Goal: Information Seeking & Learning: Check status

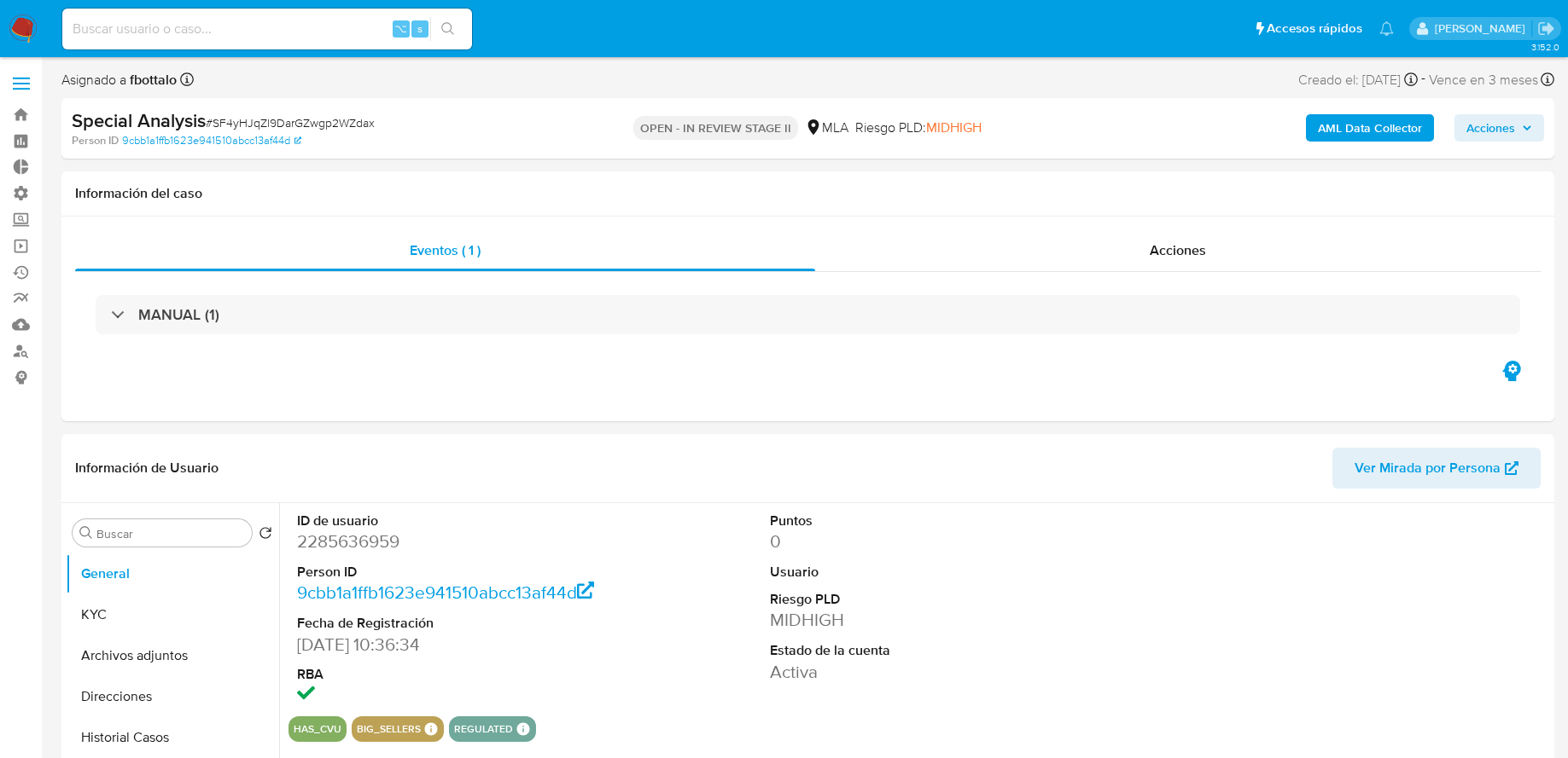
select select "10"
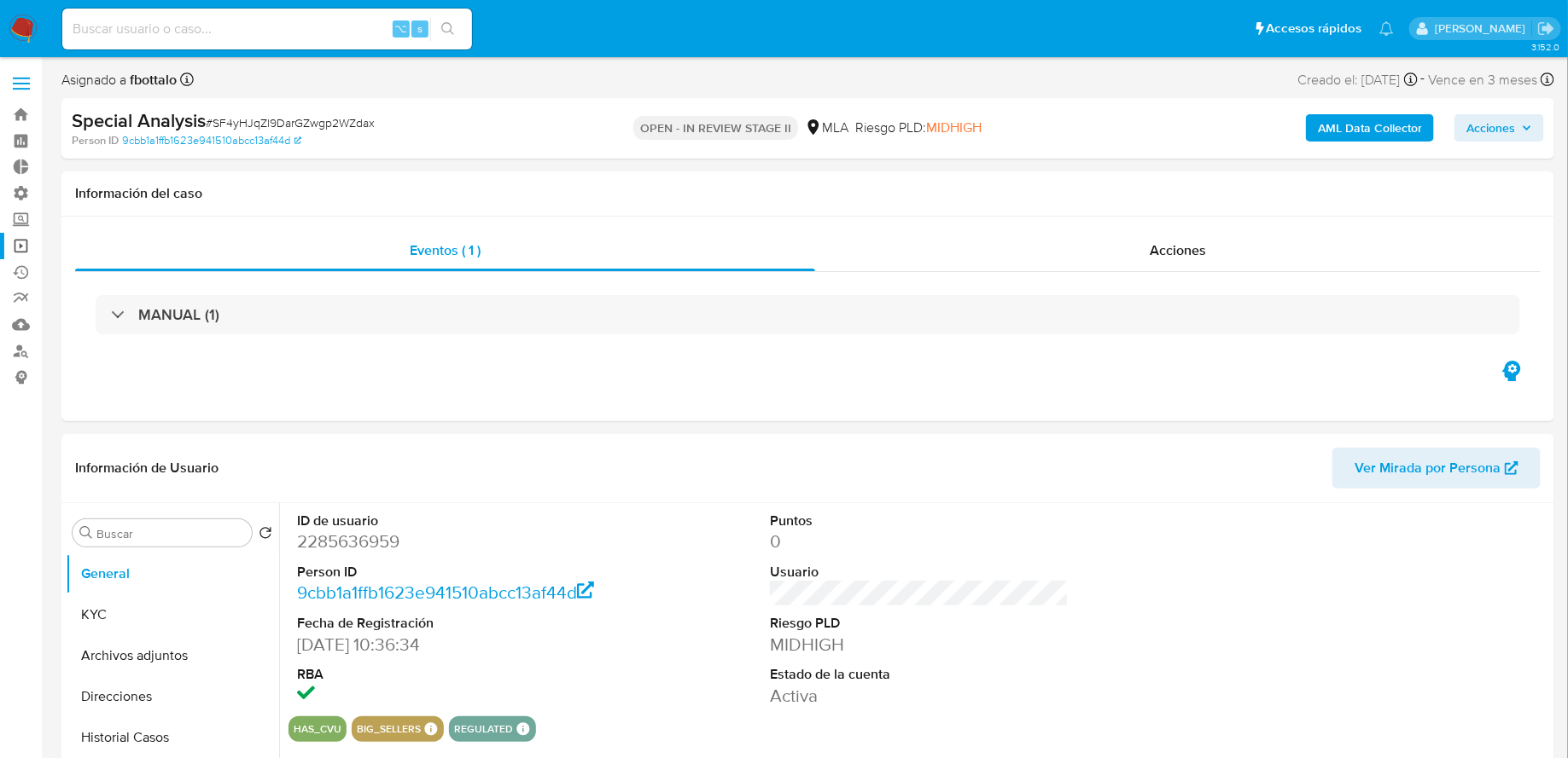
click at [24, 246] on link "Operaciones masivas" at bounding box center [101, 246] width 203 height 26
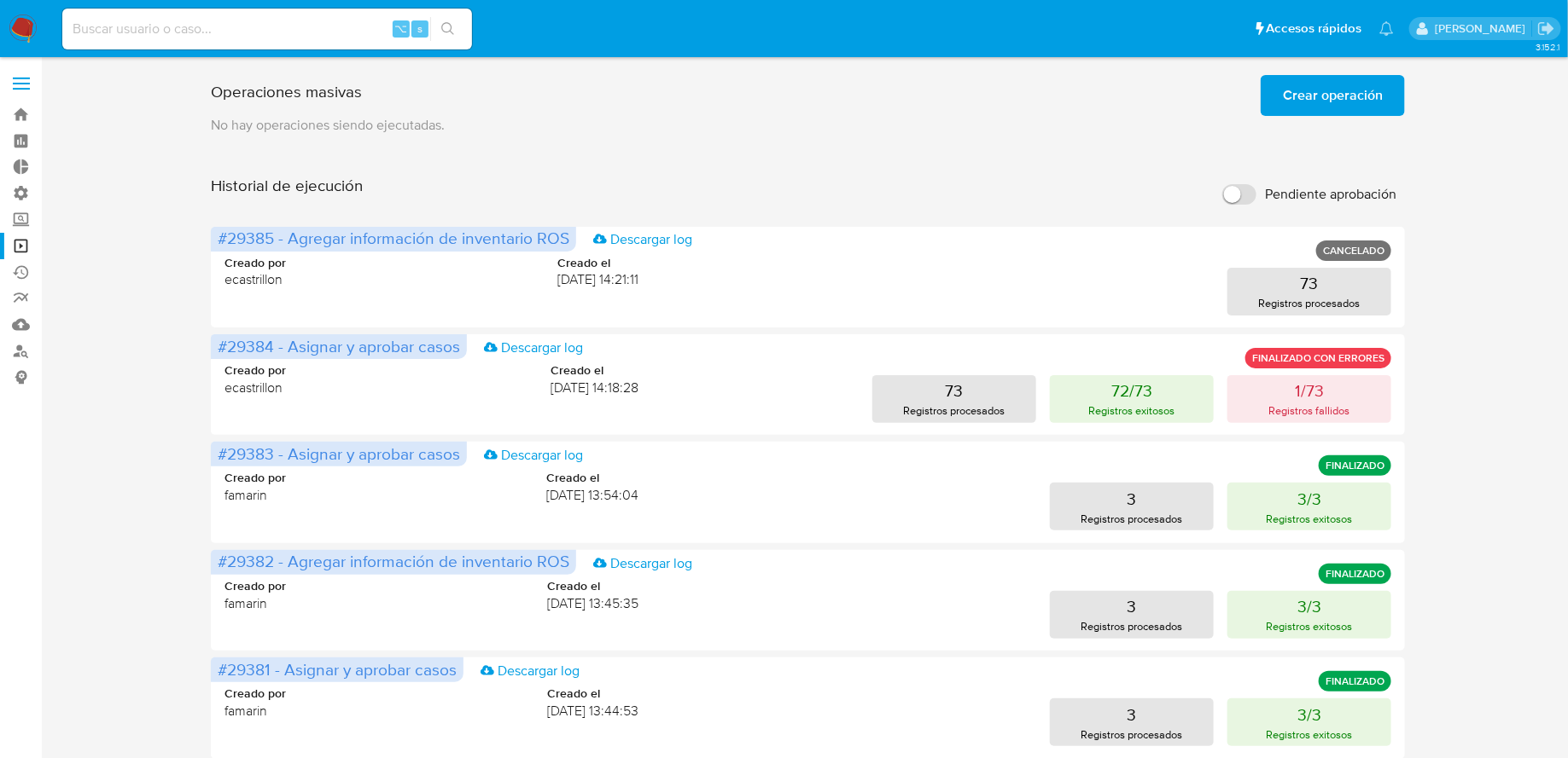
click at [1305, 95] on span "Crear operación" at bounding box center [1333, 95] width 100 height 38
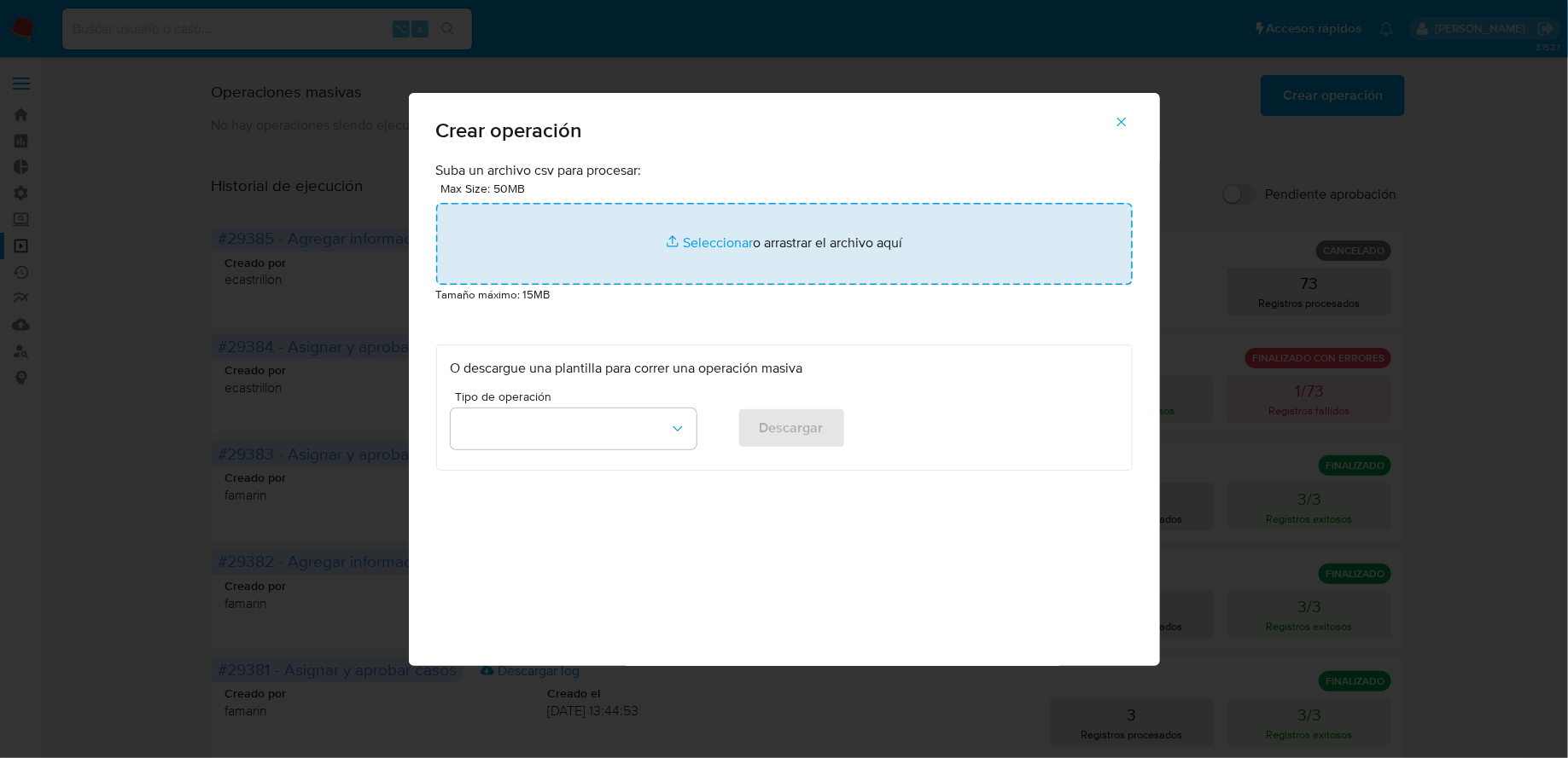
click at [717, 230] on input "file" at bounding box center [785, 244] width 697 height 82
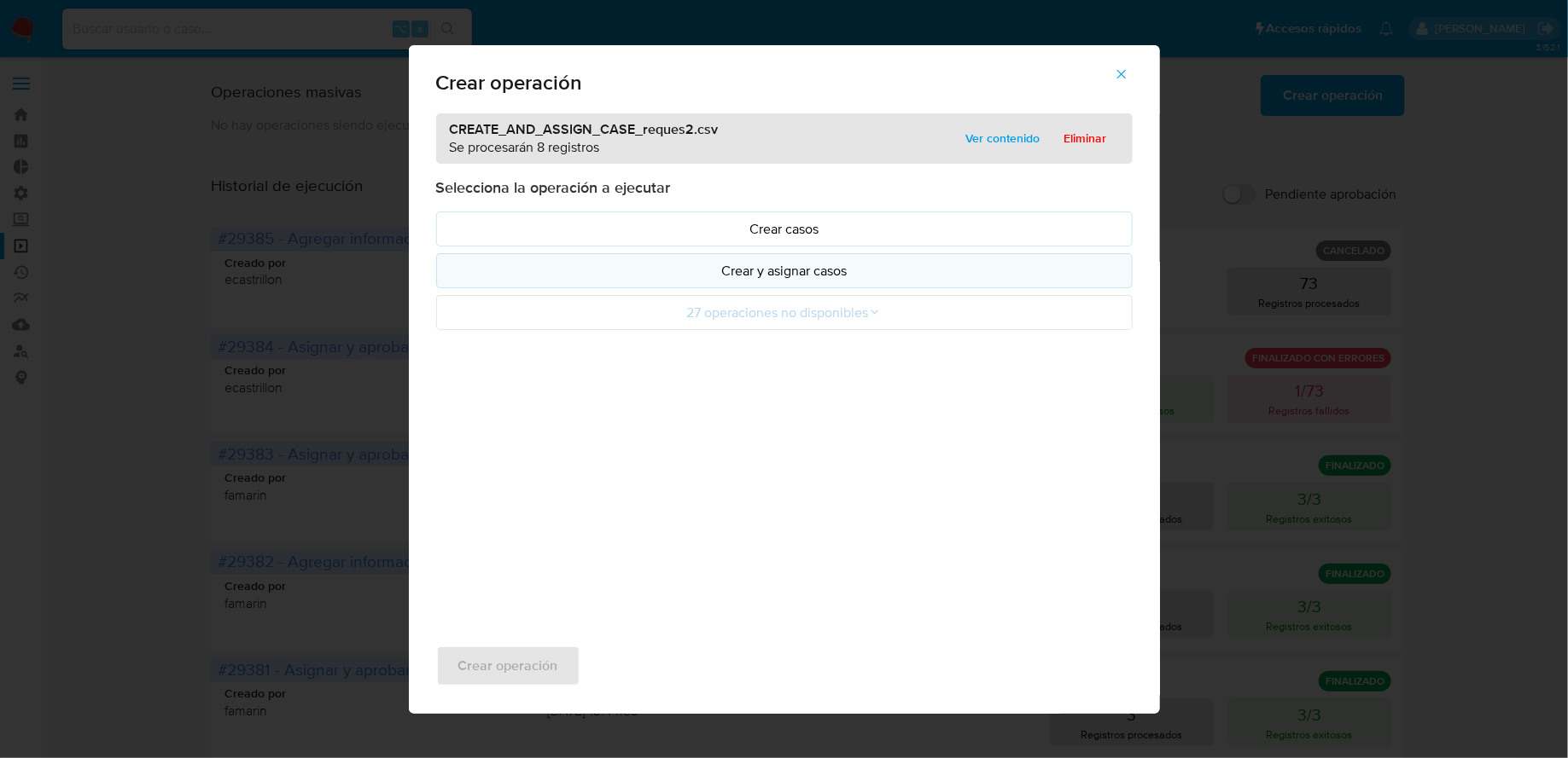
click at [710, 266] on p "Crear y asignar casos" at bounding box center [784, 271] width 668 height 19
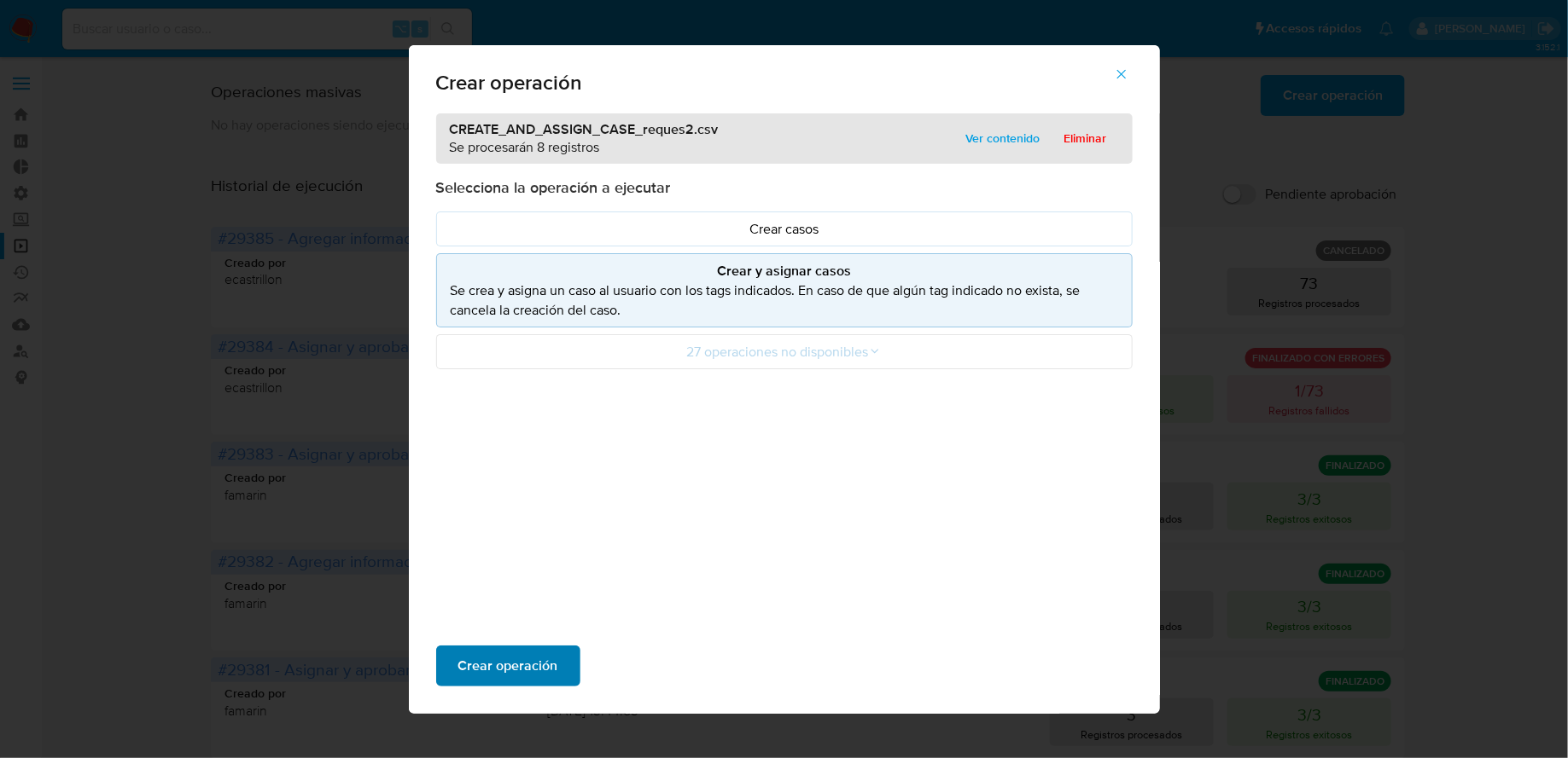
click at [547, 652] on span "Crear operación" at bounding box center [509, 666] width 100 height 38
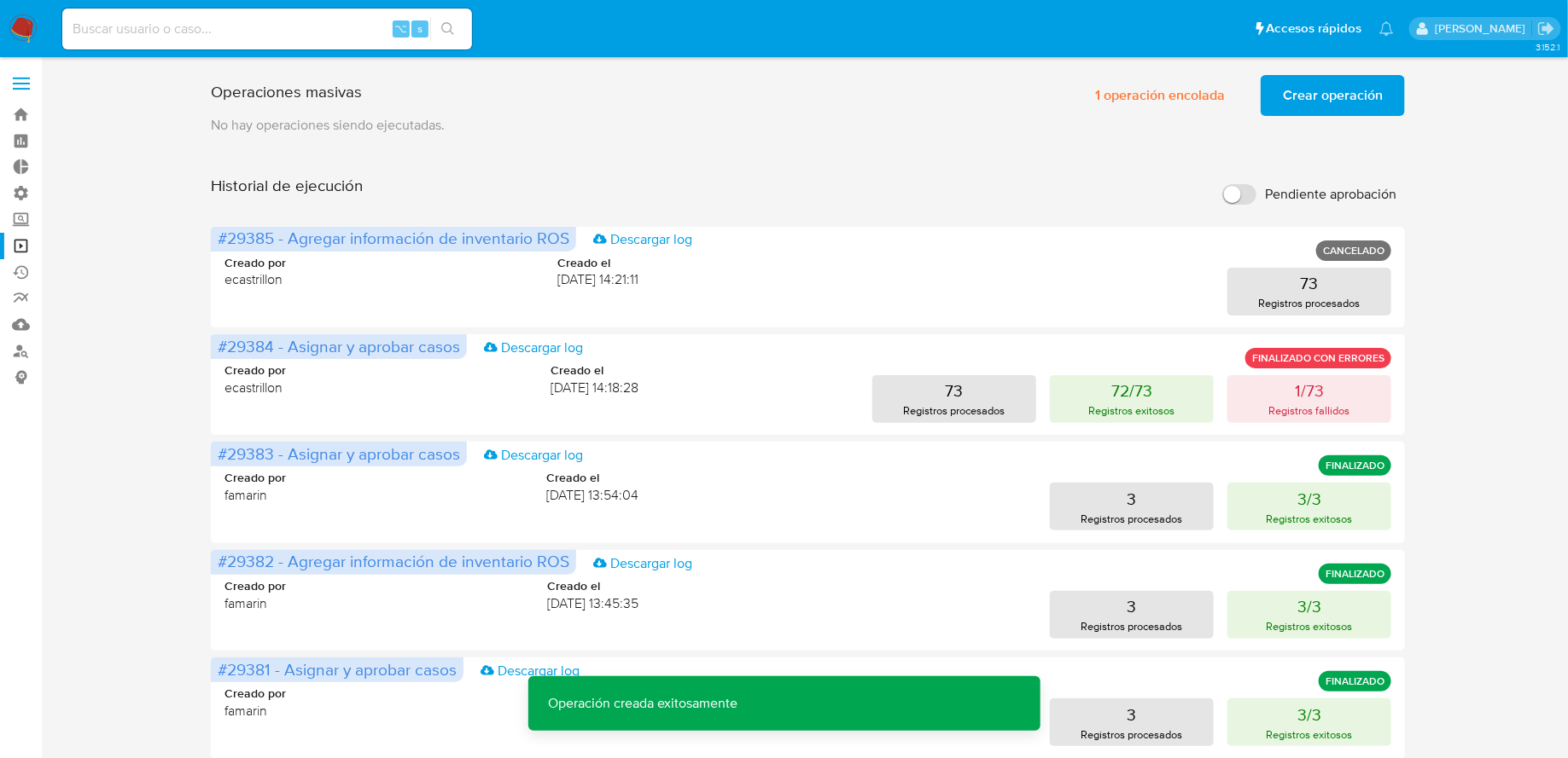
click at [1311, 84] on span "Crear operación" at bounding box center [1333, 95] width 100 height 38
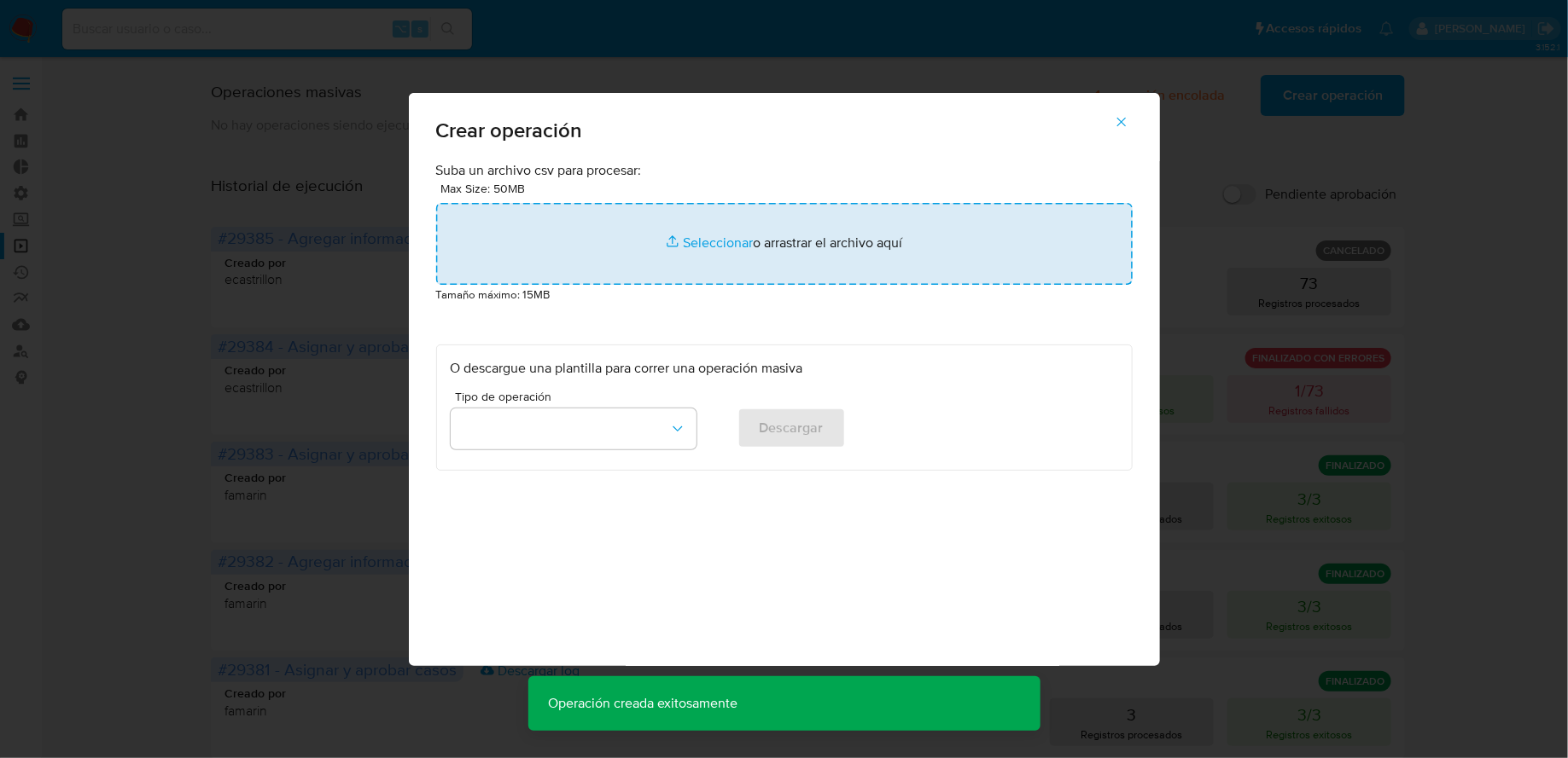
click at [796, 215] on input "file" at bounding box center [785, 244] width 697 height 82
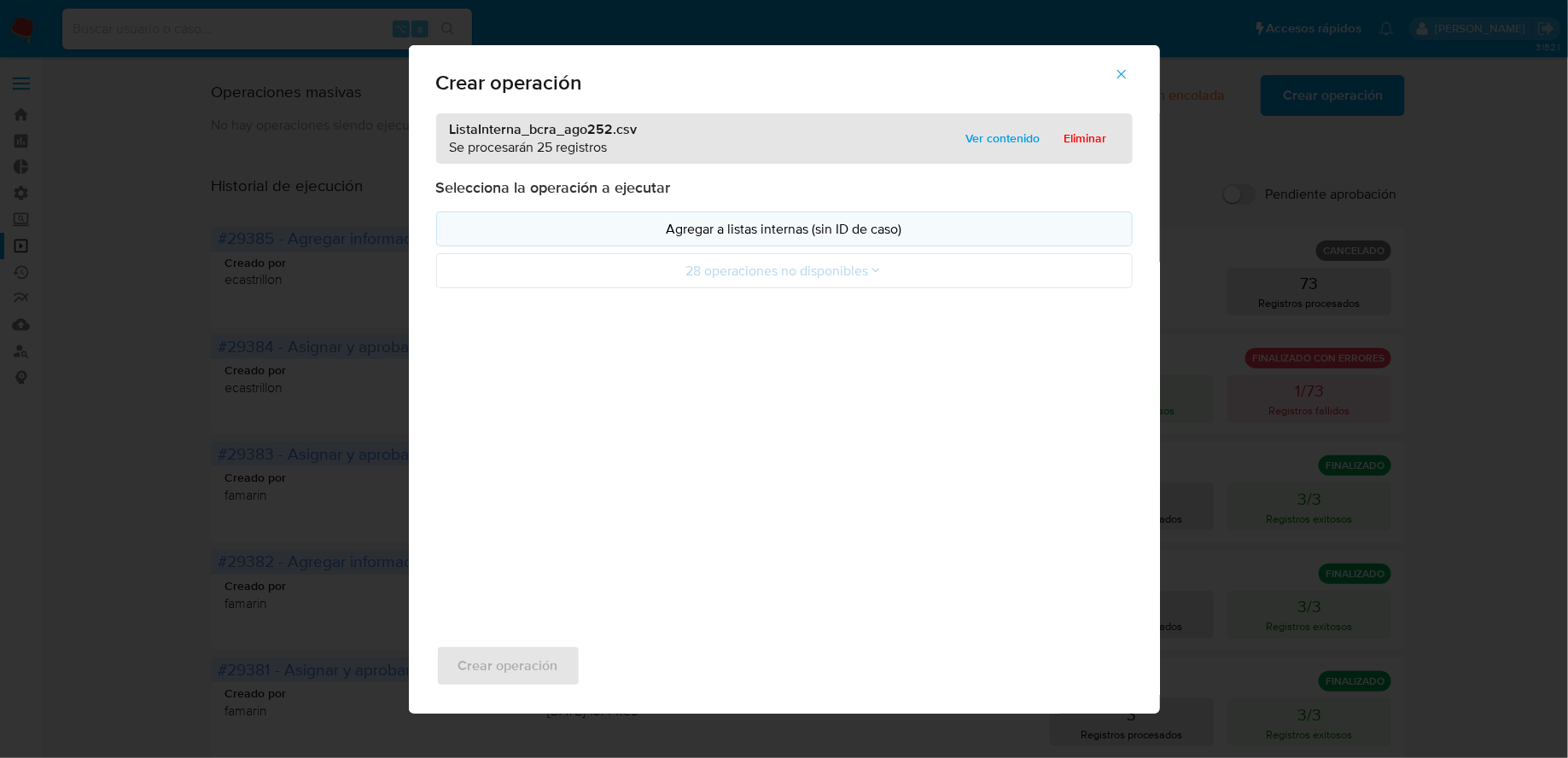
click at [671, 226] on p "Agregar a listas internas (sin ID de caso)" at bounding box center [784, 229] width 668 height 19
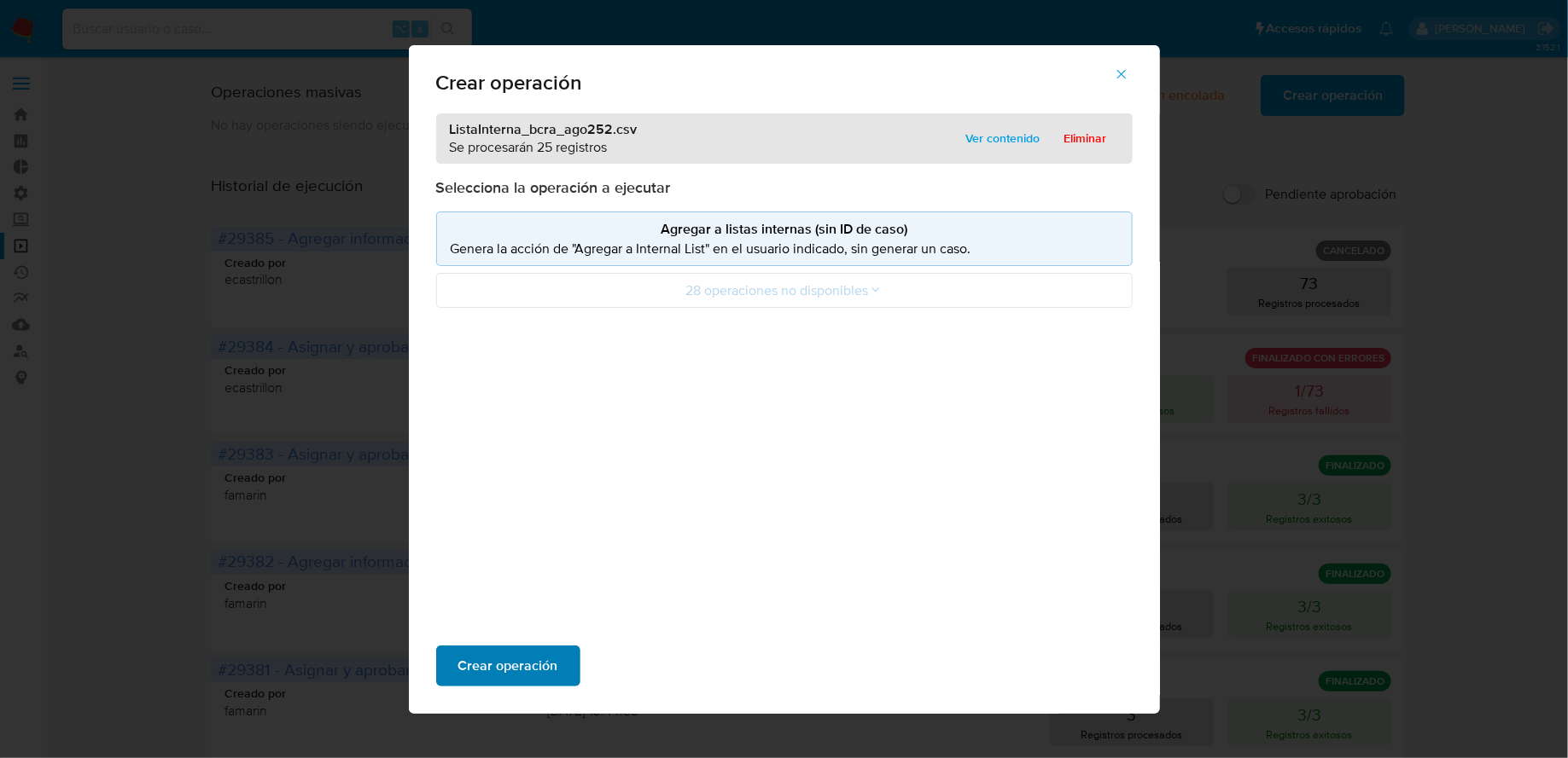
click at [491, 663] on span "Crear operación" at bounding box center [509, 666] width 100 height 38
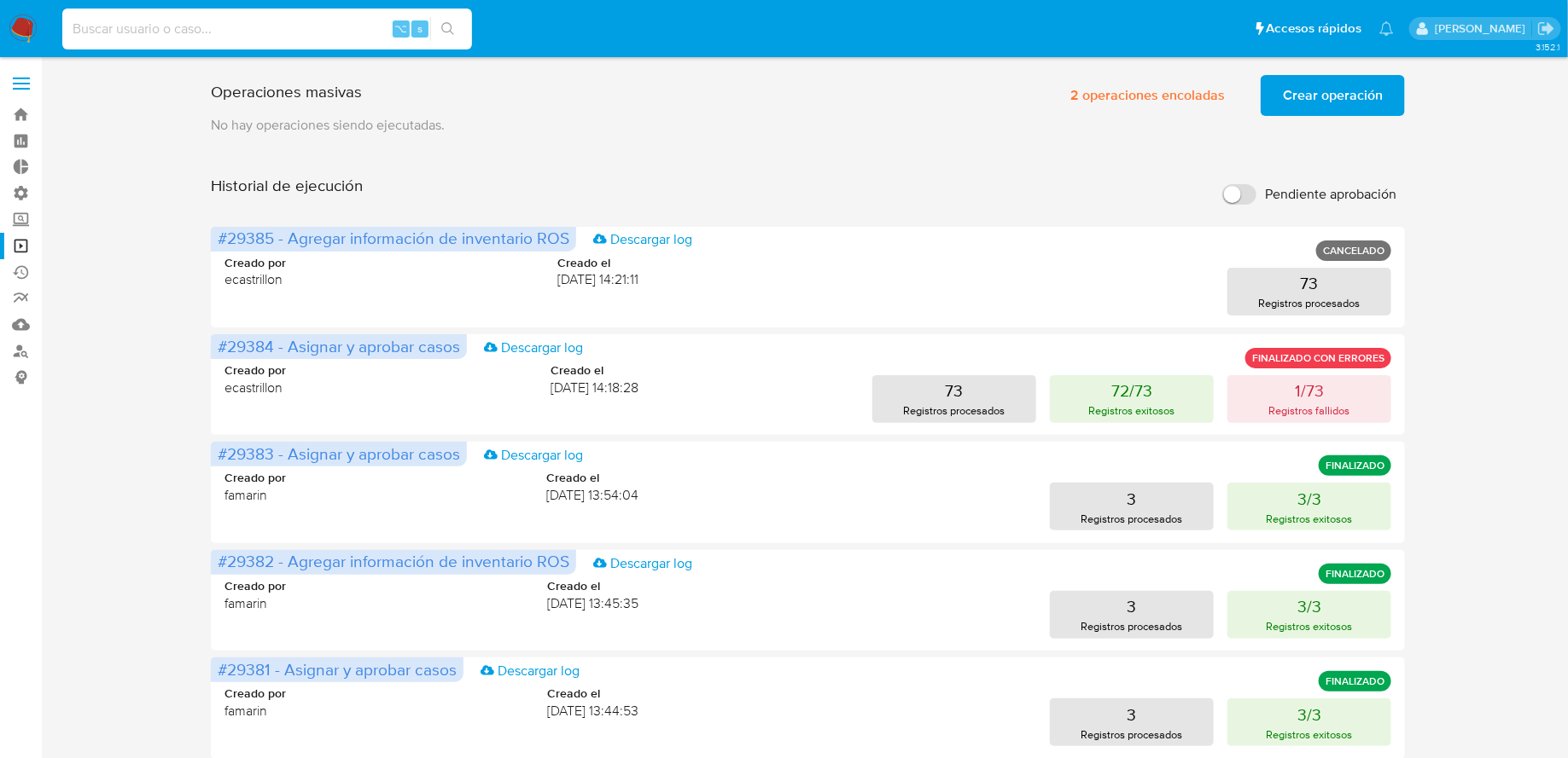
click at [155, 37] on input at bounding box center [267, 28] width 410 height 22
paste input "nXZNBqhd3RjFBrCbFiX18VCi"
type input "nXZNBqhd3RjFBrCbFiX18VCi"
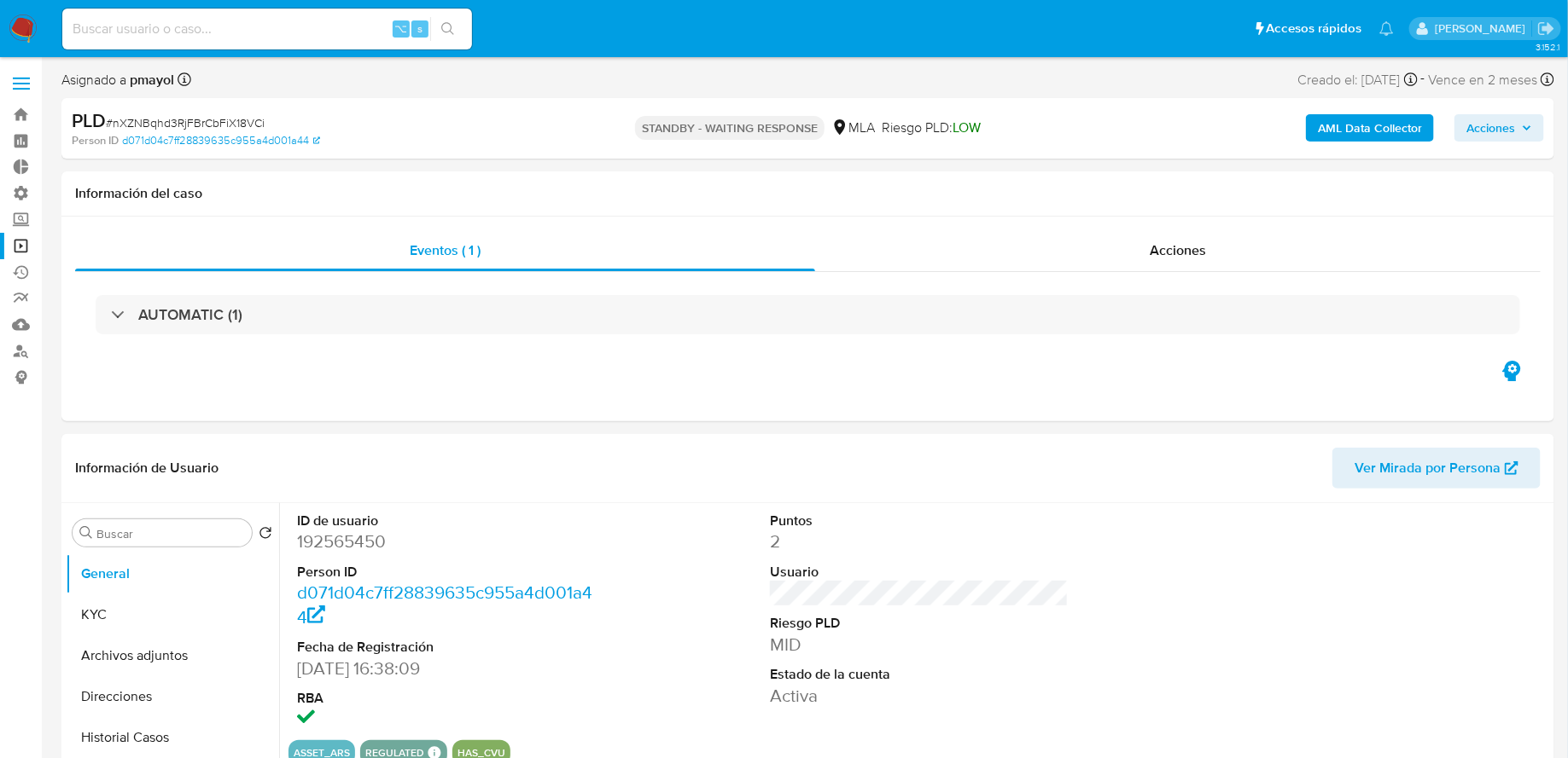
select select "10"
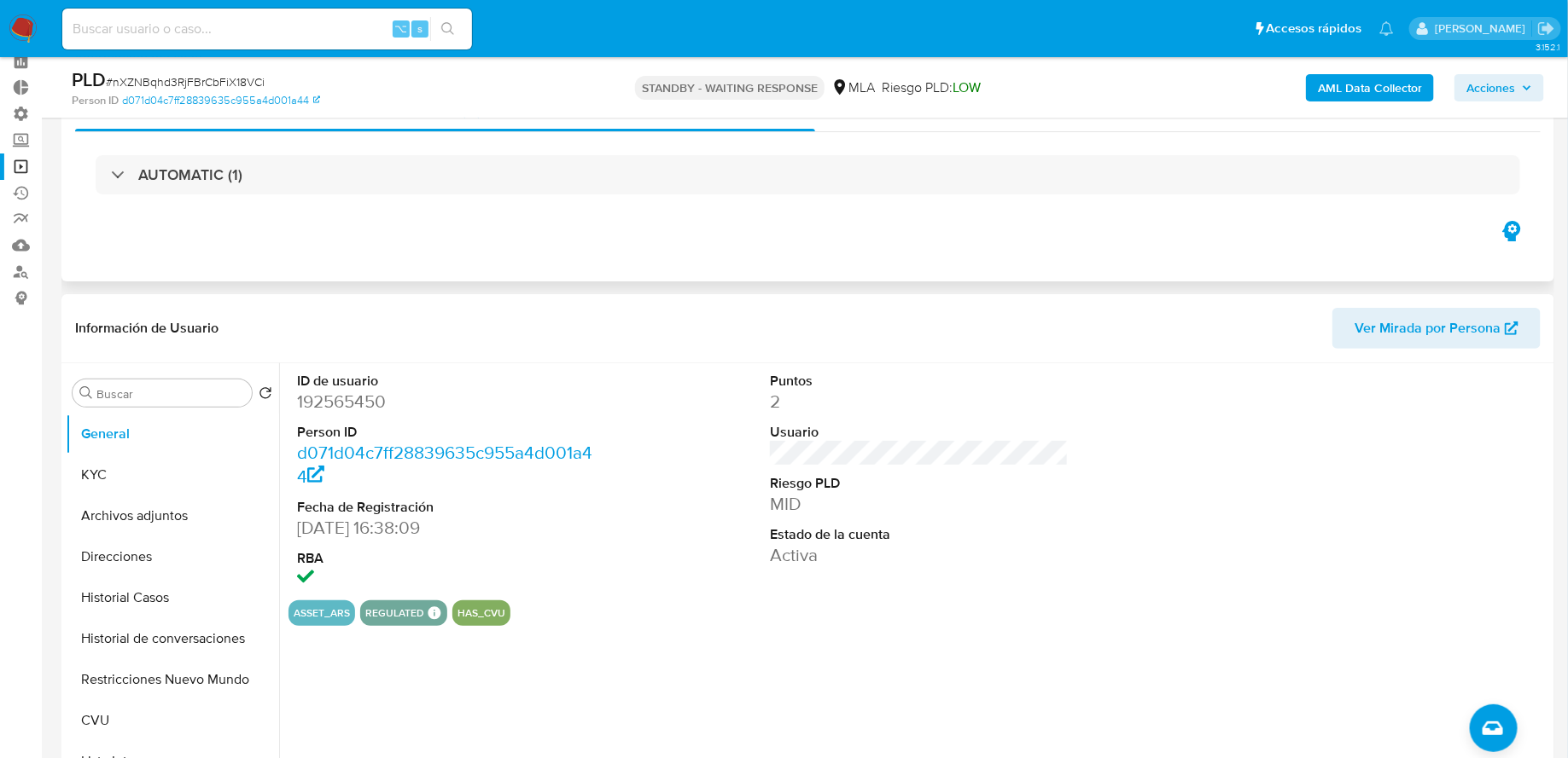
scroll to position [39, 0]
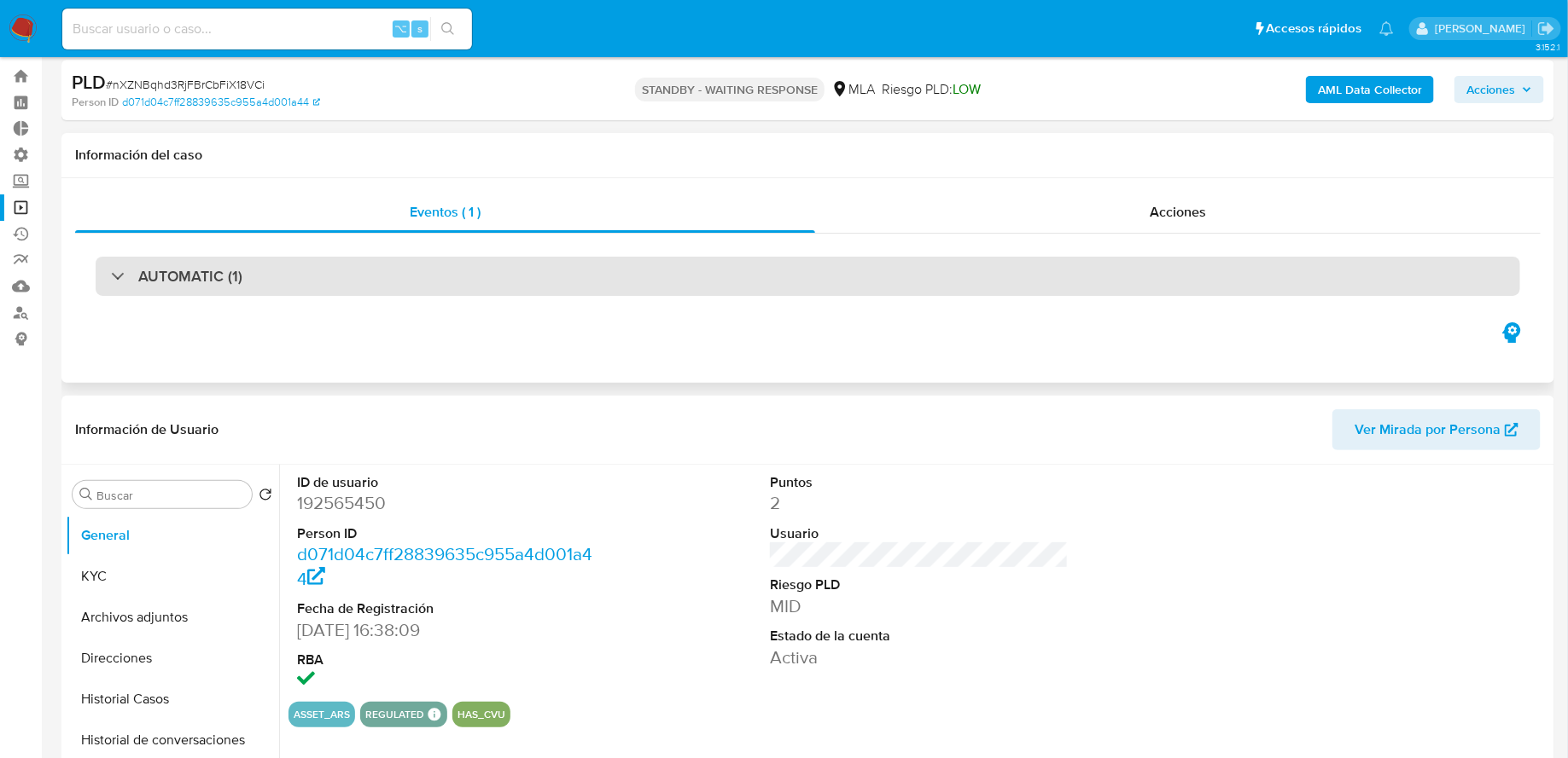
click at [263, 275] on div "AUTOMATIC (1)" at bounding box center [808, 276] width 1425 height 40
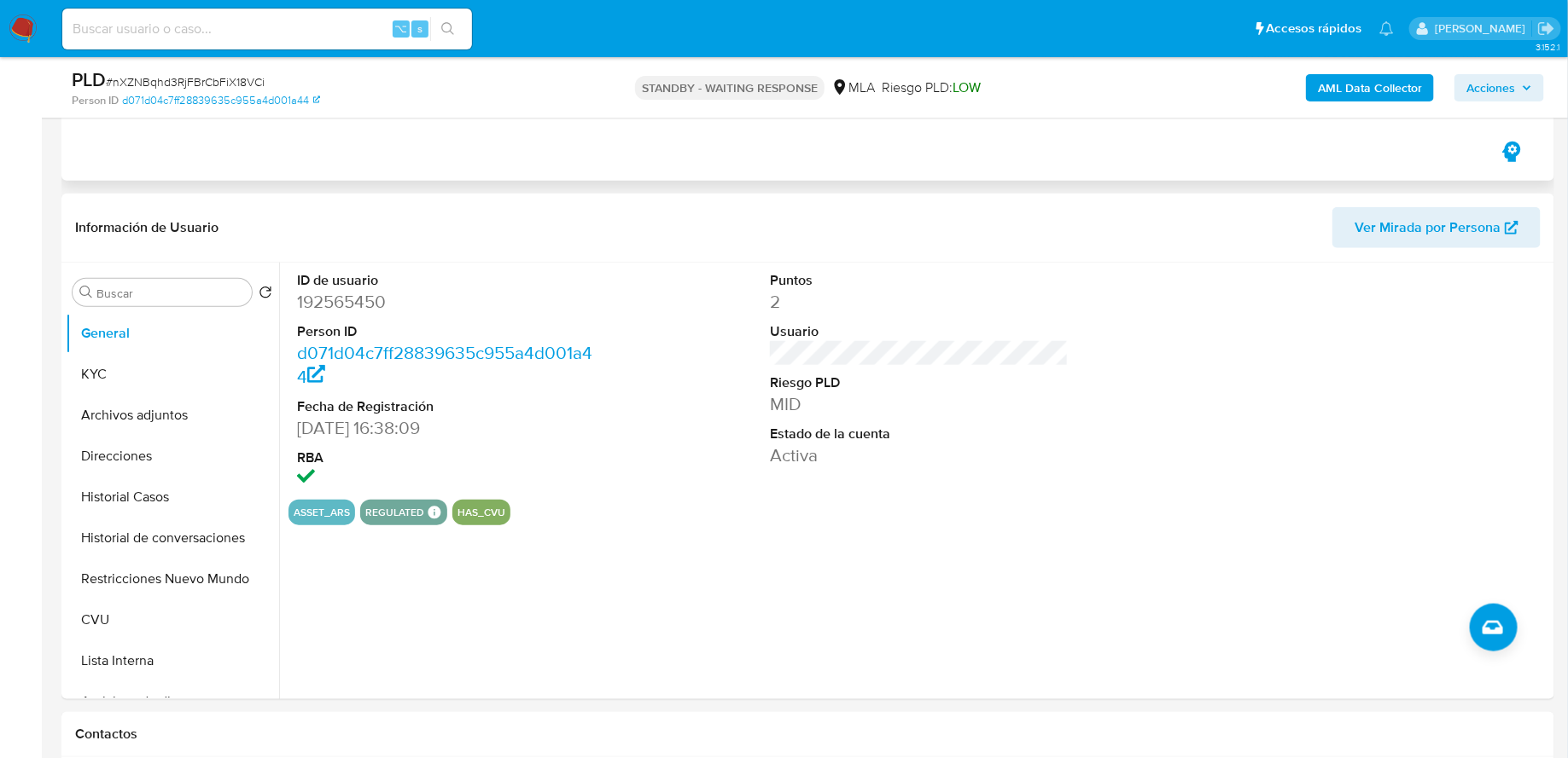
scroll to position [700, 0]
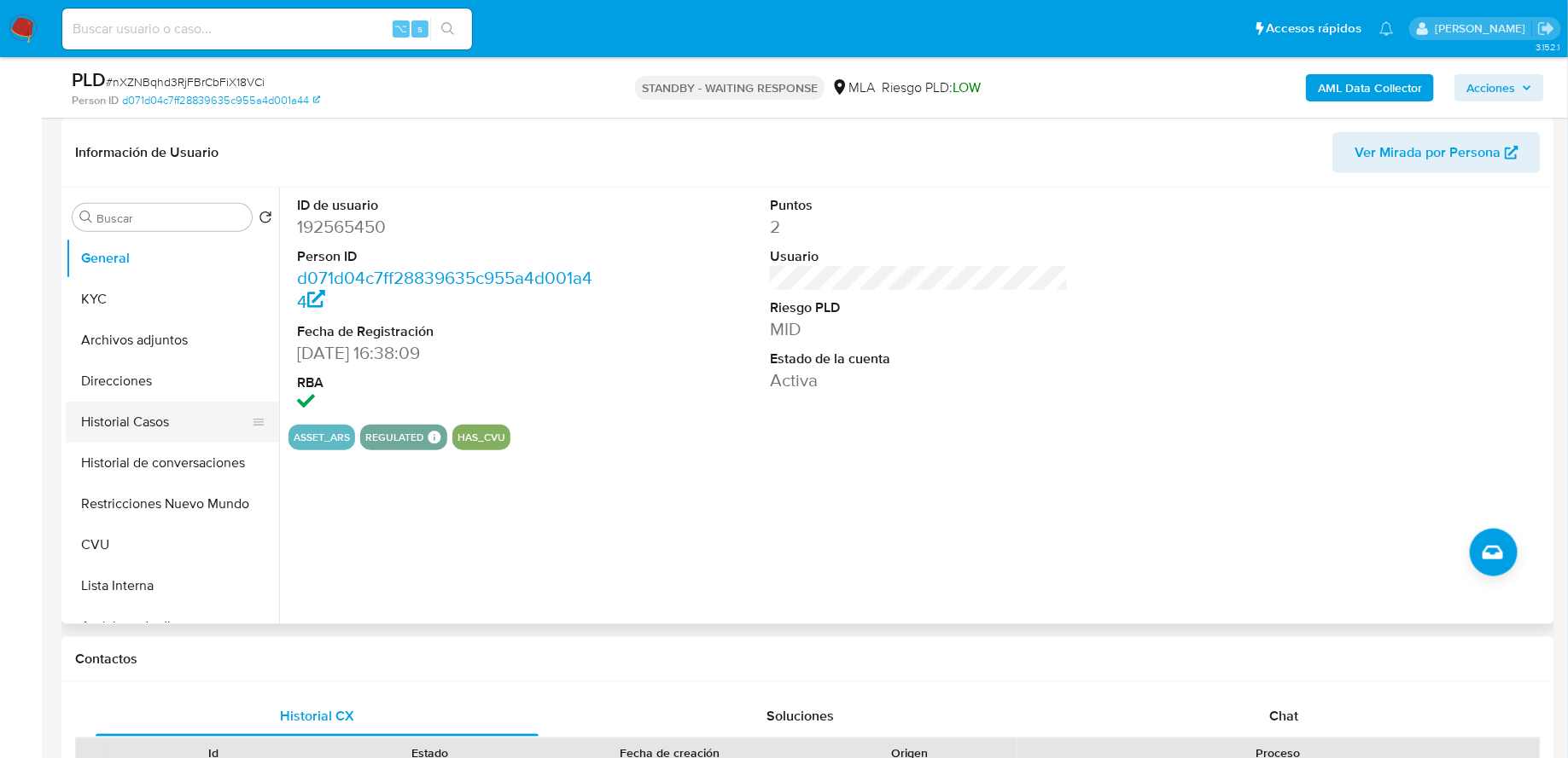
click at [173, 415] on button "Historial Casos" at bounding box center [165, 422] width 200 height 41
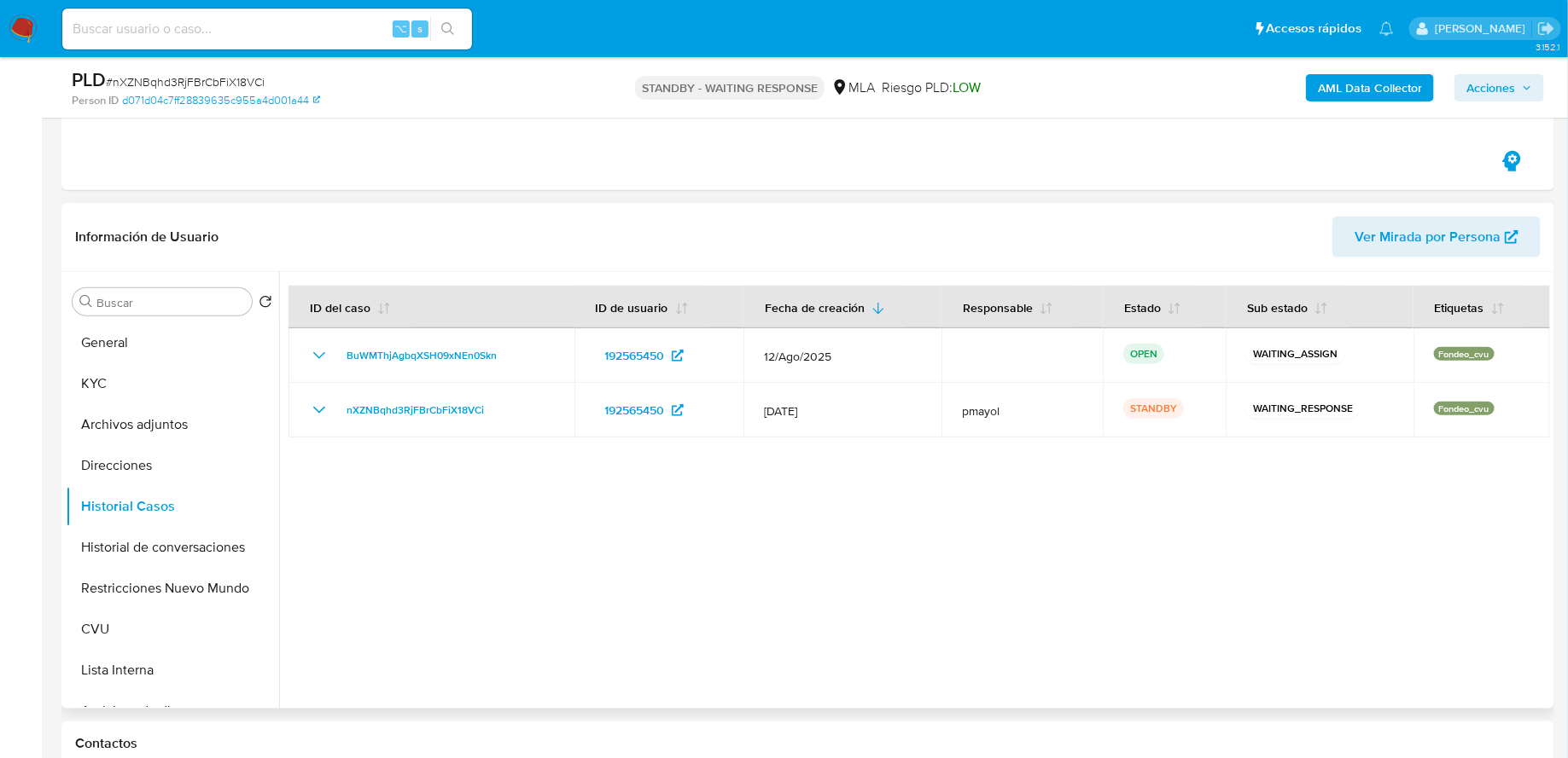
scroll to position [597, 0]
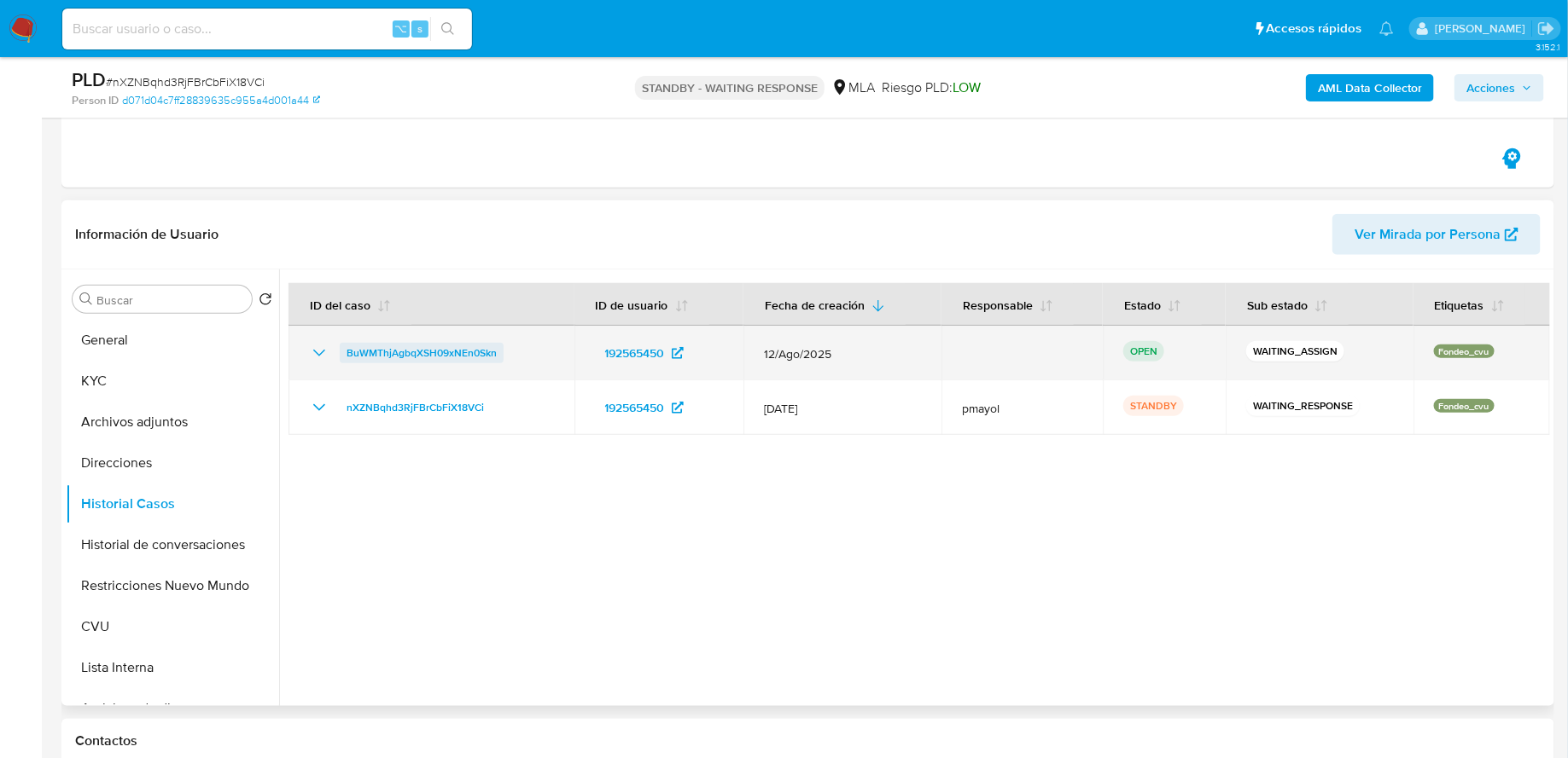
click at [437, 360] on span "BuWMThjAgbqXSH09xNEn0Skn" at bounding box center [421, 353] width 150 height 20
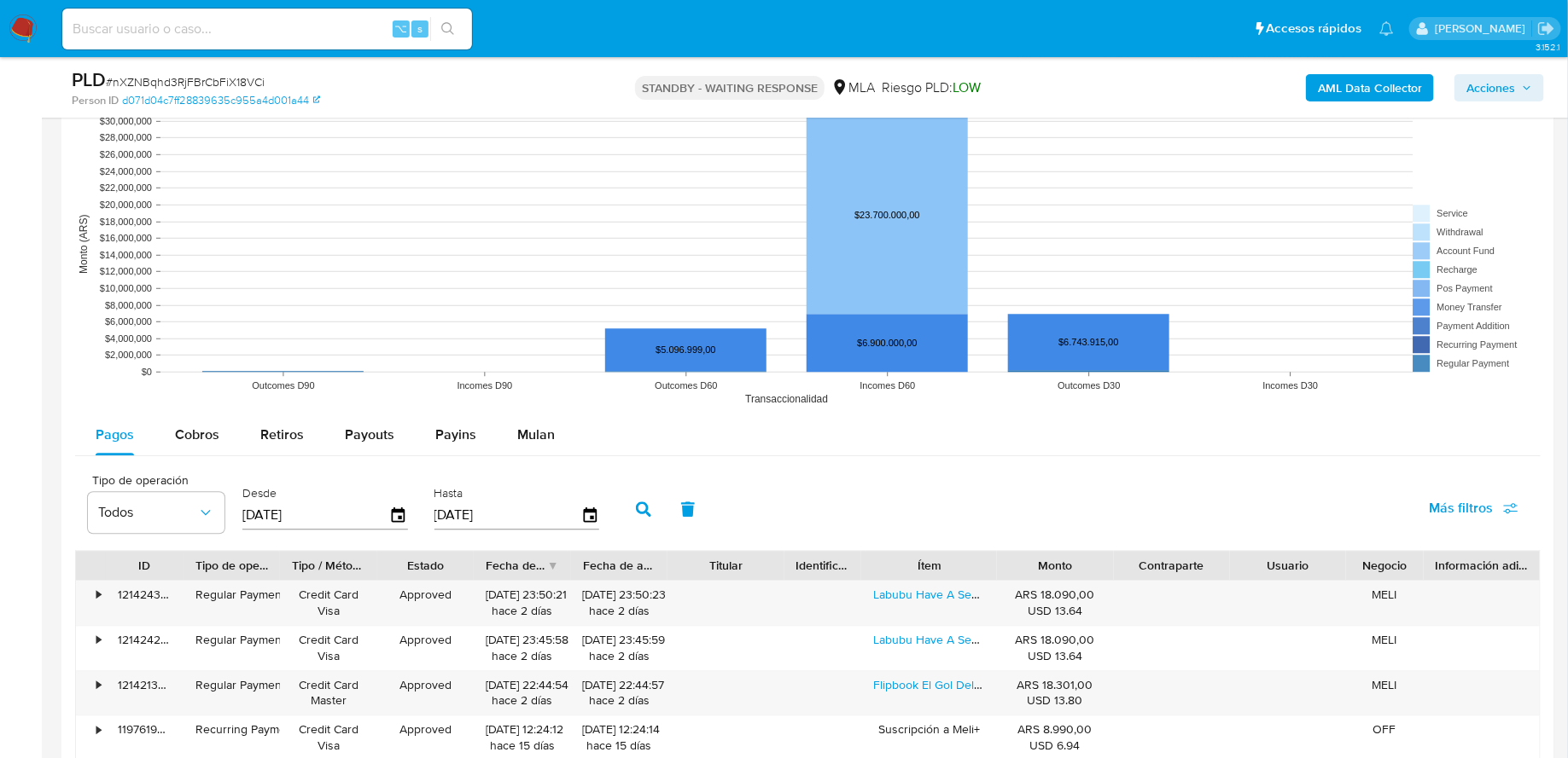
scroll to position [2208, 0]
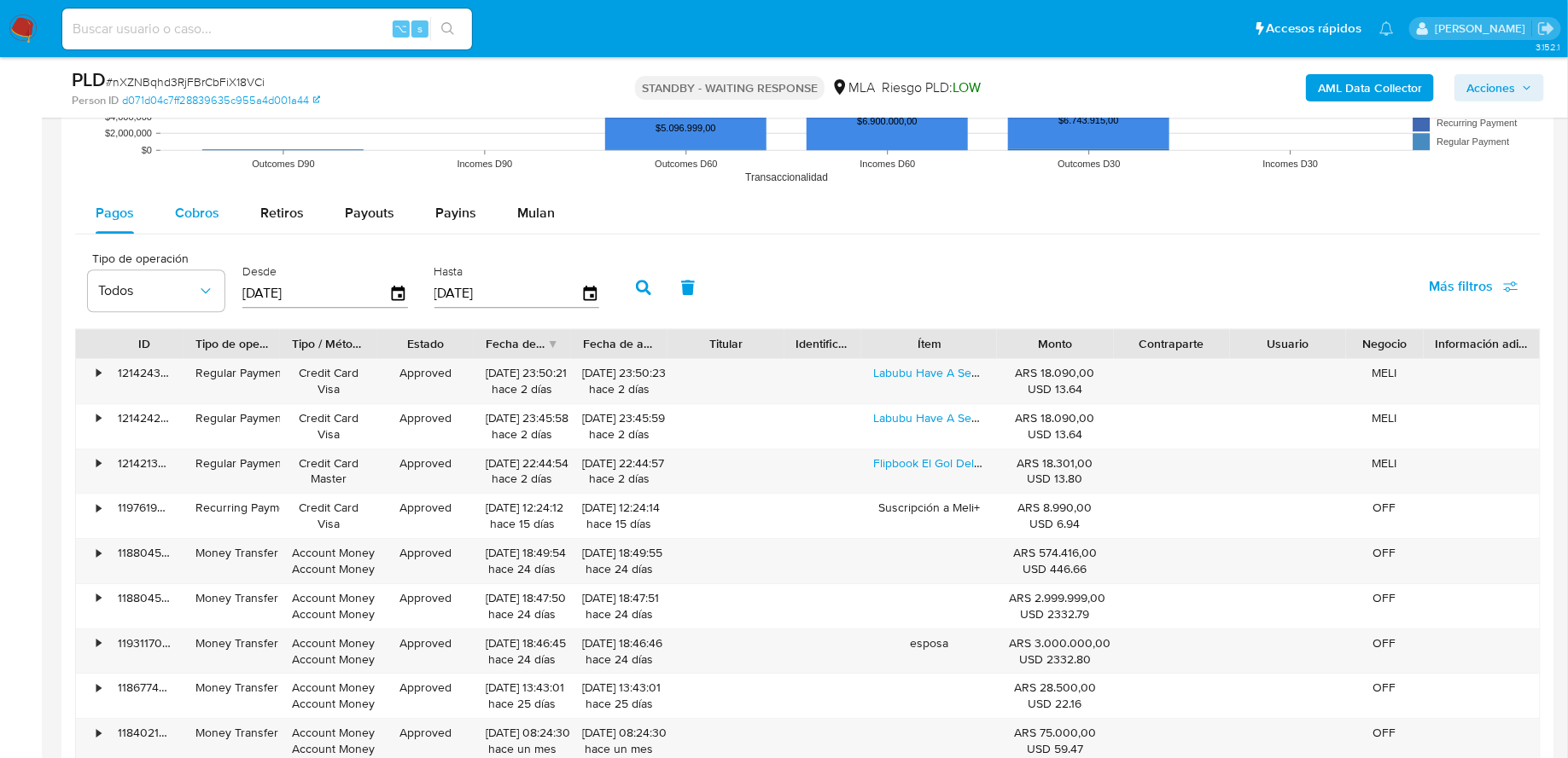
click at [199, 207] on span "Cobros" at bounding box center [197, 213] width 44 height 19
select select "10"
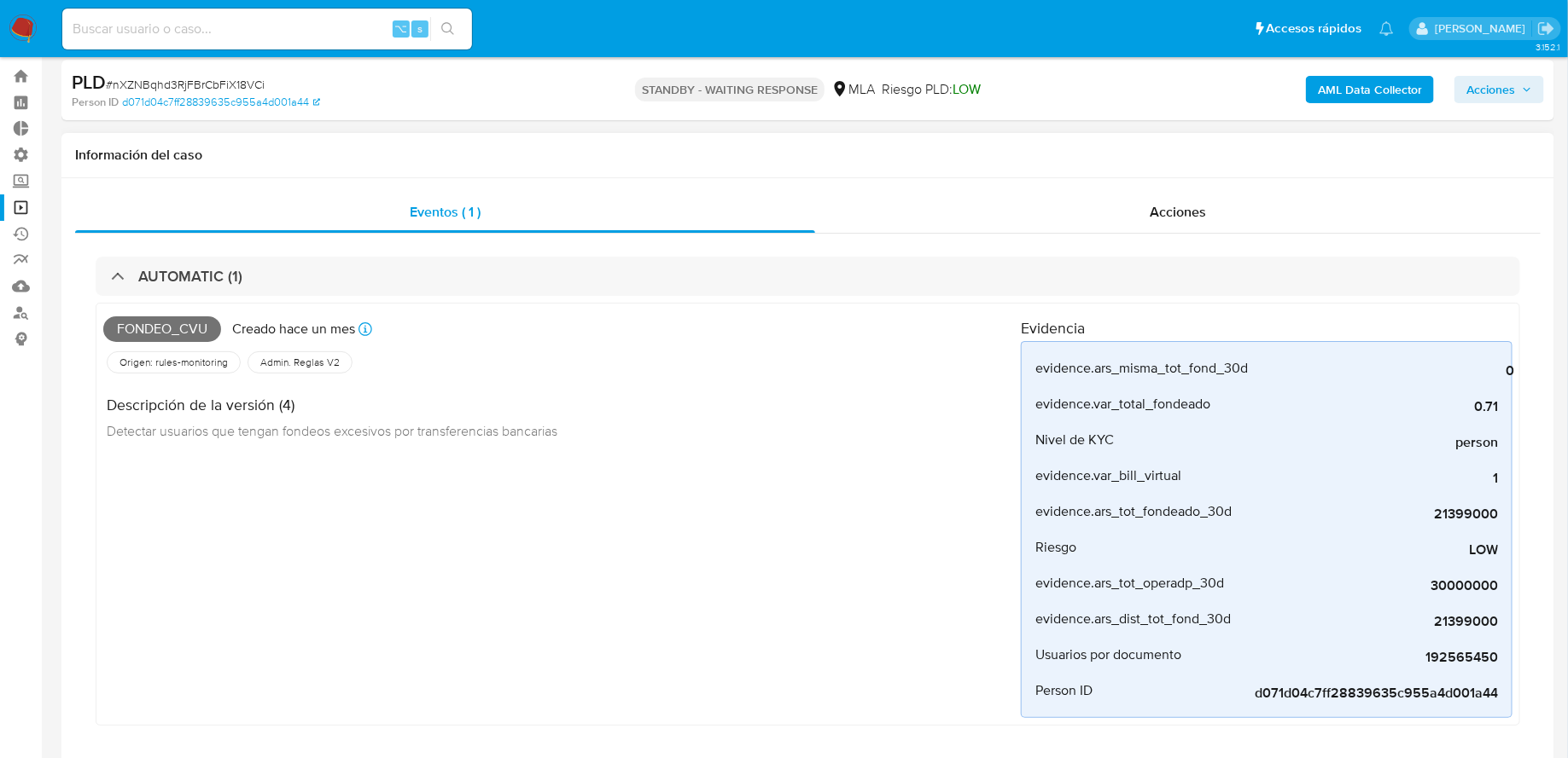
scroll to position [0, 0]
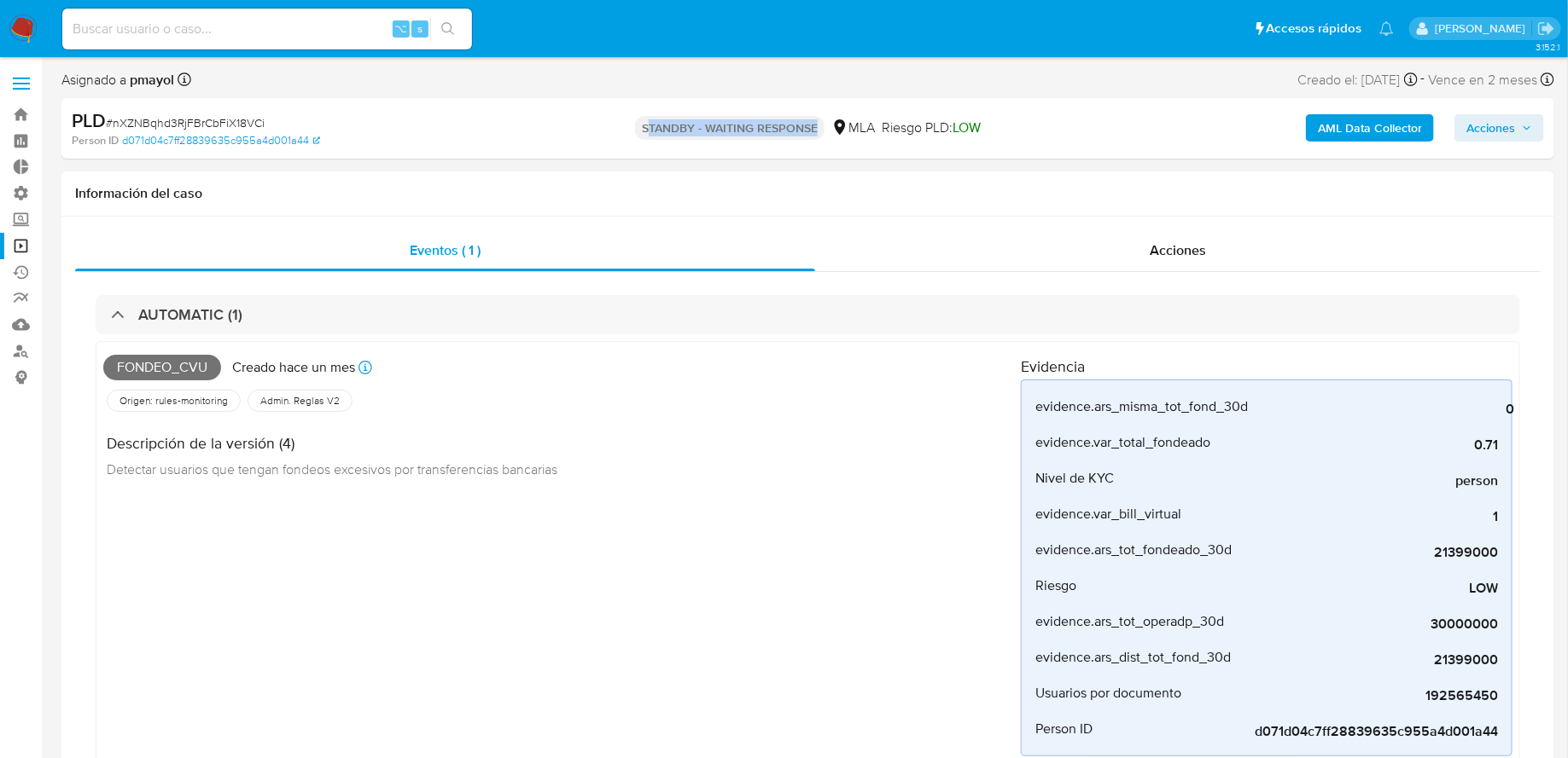
drag, startPoint x: 644, startPoint y: 127, endPoint x: 824, endPoint y: 134, distance: 180.1
click at [824, 134] on div "STANDBY - WAITING RESPONSE MLA Riesgo PLD: LOW" at bounding box center [808, 128] width 487 height 40
drag, startPoint x: 641, startPoint y: 128, endPoint x: 817, endPoint y: 128, distance: 176.0
click at [817, 128] on p "STANDBY - WAITING RESPONSE" at bounding box center [729, 128] width 189 height 24
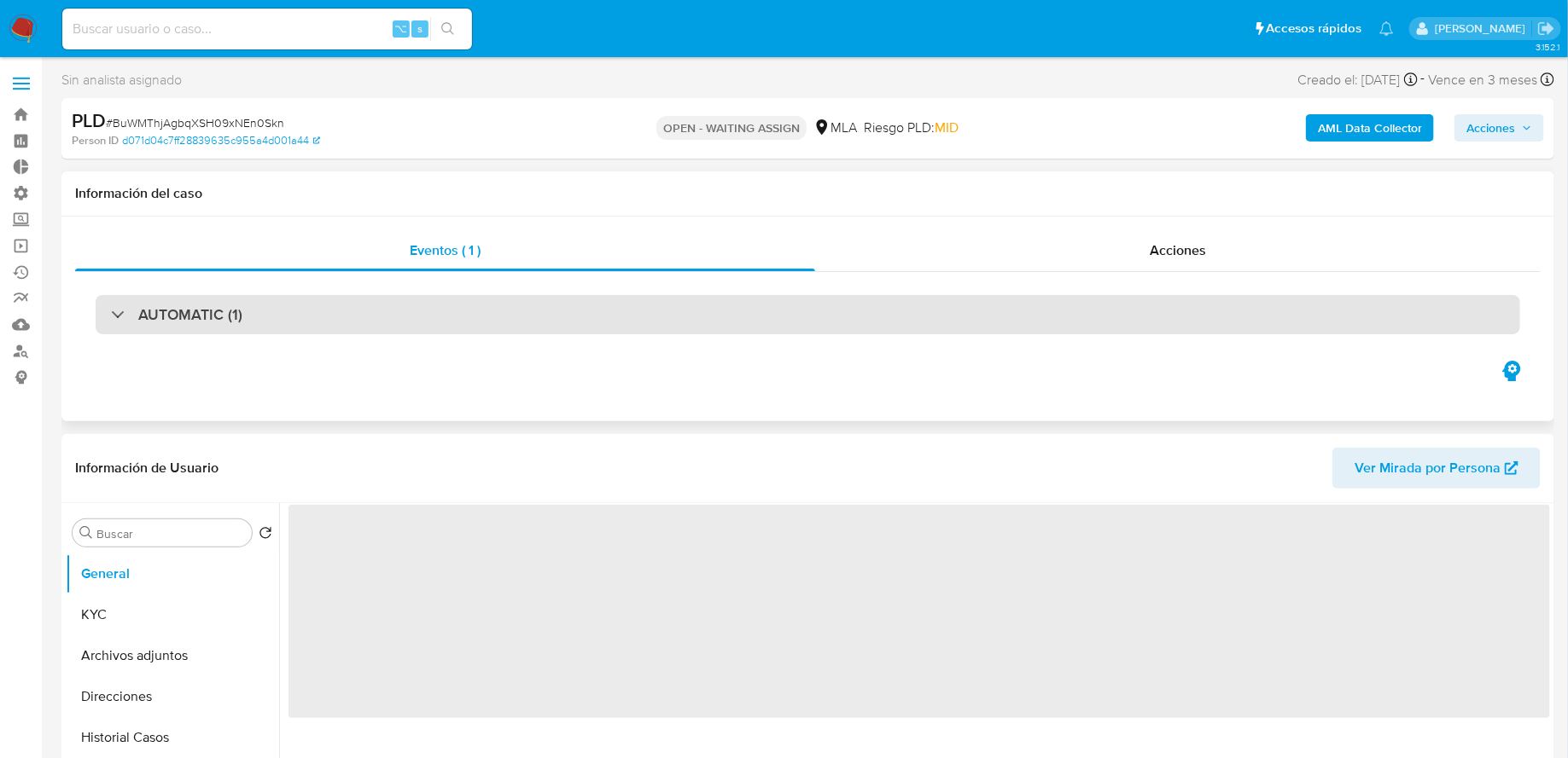
click at [758, 302] on div "AUTOMATIC (1)" at bounding box center [808, 315] width 1425 height 40
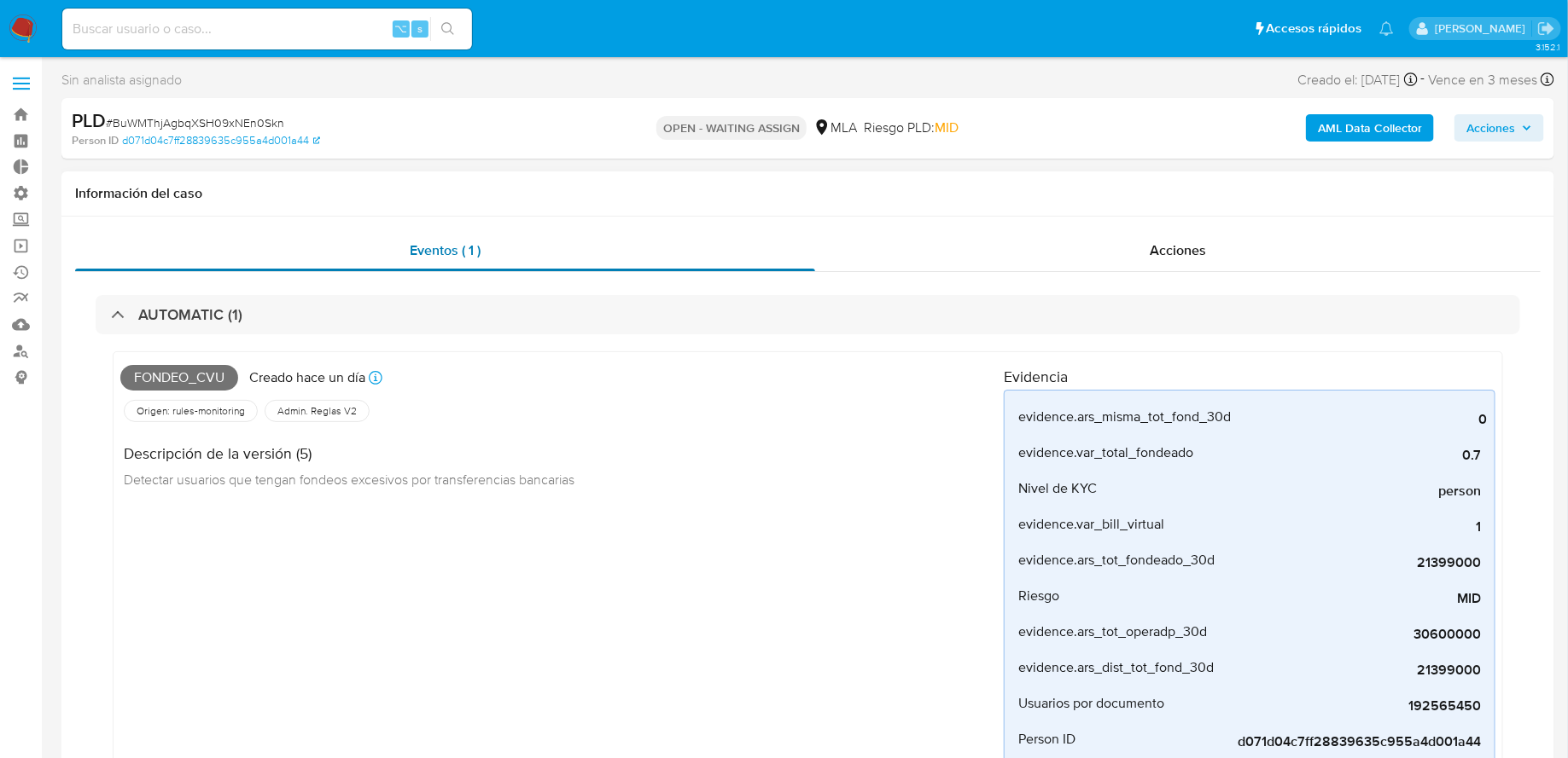
select select "10"
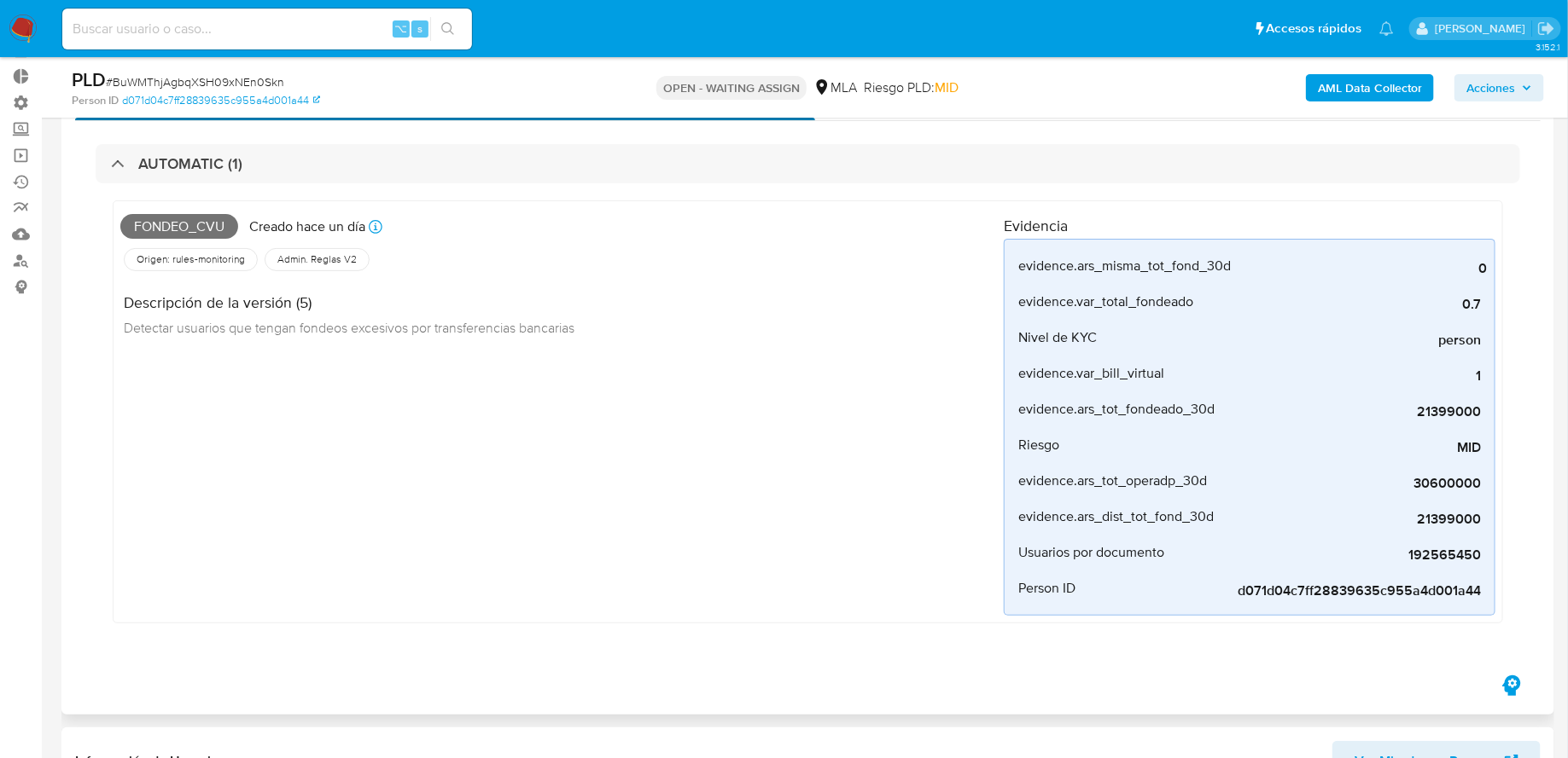
scroll to position [77, 0]
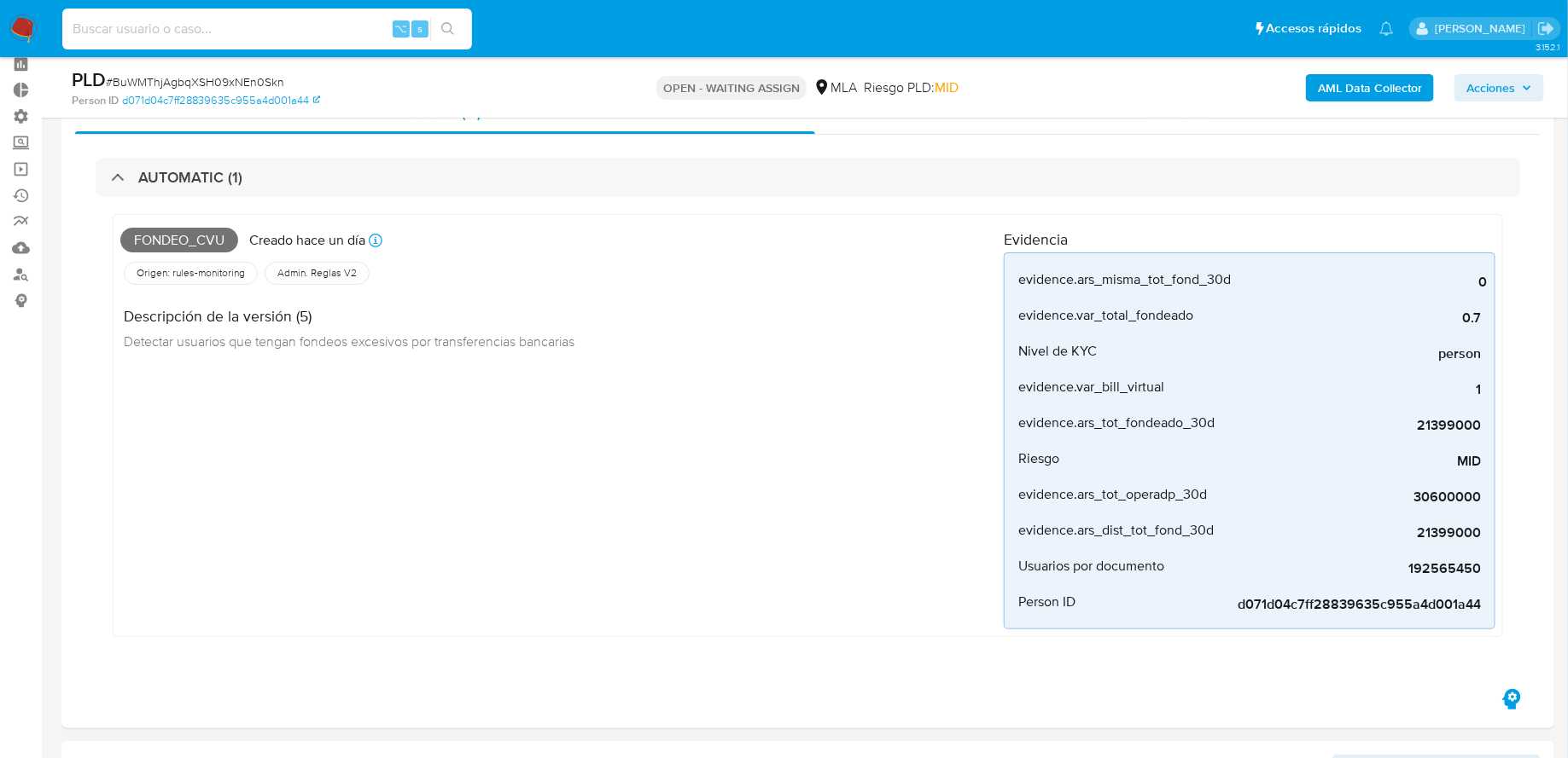
click at [253, 19] on input at bounding box center [267, 28] width 410 height 22
paste input "PM20240912224143"
type input "PM20240912224143"
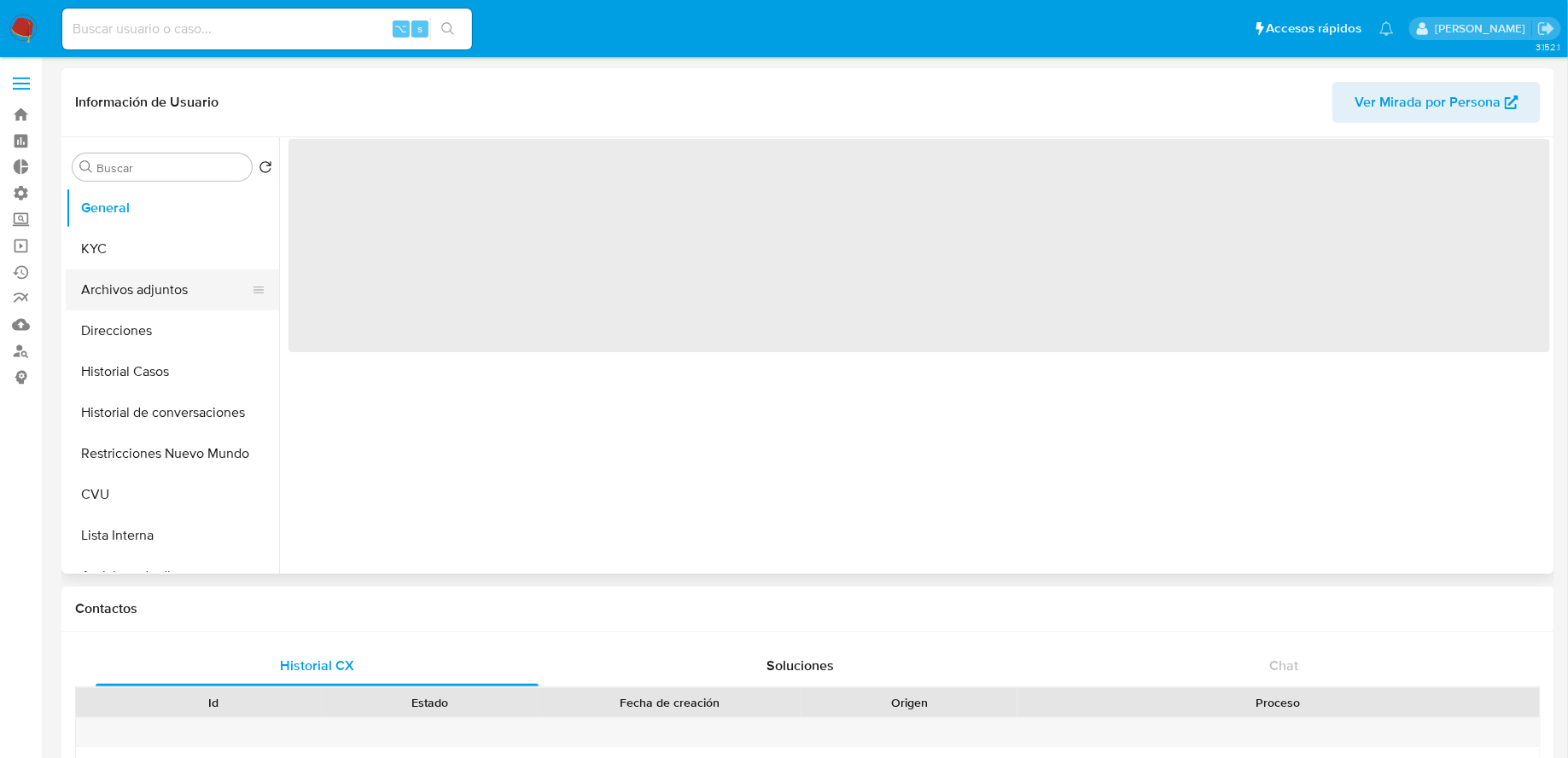
click at [179, 289] on button "Archivos adjuntos" at bounding box center [165, 290] width 200 height 41
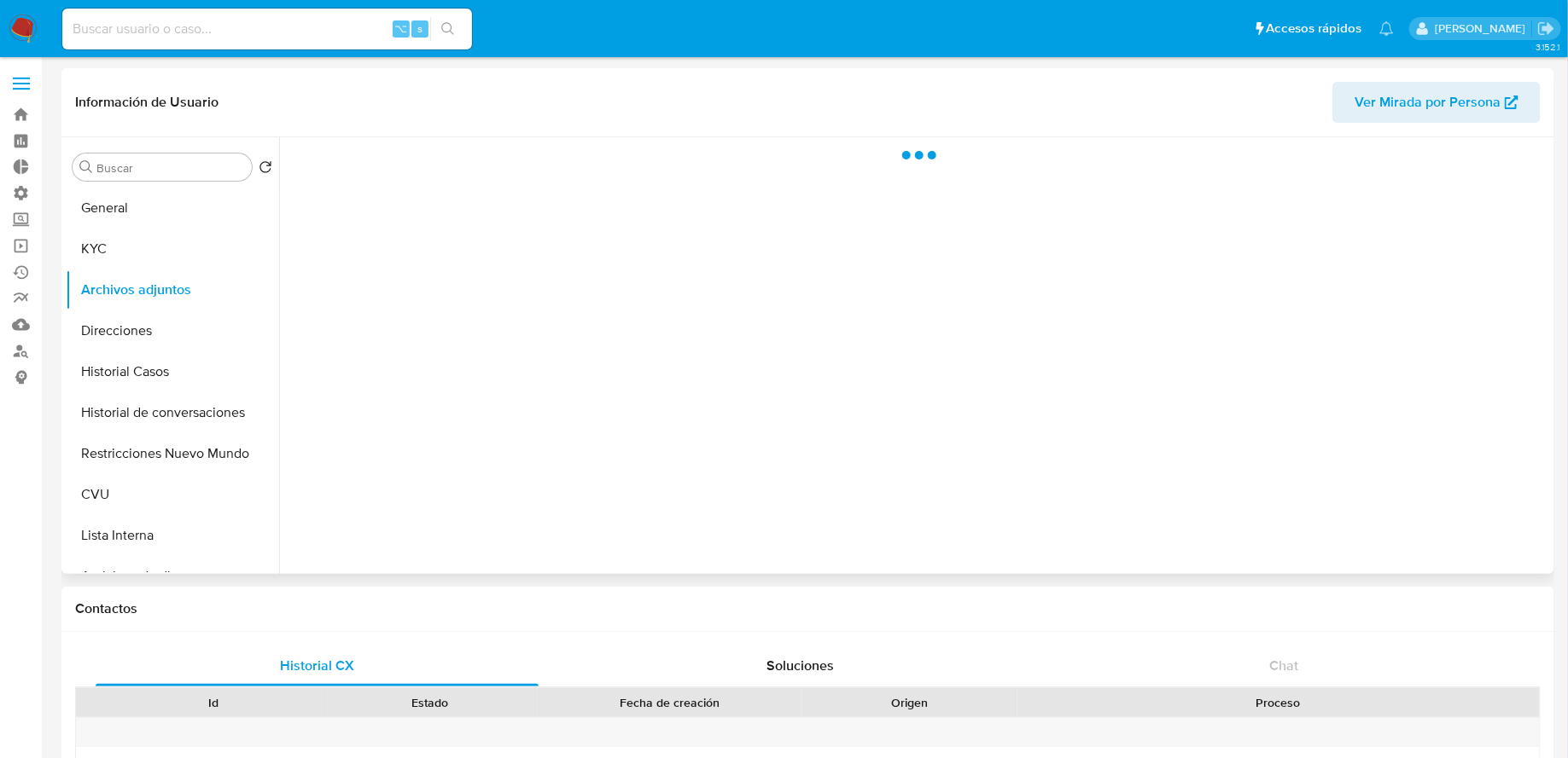
select select "10"
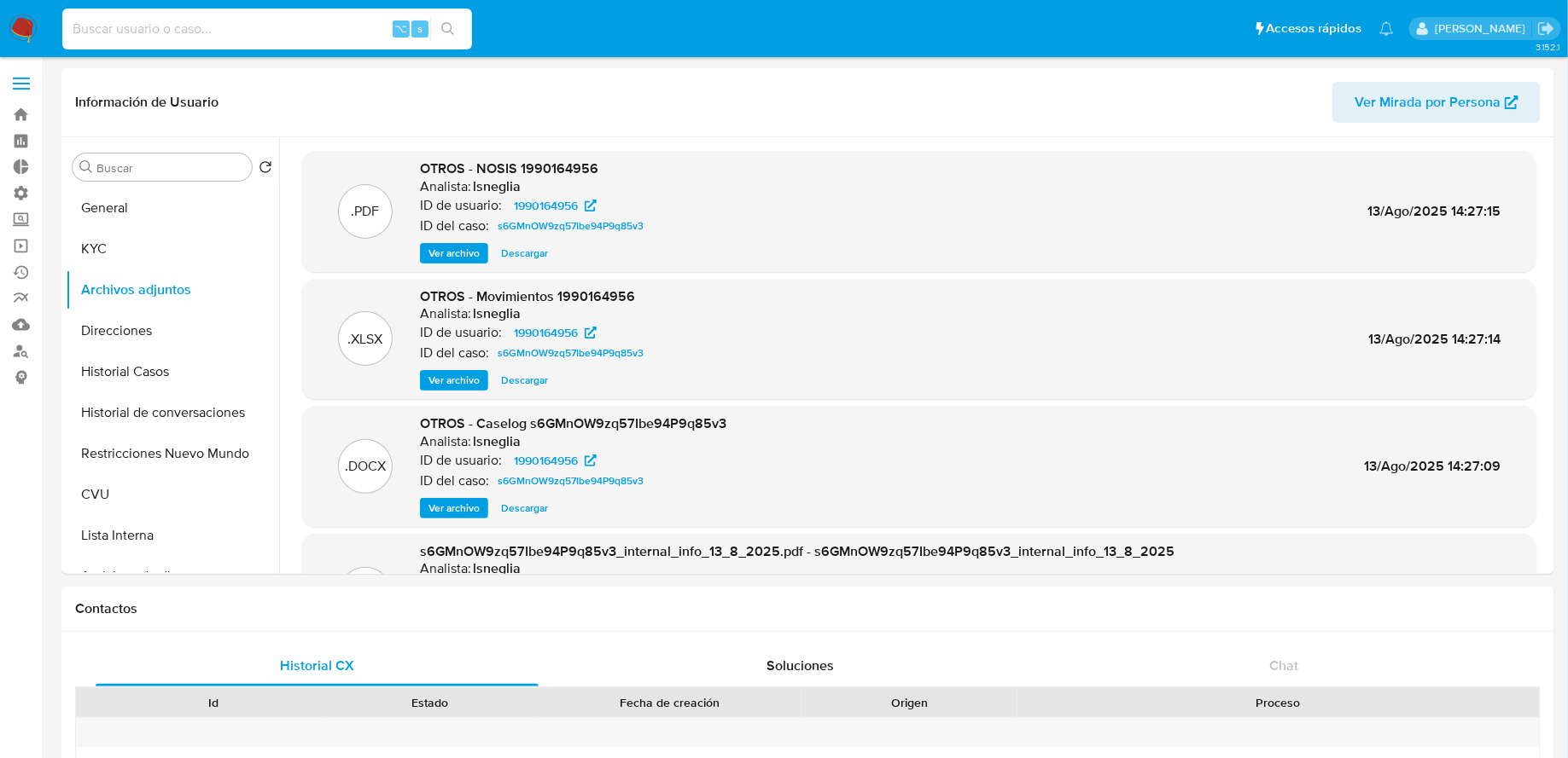
click at [297, 30] on input at bounding box center [267, 28] width 410 height 22
paste input "HMBBWJYfWmAX8zNP4ZZh6h4c"
type input "HMBBWJYfWmAX8zNP4ZZh6h4c"
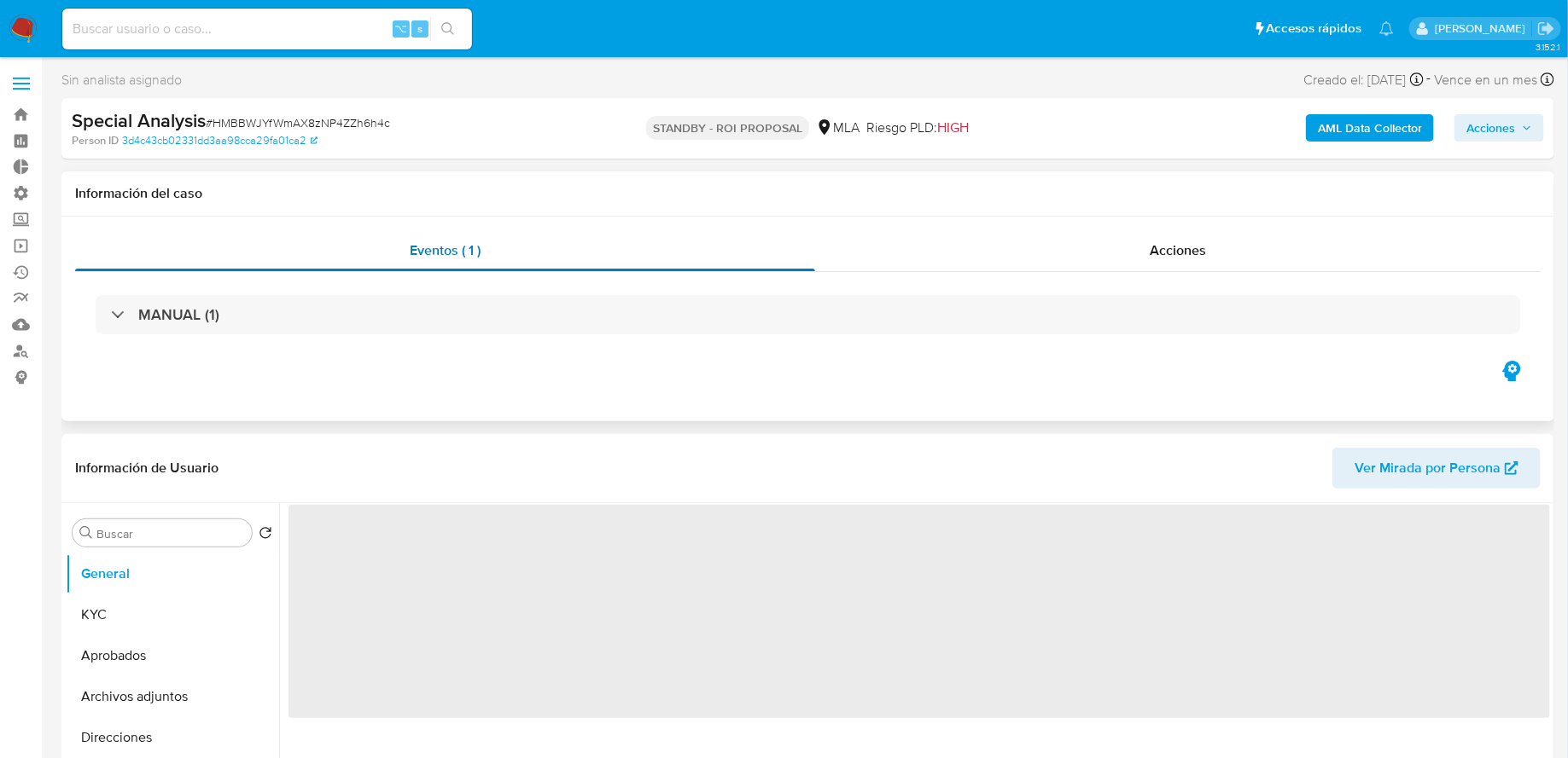
scroll to position [15, 0]
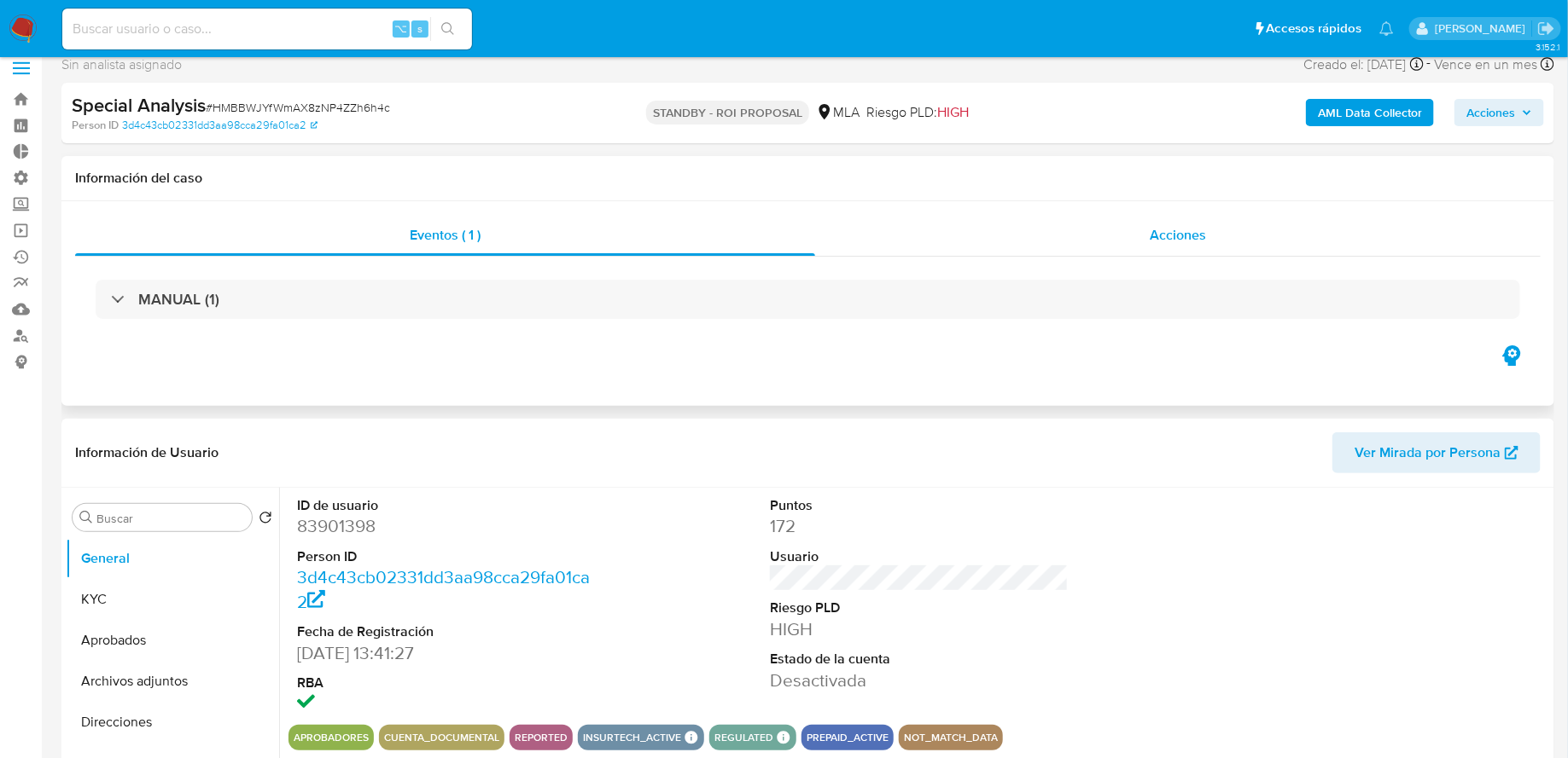
select select "10"
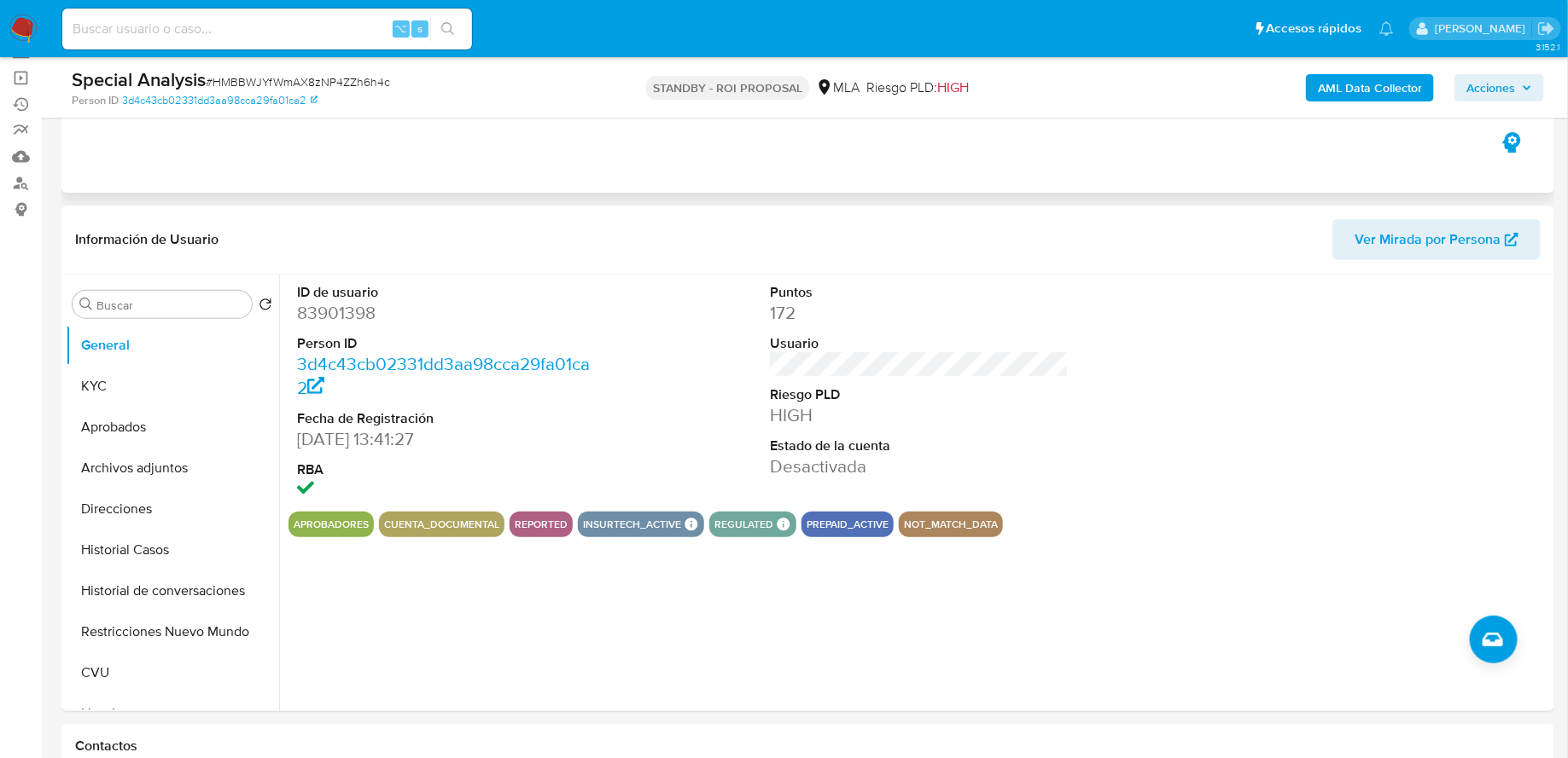
scroll to position [186, 0]
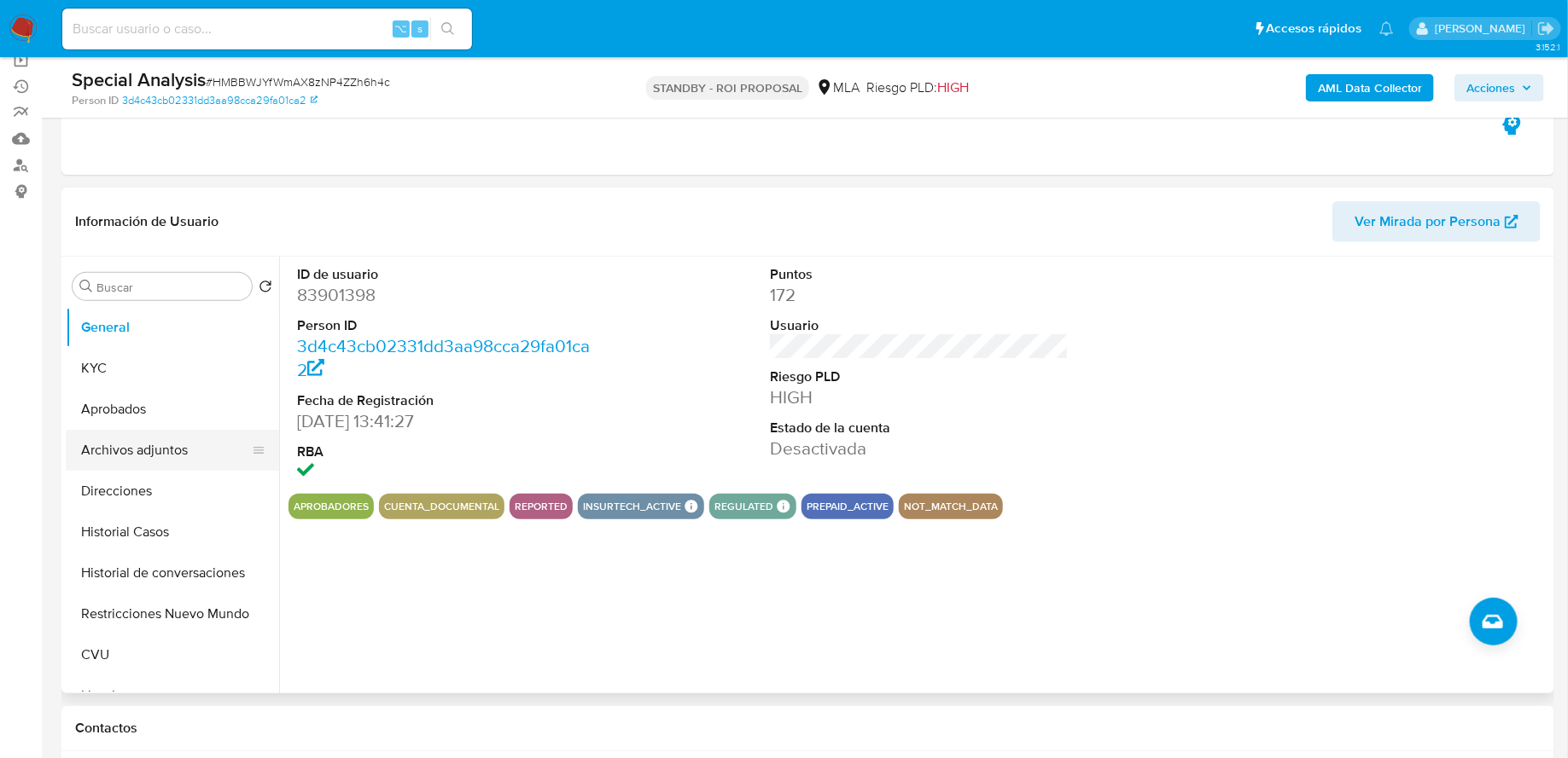
click at [164, 451] on button "Archivos adjuntos" at bounding box center [165, 450] width 200 height 41
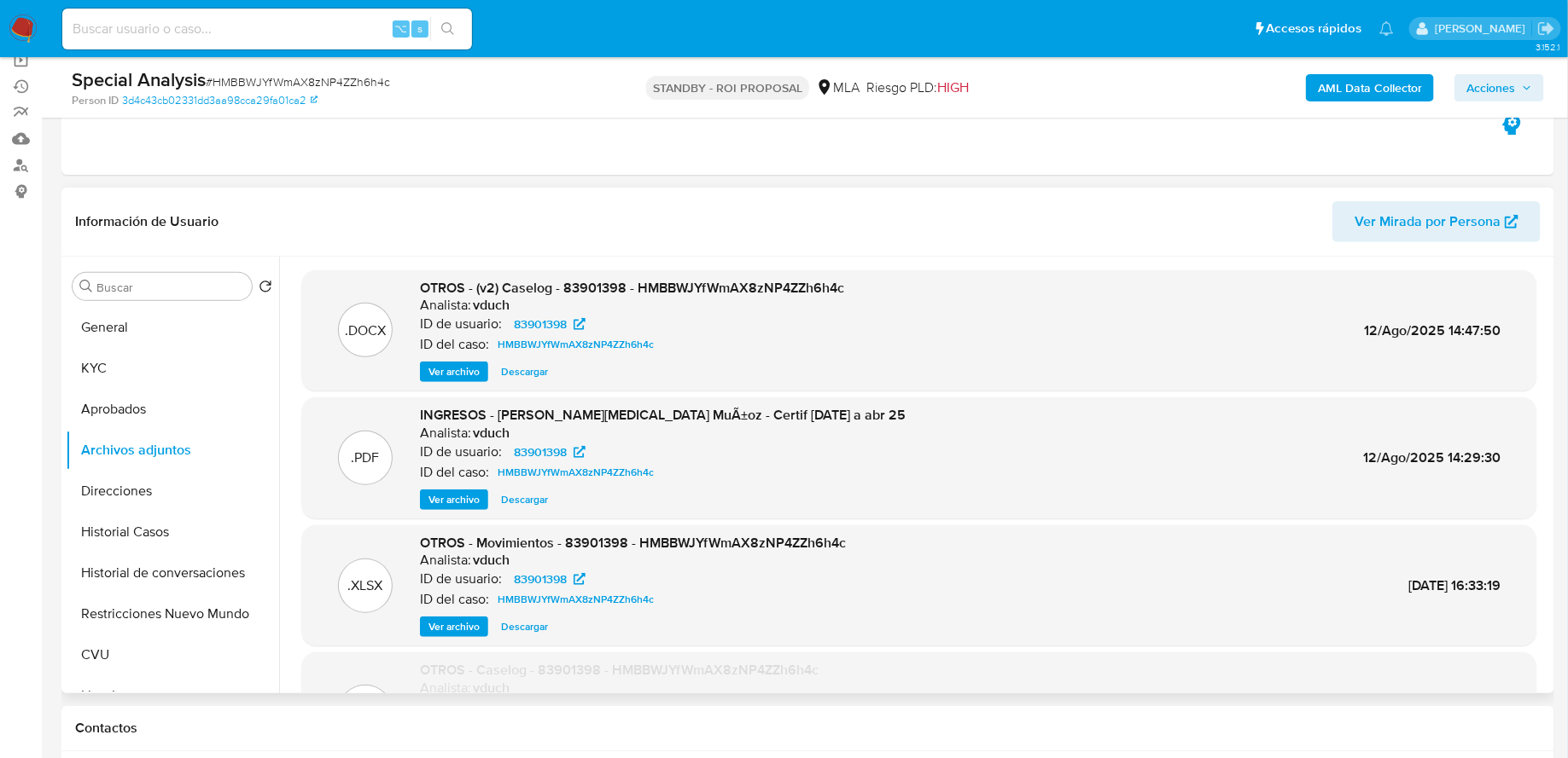
click at [466, 368] on span "Ver archivo" at bounding box center [454, 371] width 51 height 17
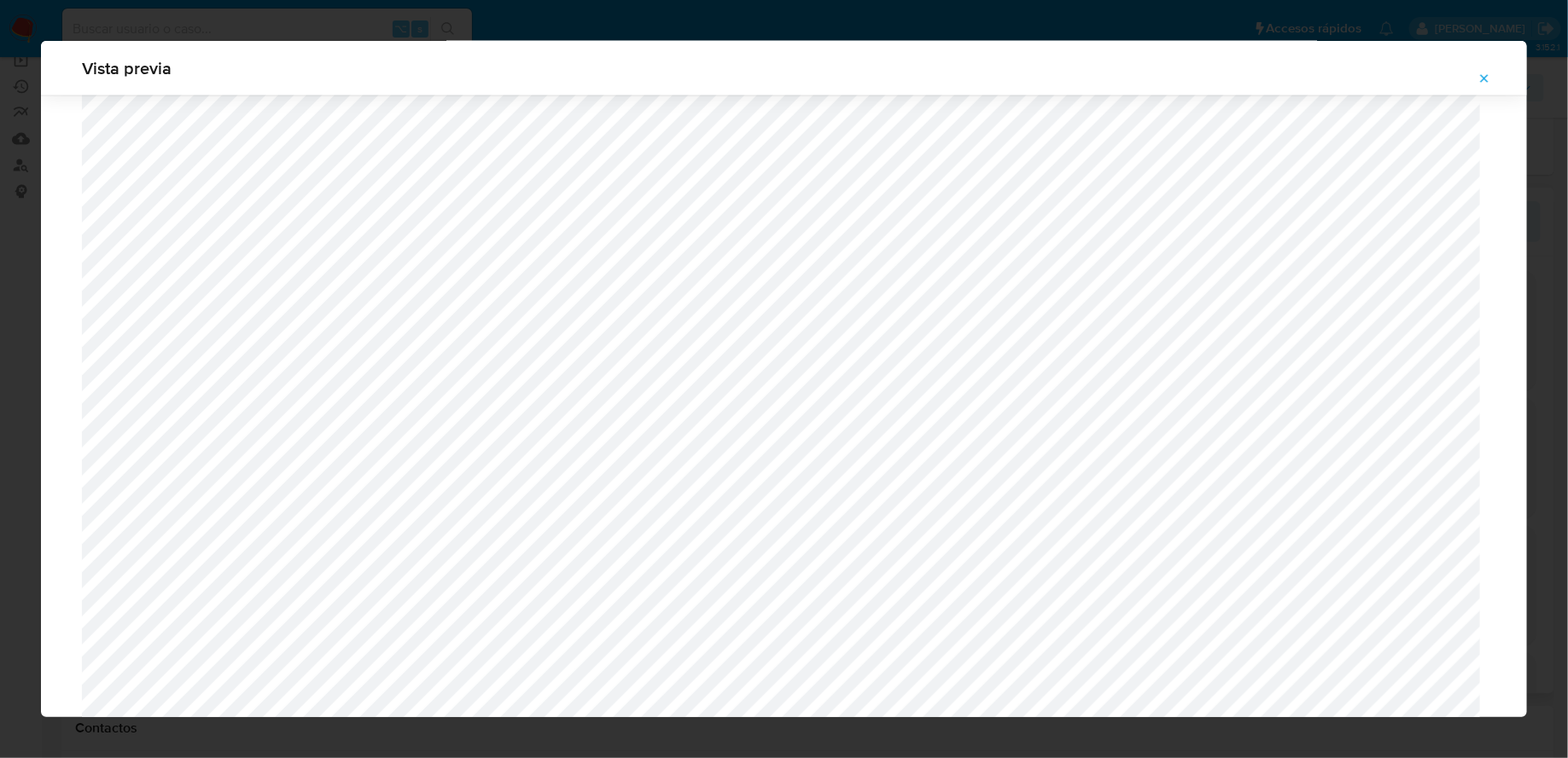
scroll to position [1496, 0]
click at [1483, 77] on icon "Attachment preview" at bounding box center [1484, 78] width 14 height 14
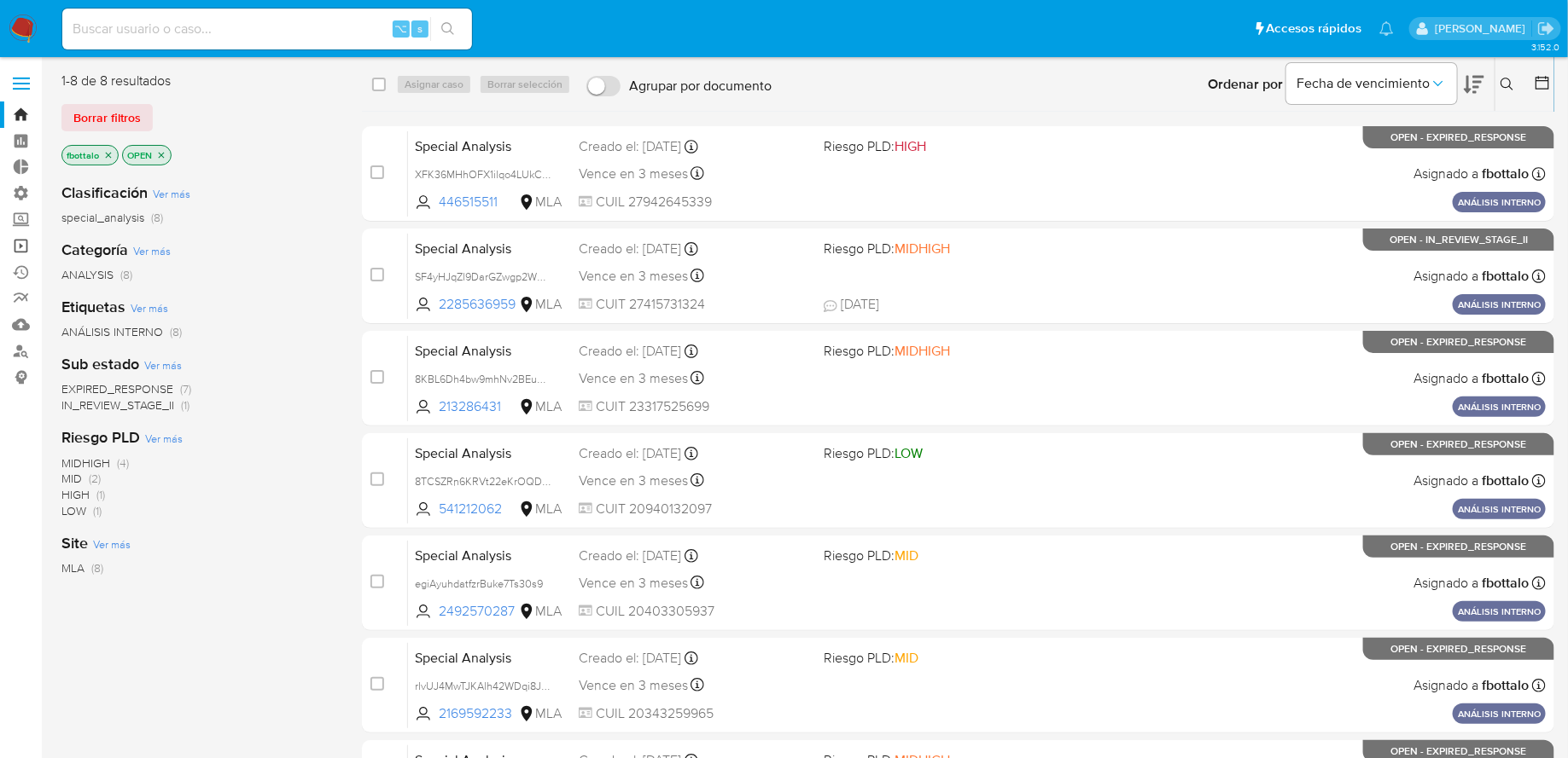
click at [21, 245] on link "Operaciones masivas" at bounding box center [101, 246] width 203 height 26
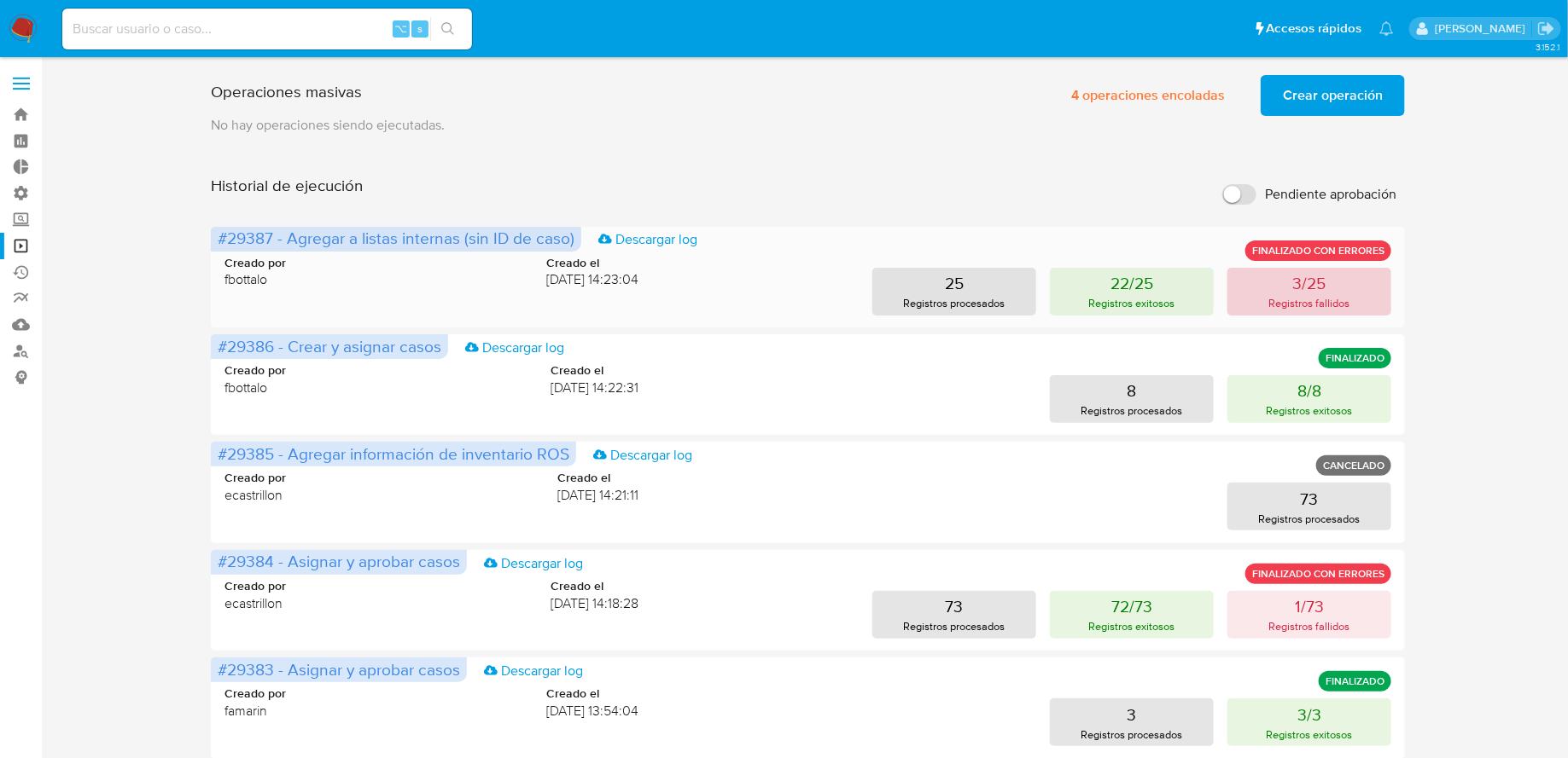
click at [1288, 282] on button "3/25 Registros fallidos" at bounding box center [1309, 292] width 164 height 47
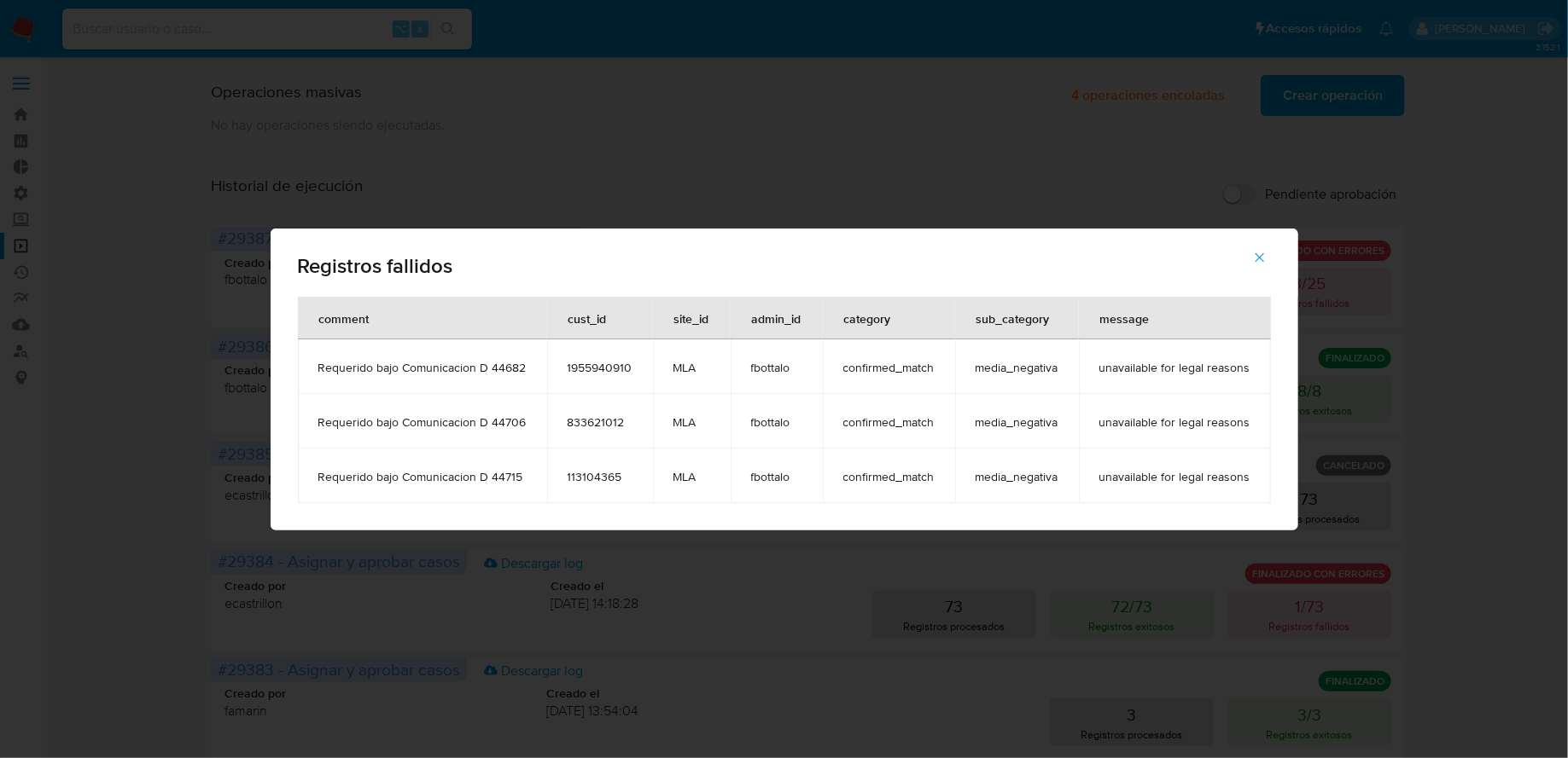
click at [1253, 258] on icon "button" at bounding box center [1259, 257] width 15 height 15
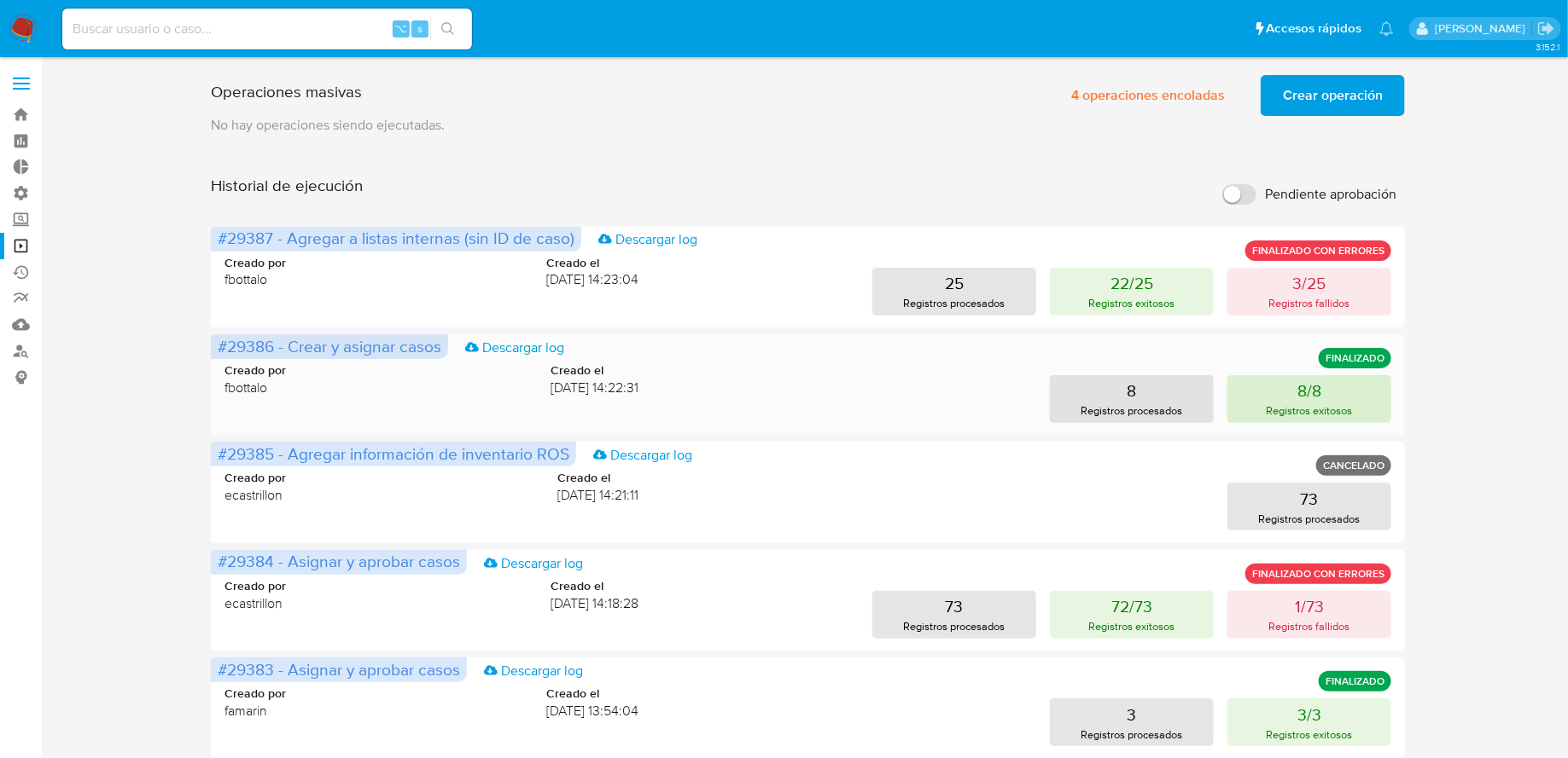
click at [1271, 390] on button "8/8 Registros exitosos" at bounding box center [1309, 399] width 164 height 47
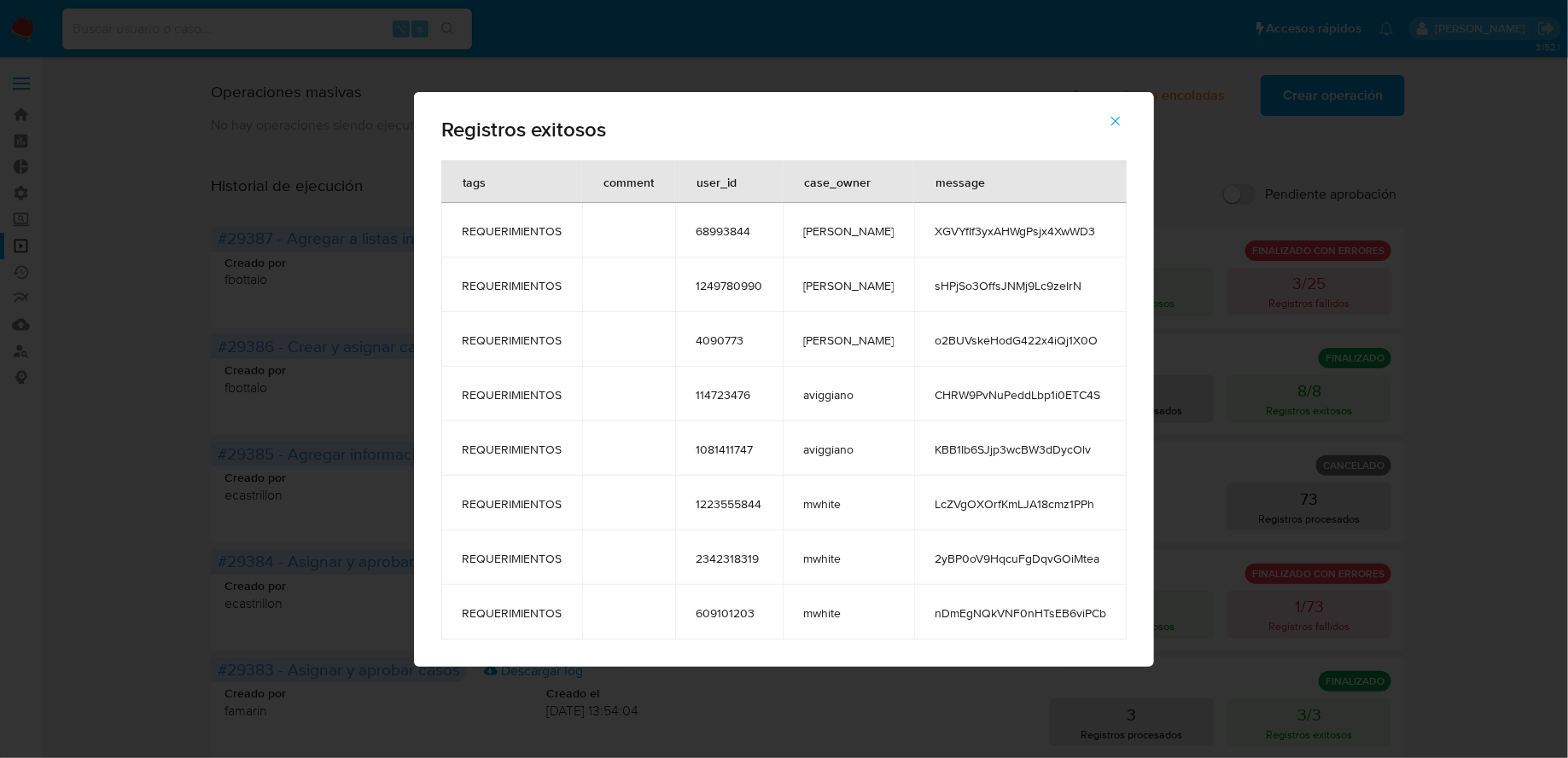
drag, startPoint x: 695, startPoint y: 227, endPoint x: 1099, endPoint y: 624, distance: 566.4
click at [1099, 624] on tbody "REQUERIMIENTOS 68993844 amedzovich XGVYfIf3yxAHWgPsjx4XwWD3 REQUERIMIENTOS 1249…" at bounding box center [784, 421] width 685 height 437
click at [1111, 121] on button "button" at bounding box center [1116, 120] width 60 height 41
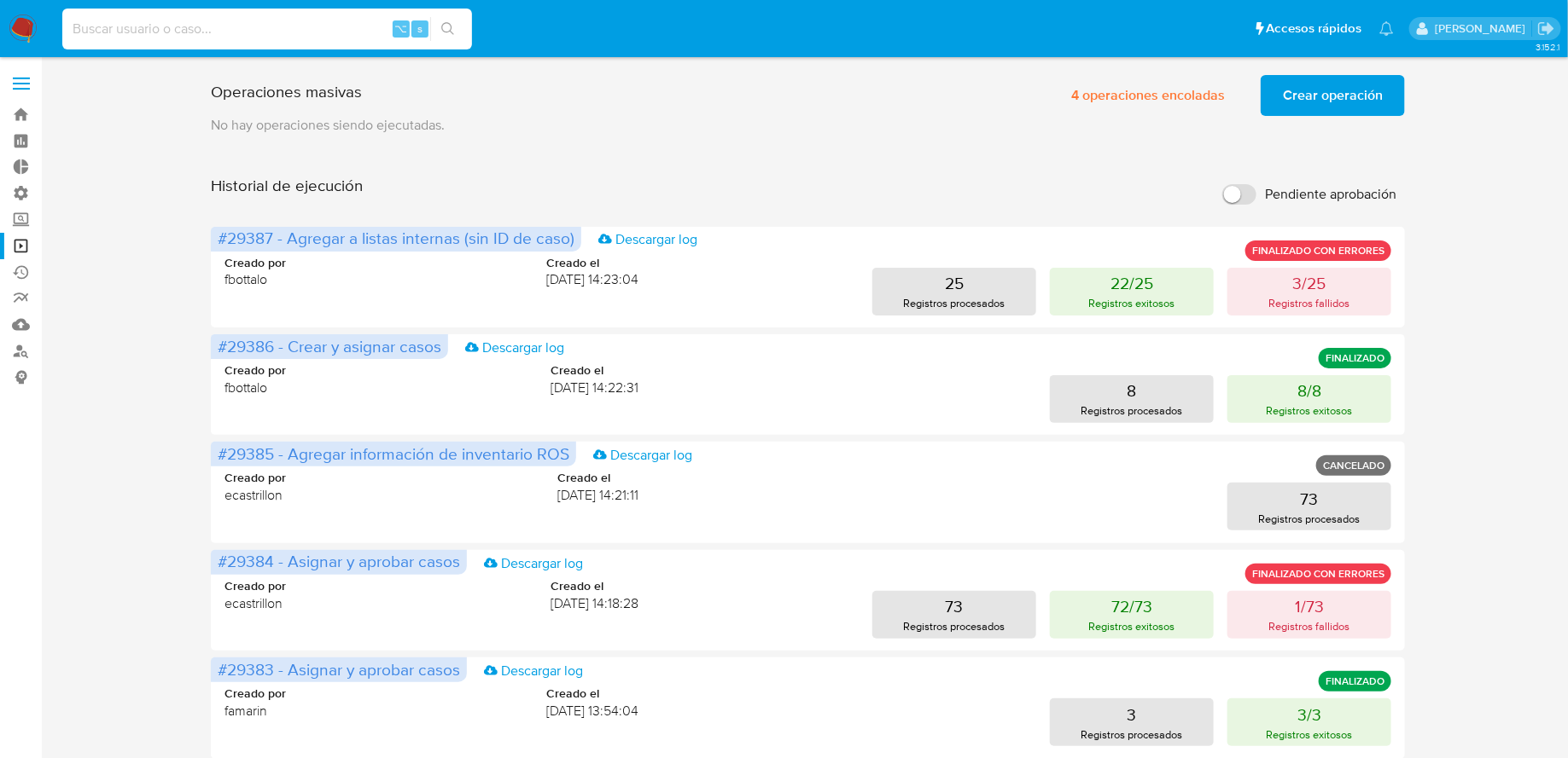
click at [242, 20] on input at bounding box center [267, 28] width 410 height 22
paste input "764783652"
type input "764783652"
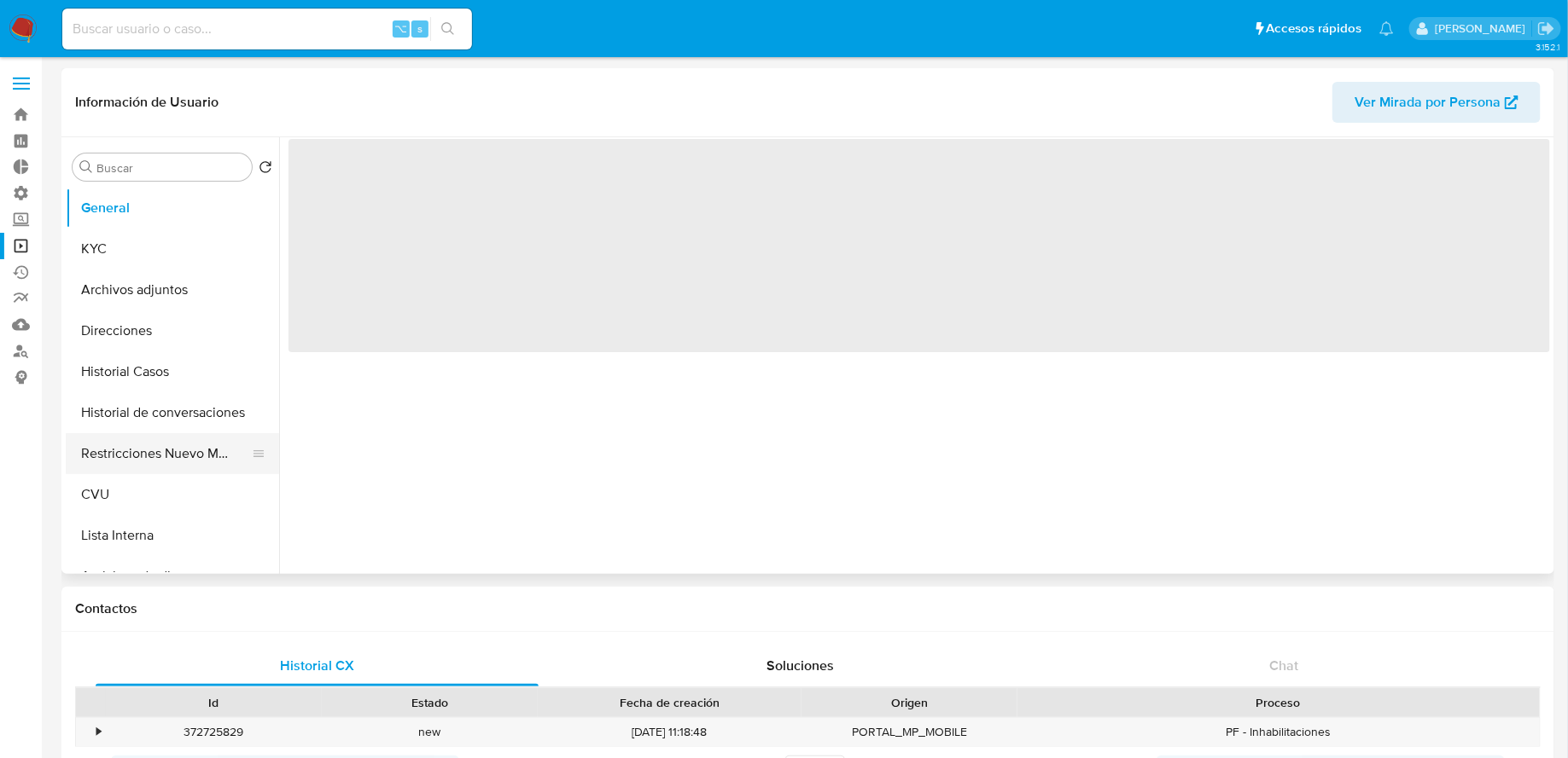
click at [141, 447] on button "Restricciones Nuevo Mundo" at bounding box center [165, 454] width 200 height 41
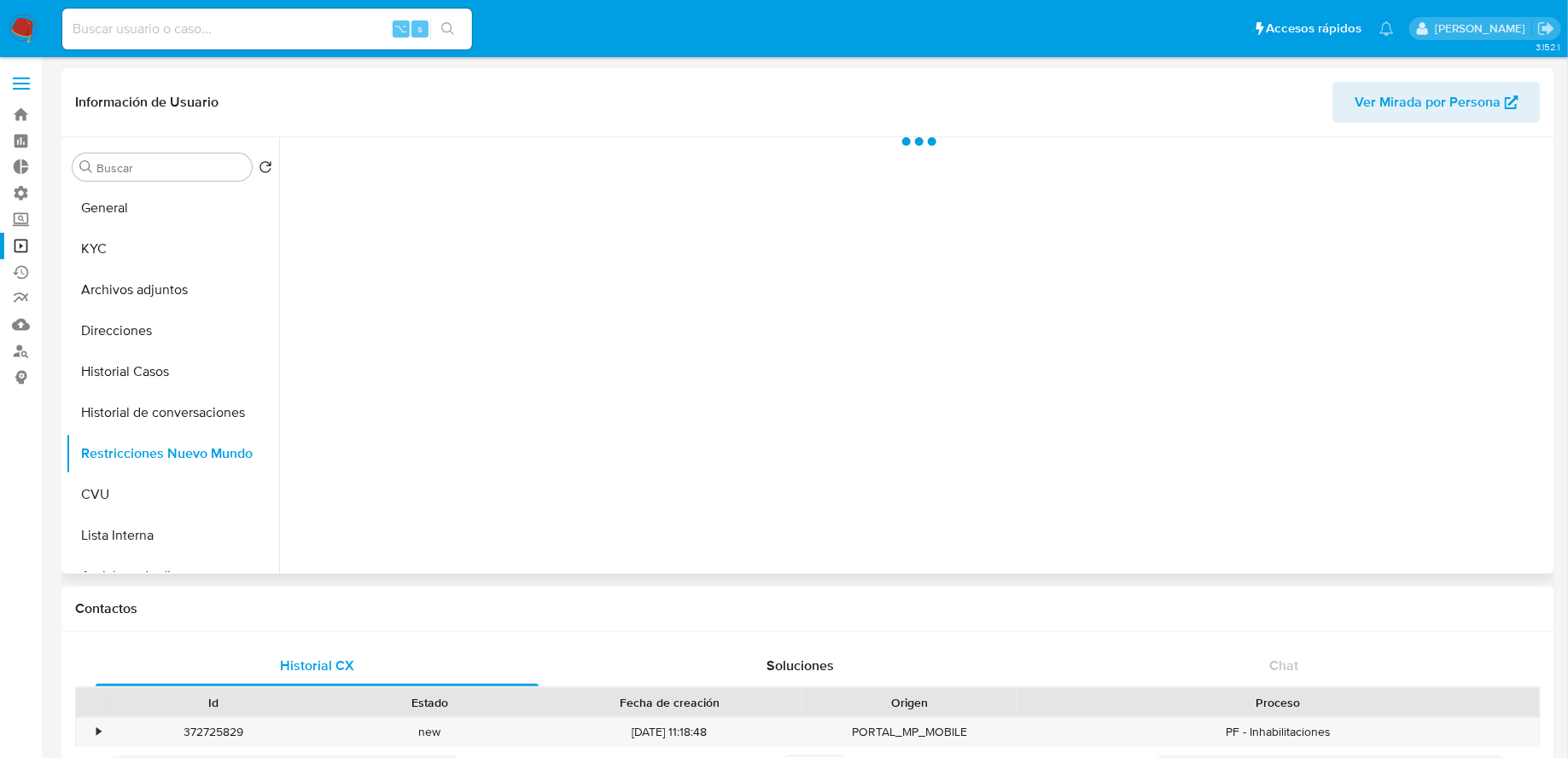
select select "10"
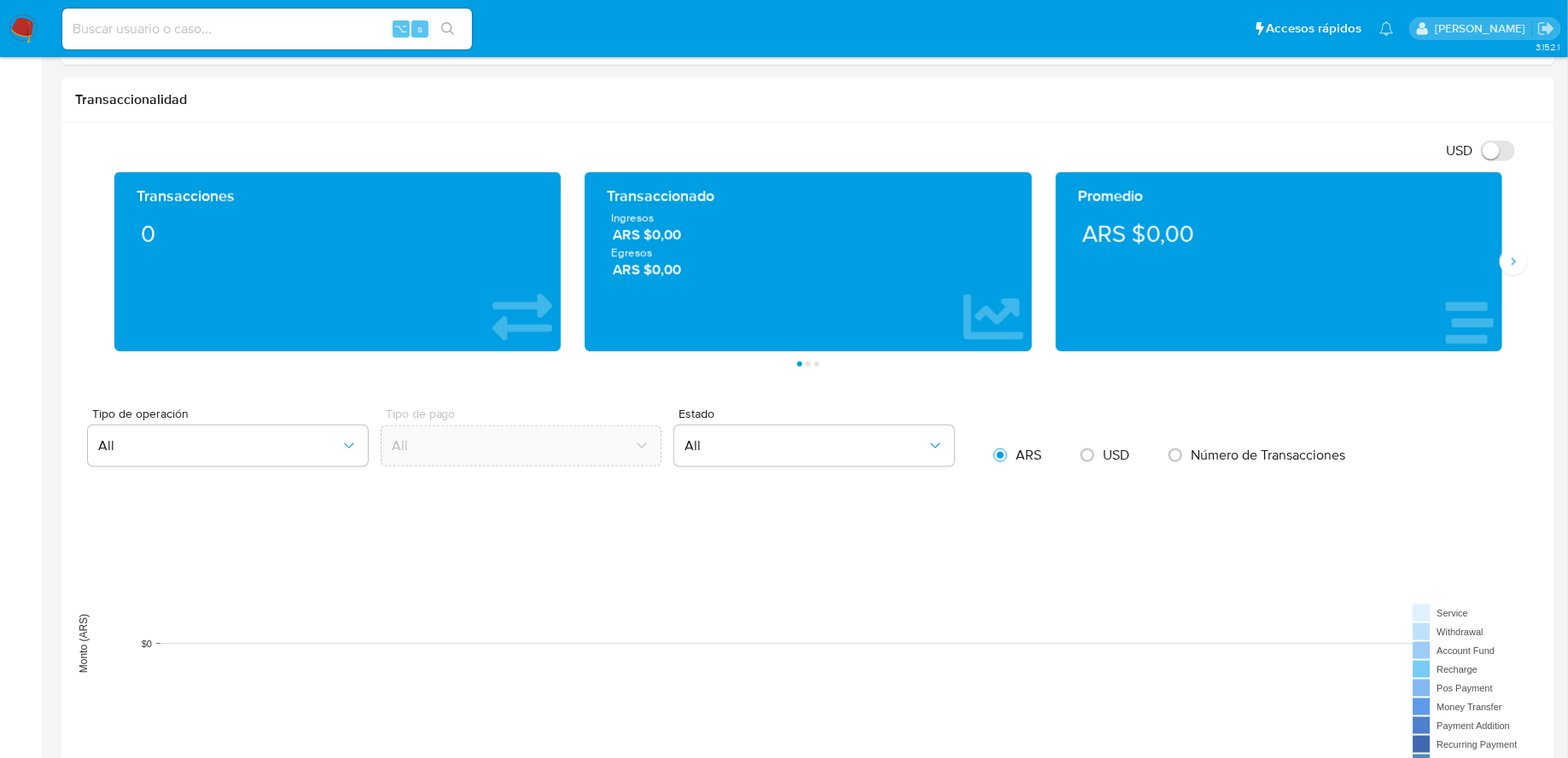
scroll to position [1163, 0]
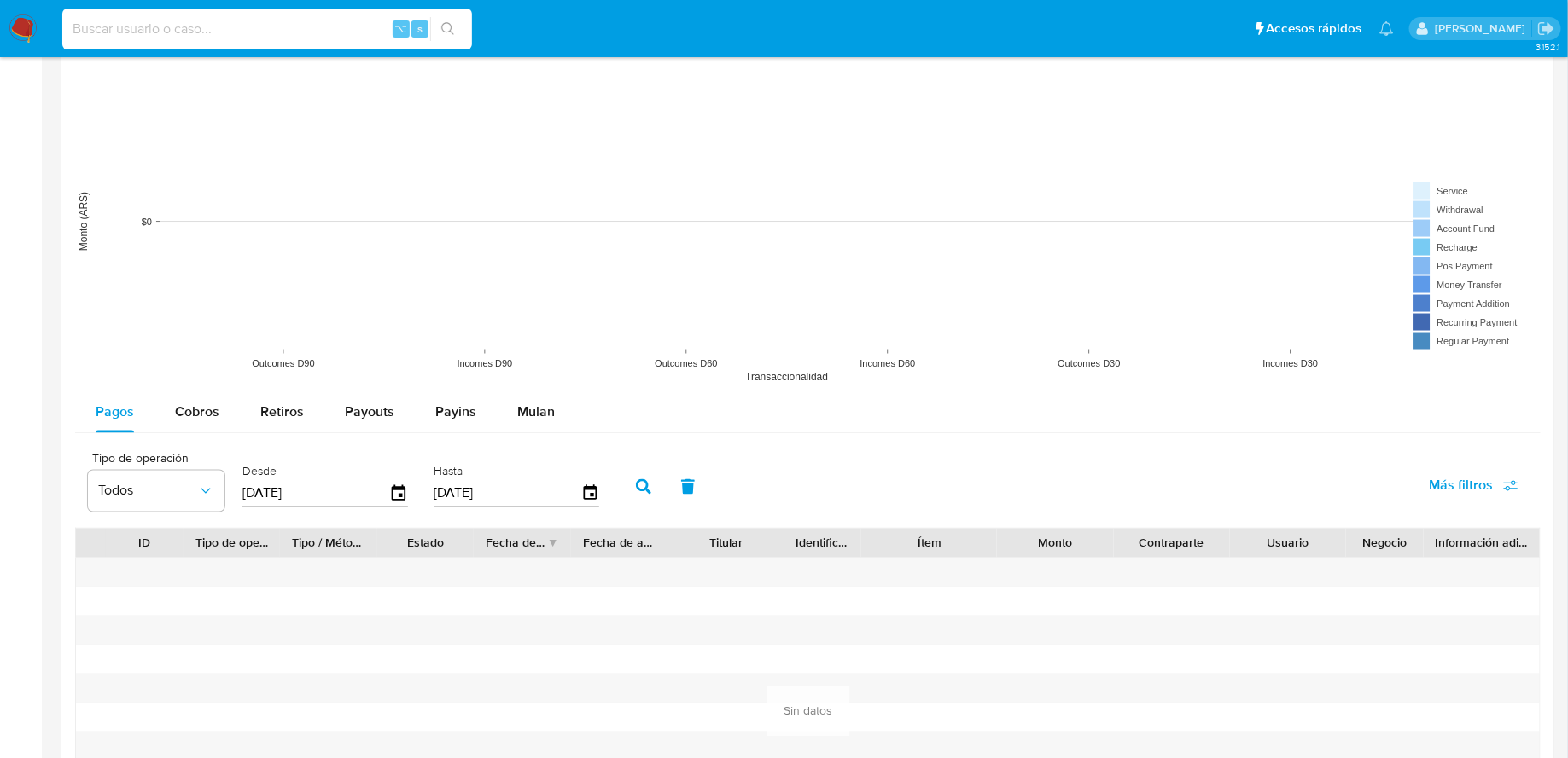
click at [298, 24] on input at bounding box center [267, 28] width 410 height 22
paste input "764783652"
type input "764783652"
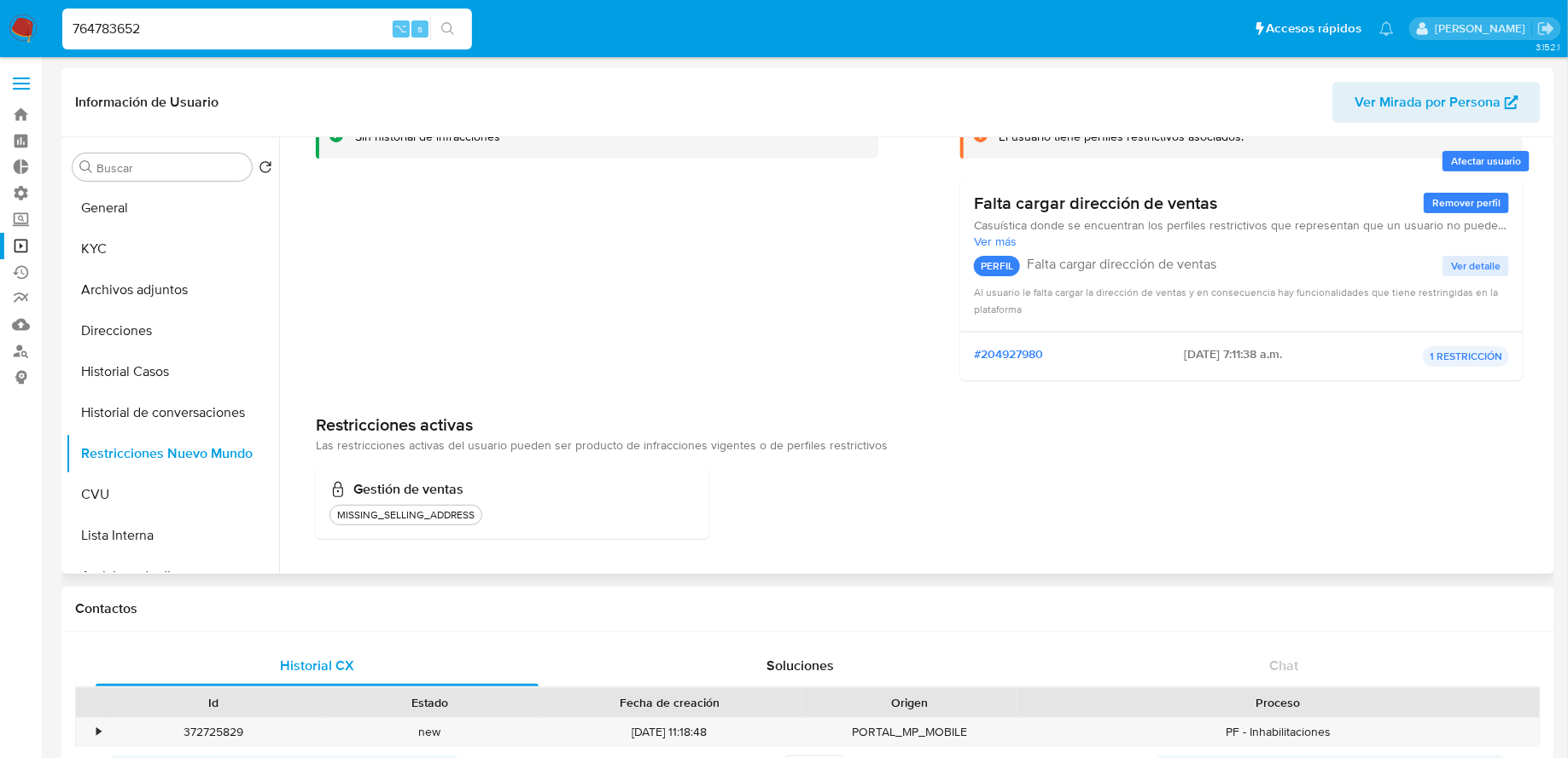
scroll to position [0, 0]
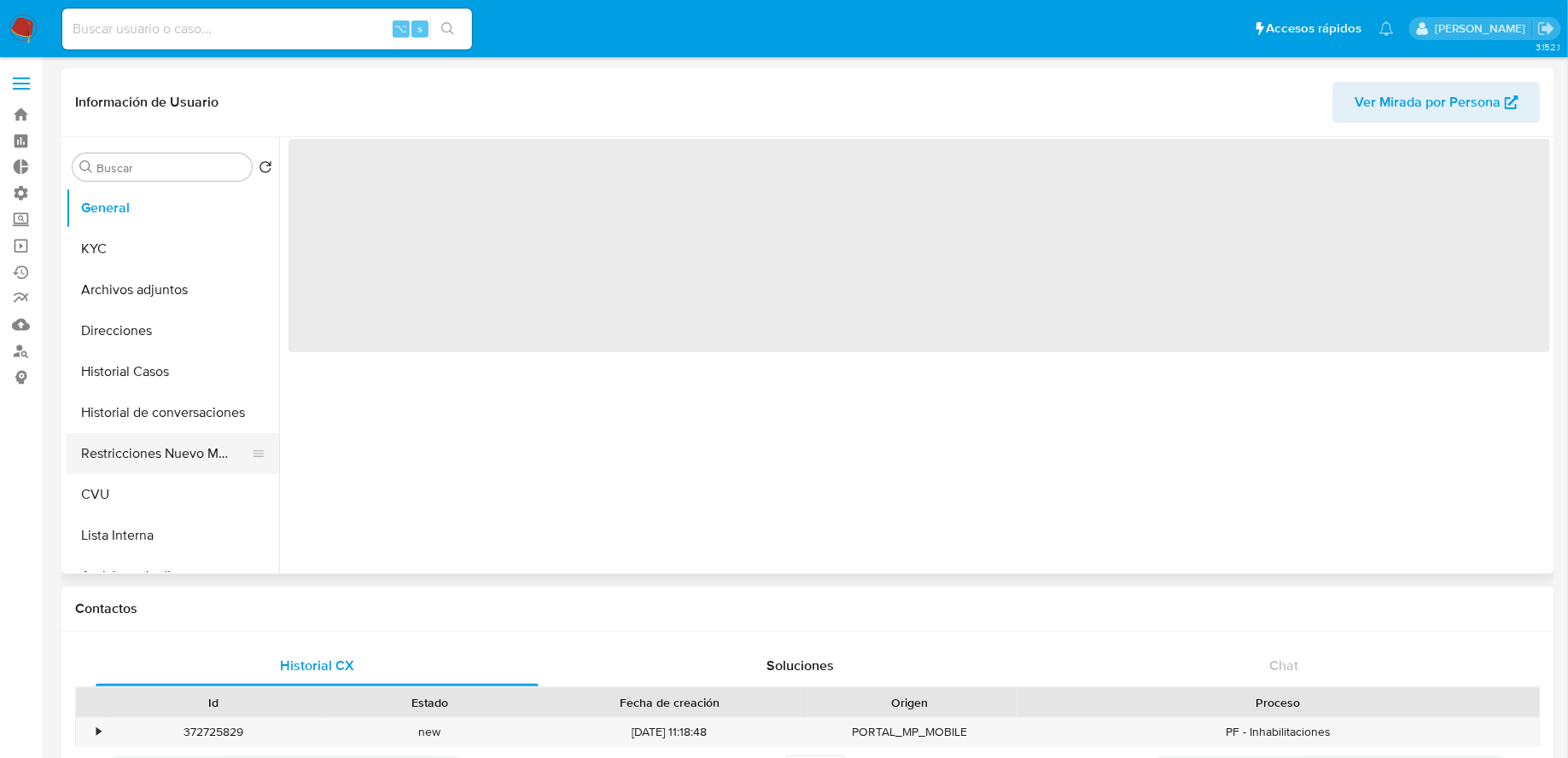
click at [103, 460] on button "Restricciones Nuevo Mundo" at bounding box center [165, 454] width 200 height 41
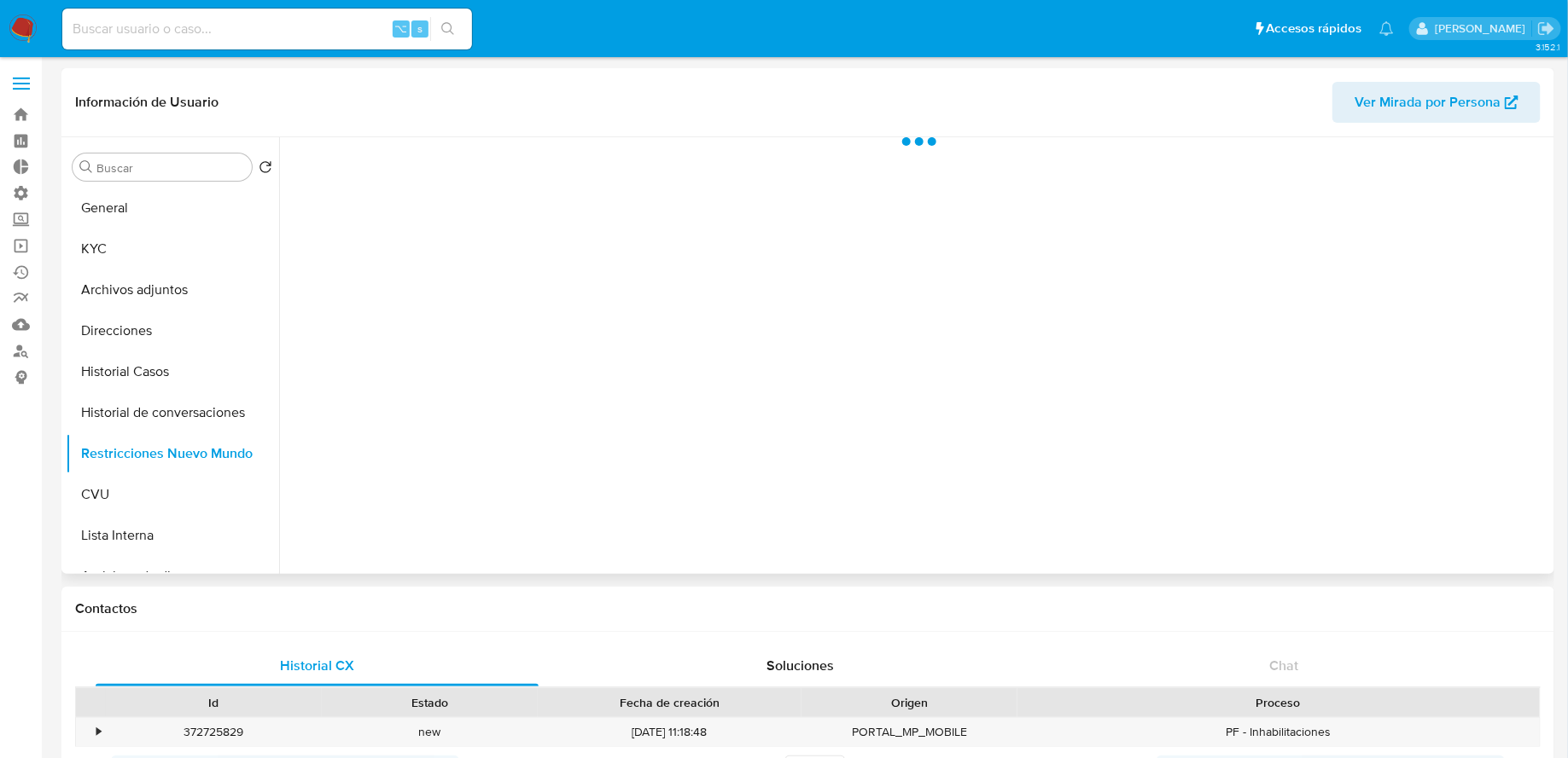
select select "10"
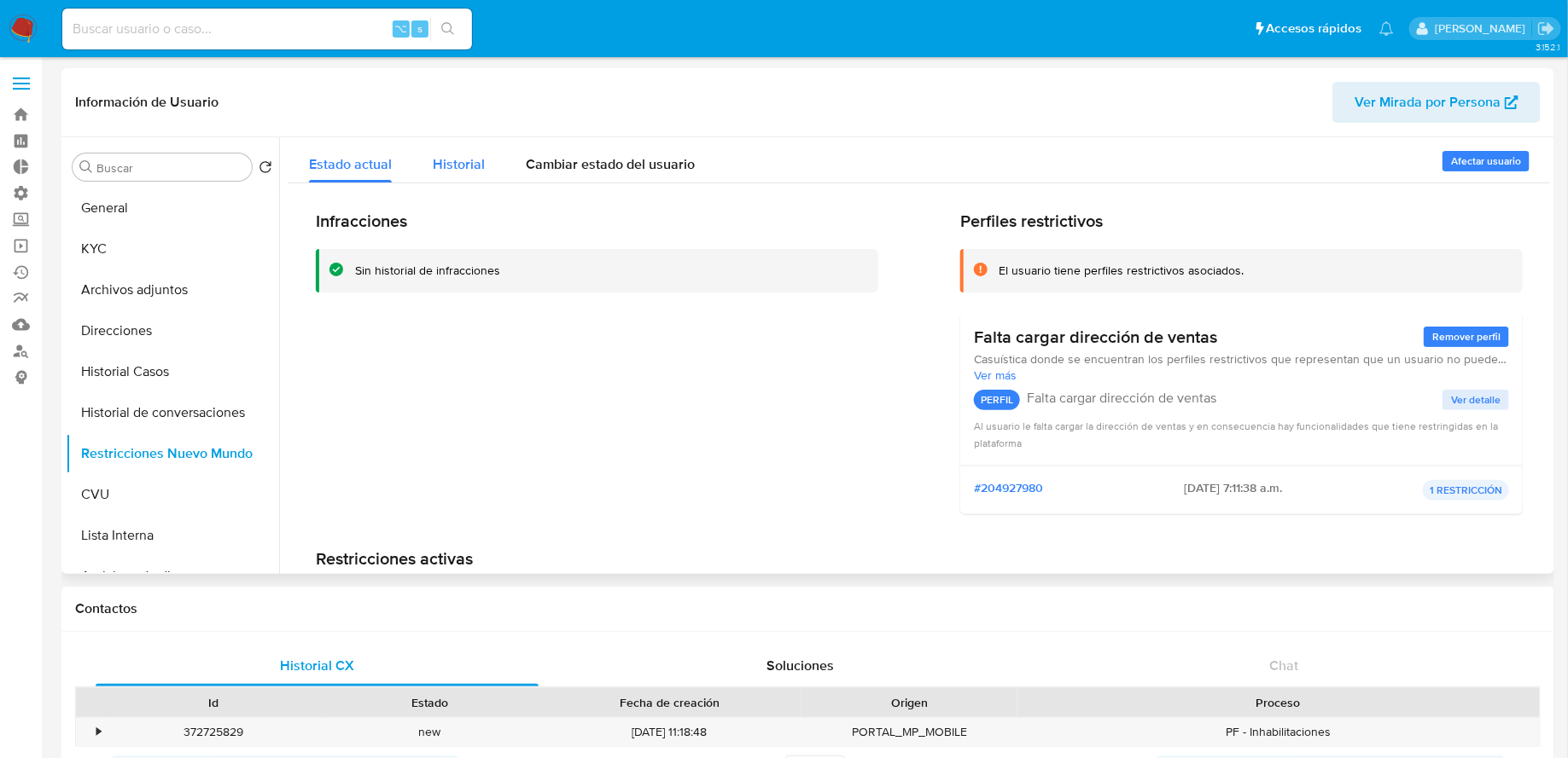
click at [480, 166] on span "Historial" at bounding box center [458, 164] width 52 height 19
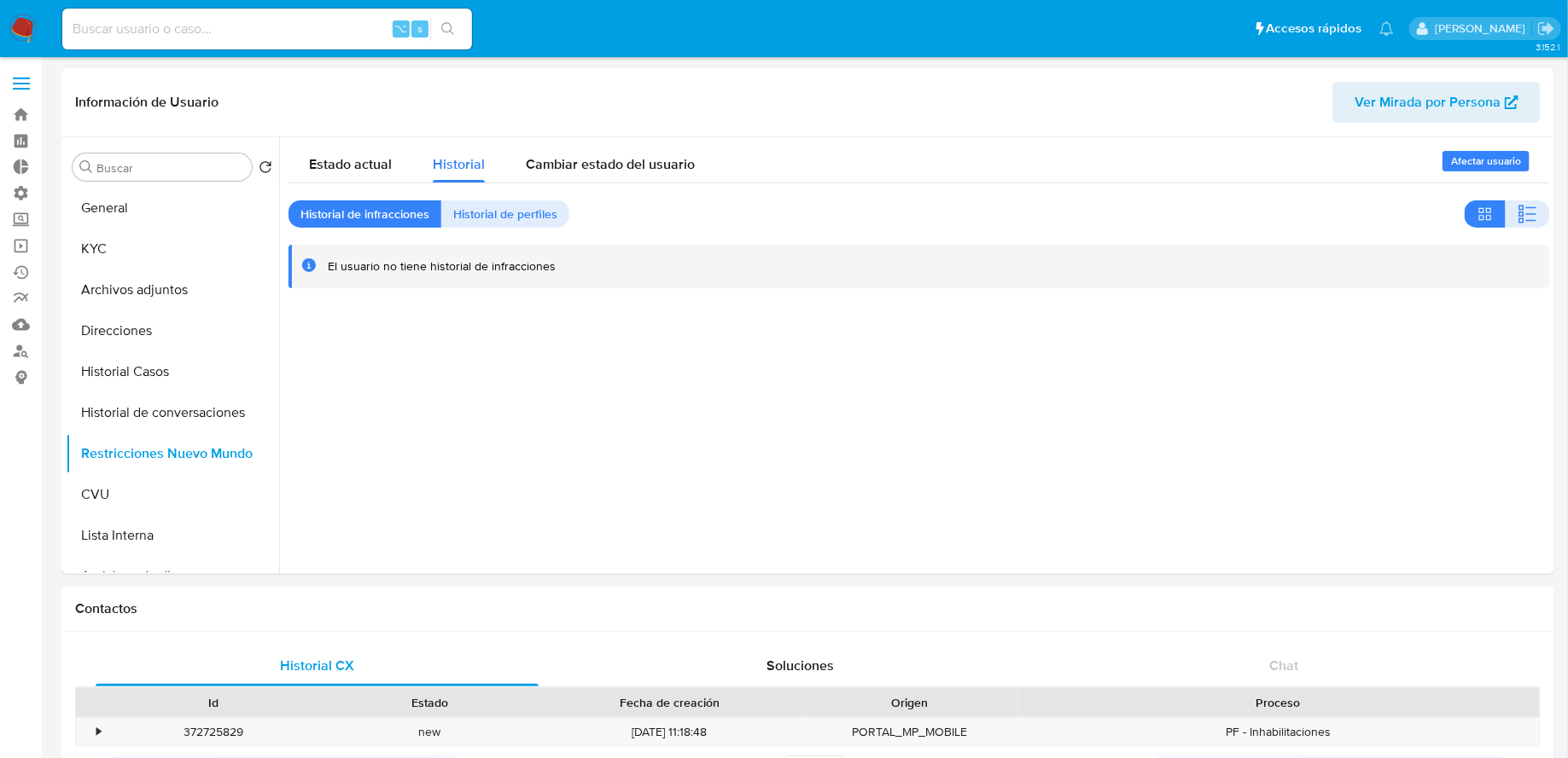
click at [344, 33] on input at bounding box center [267, 28] width 410 height 22
paste input "1045154850"
type input "1045154850"
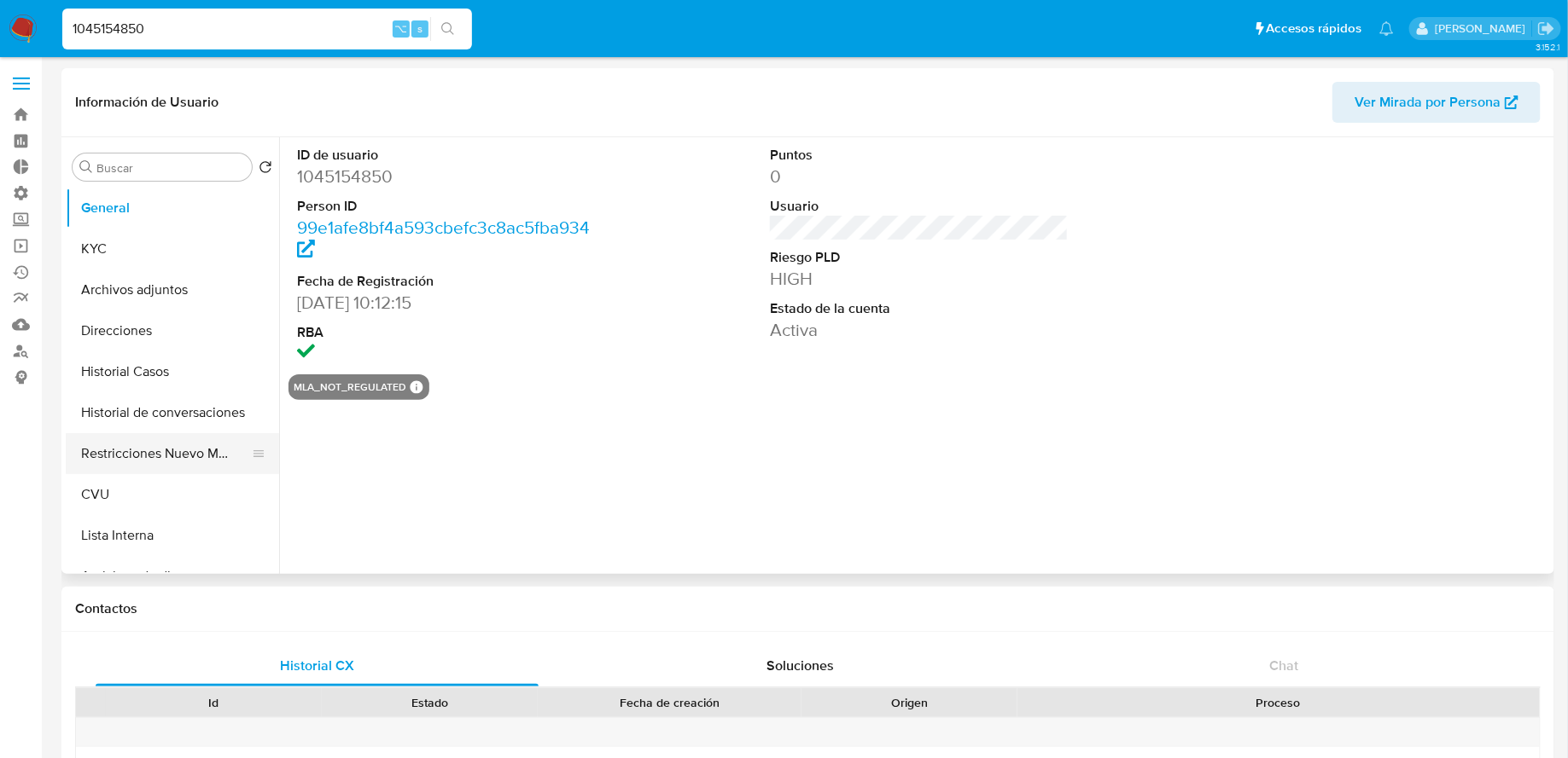
click at [122, 441] on button "Restricciones Nuevo Mundo" at bounding box center [165, 454] width 200 height 41
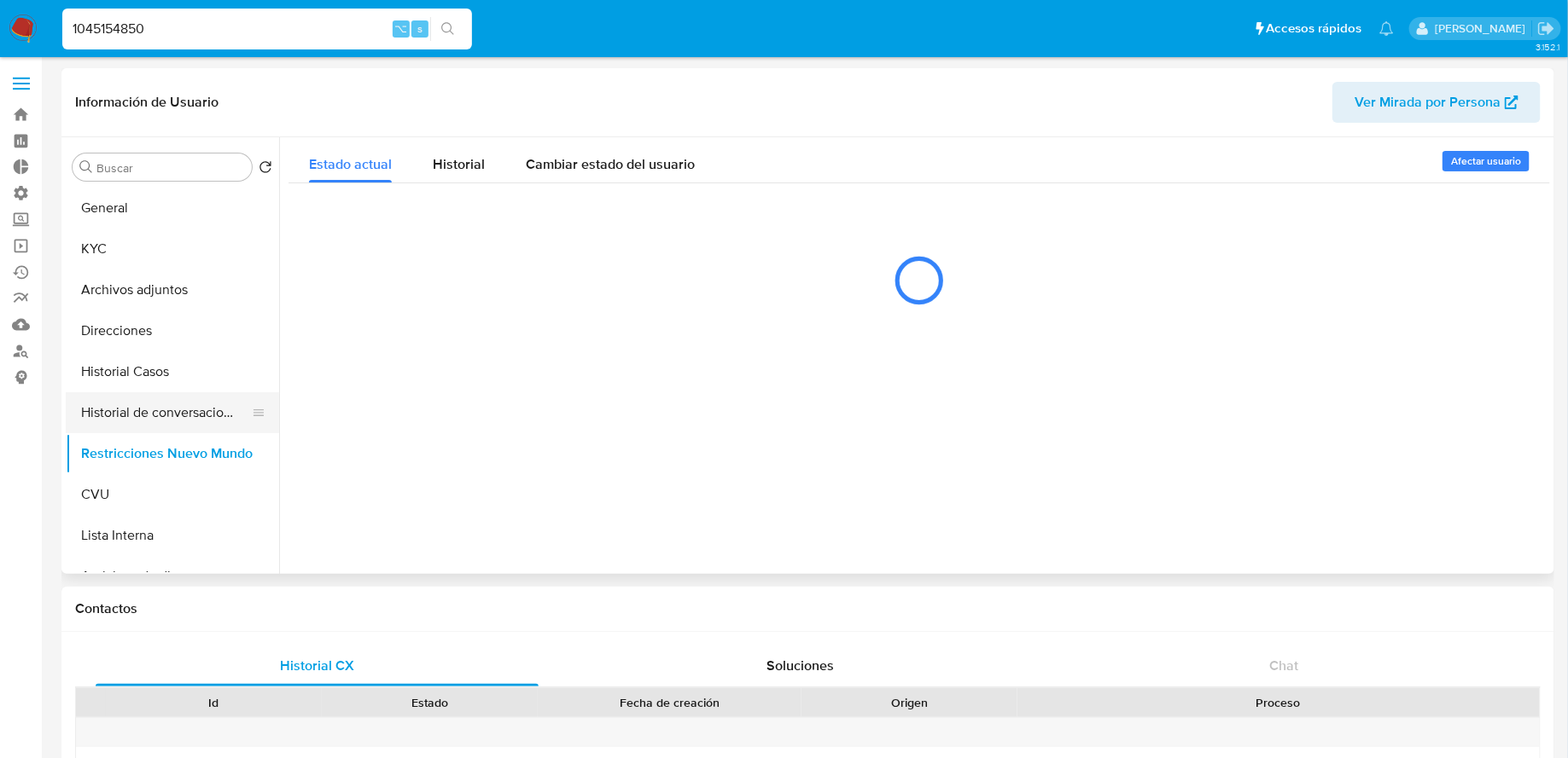
select select "10"
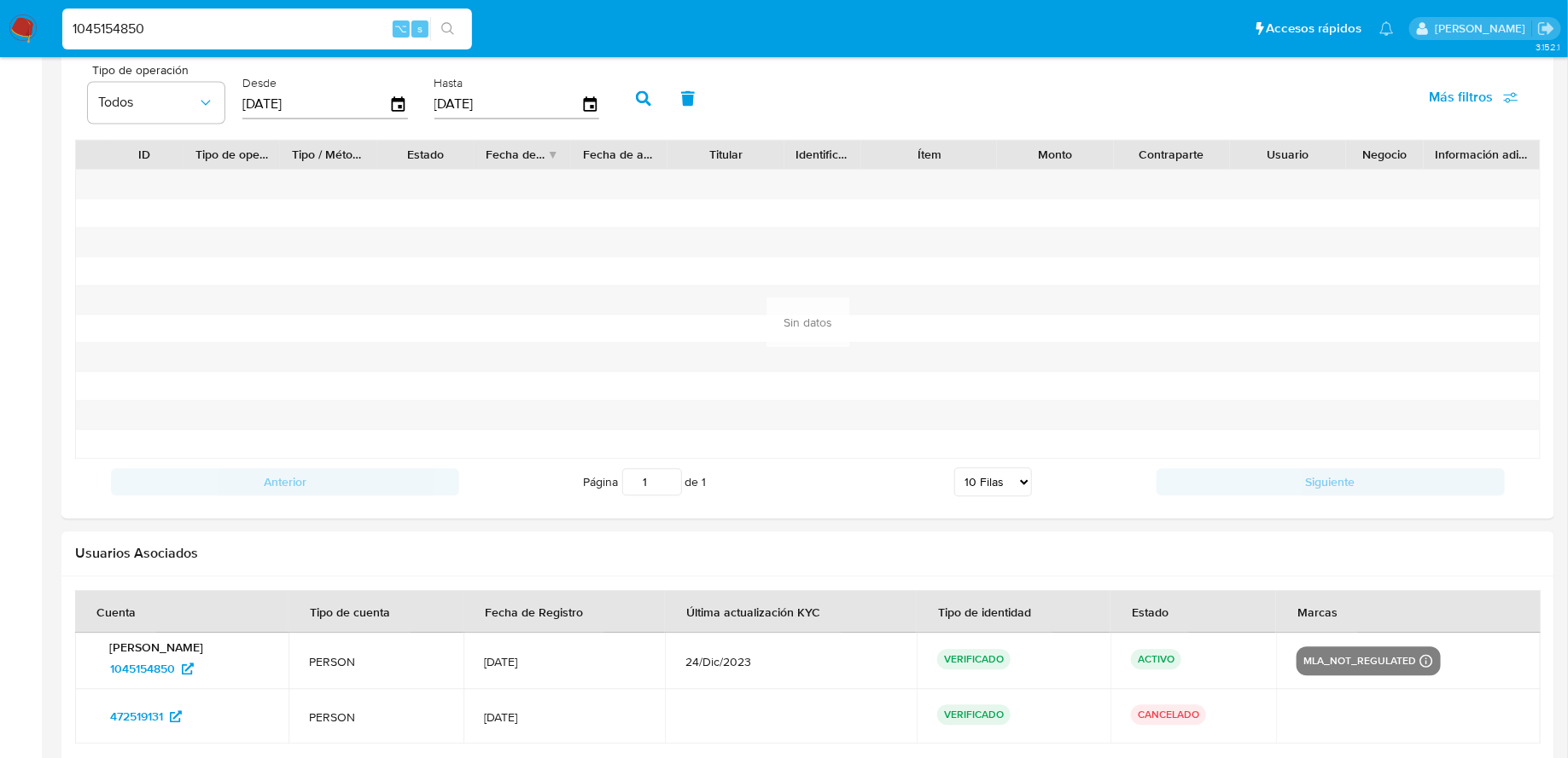
scroll to position [1736, 0]
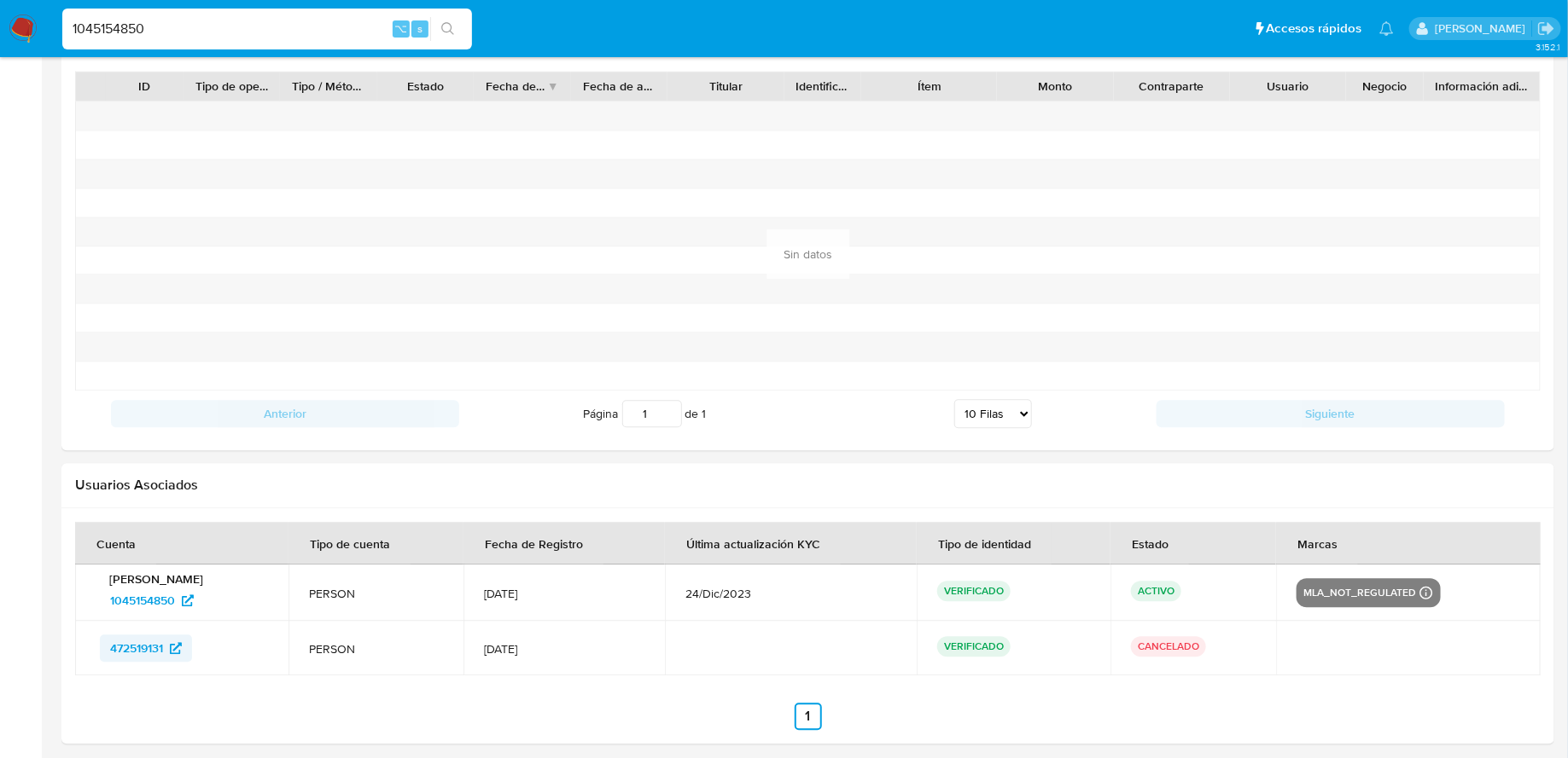
click at [141, 645] on span "472519131" at bounding box center [136, 648] width 53 height 27
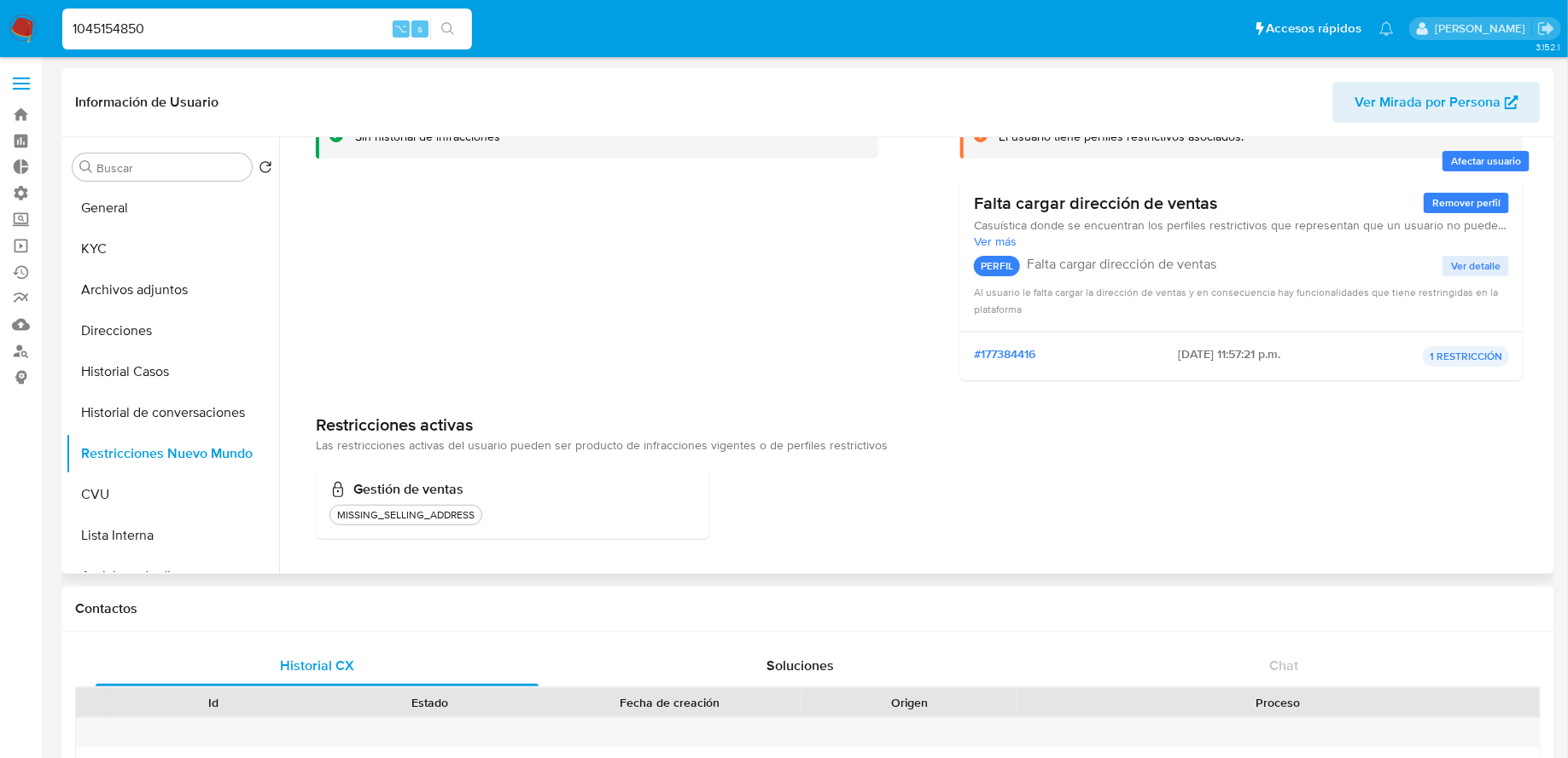
scroll to position [0, 0]
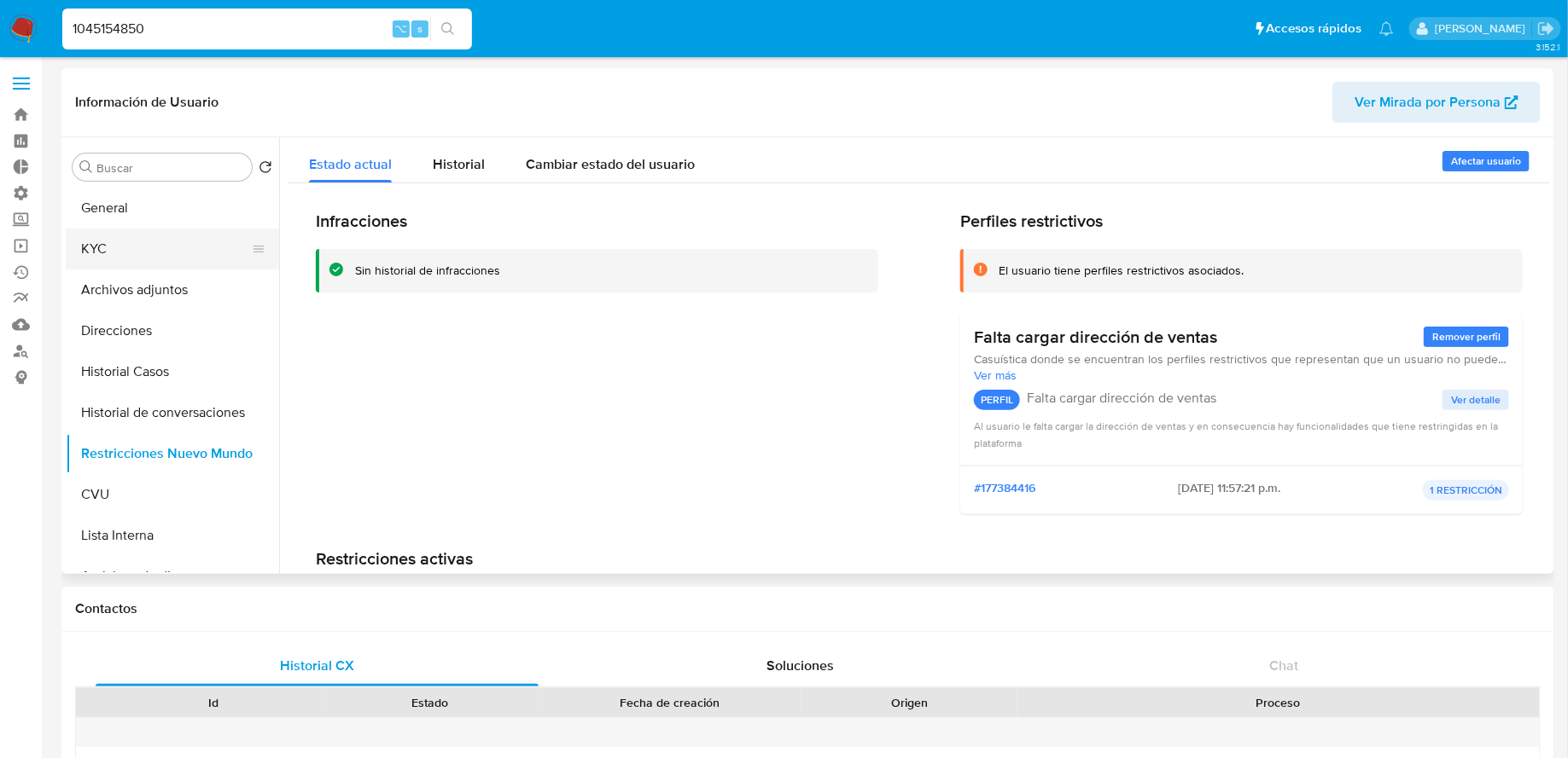
click at [137, 232] on button "KYC" at bounding box center [165, 249] width 200 height 41
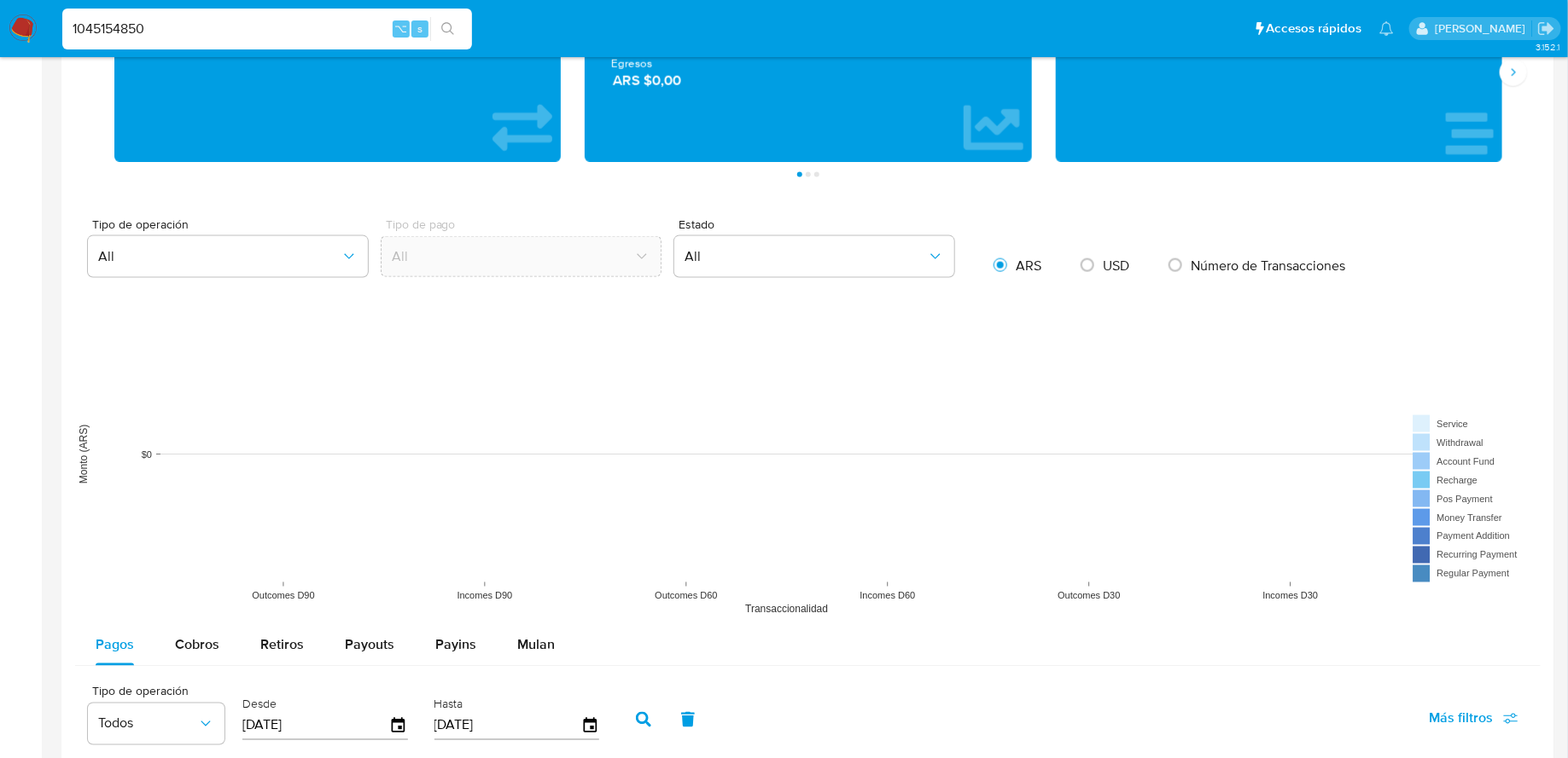
scroll to position [871, 0]
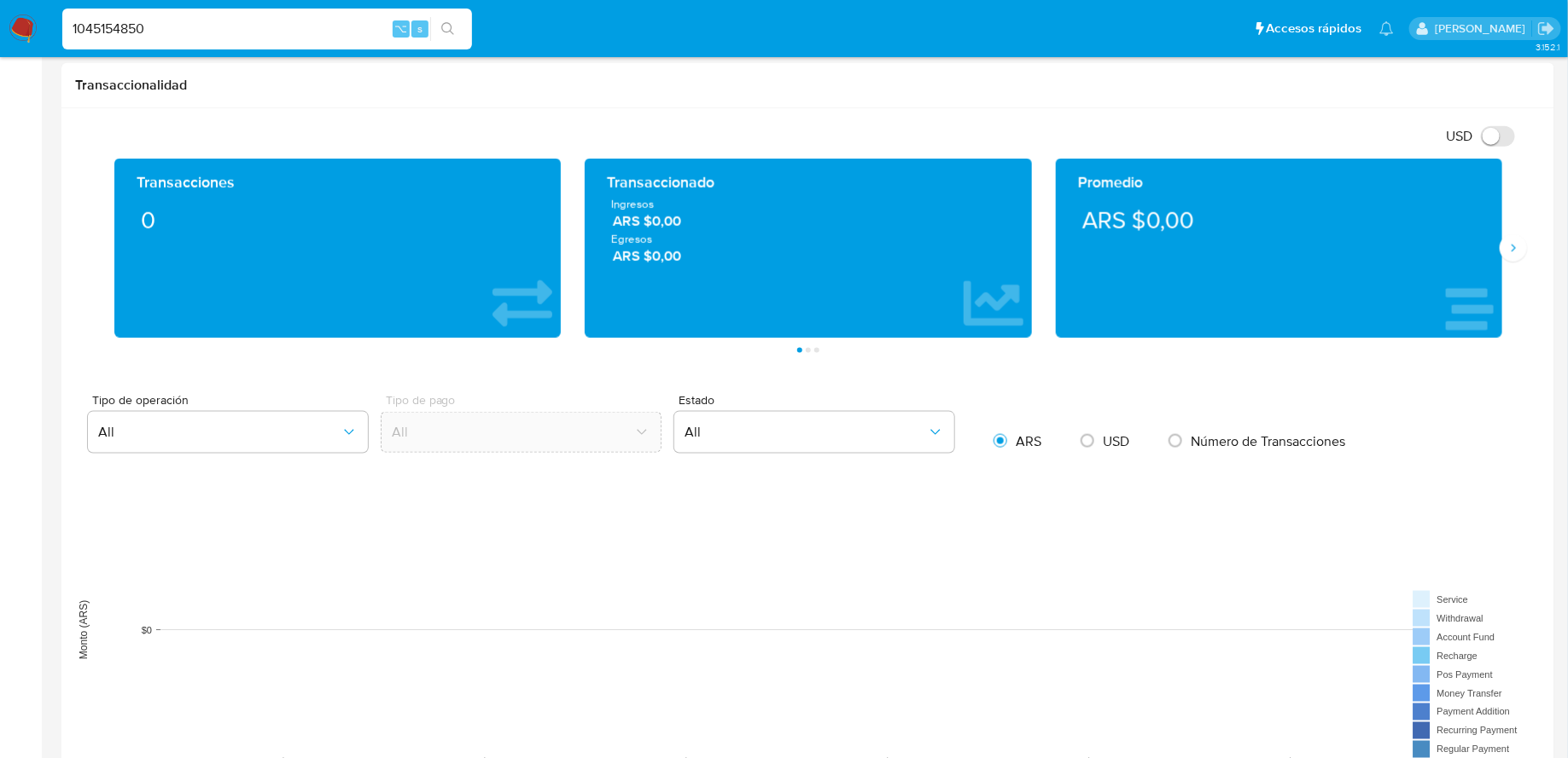
click at [325, 29] on input "1045154850" at bounding box center [267, 28] width 410 height 22
paste input "985379433"
type input "1985379433"
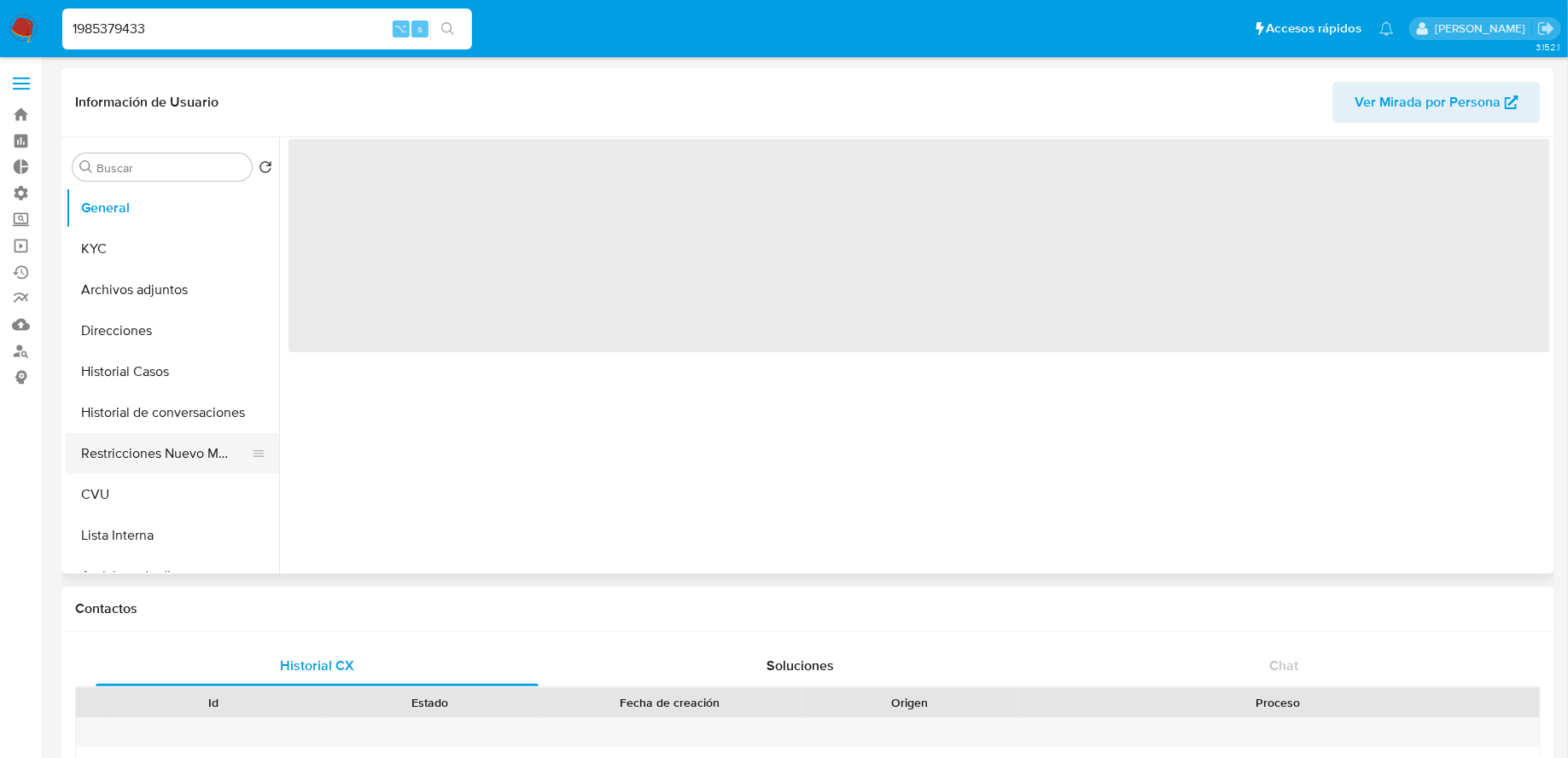
click at [147, 445] on button "Restricciones Nuevo Mundo" at bounding box center [165, 454] width 200 height 41
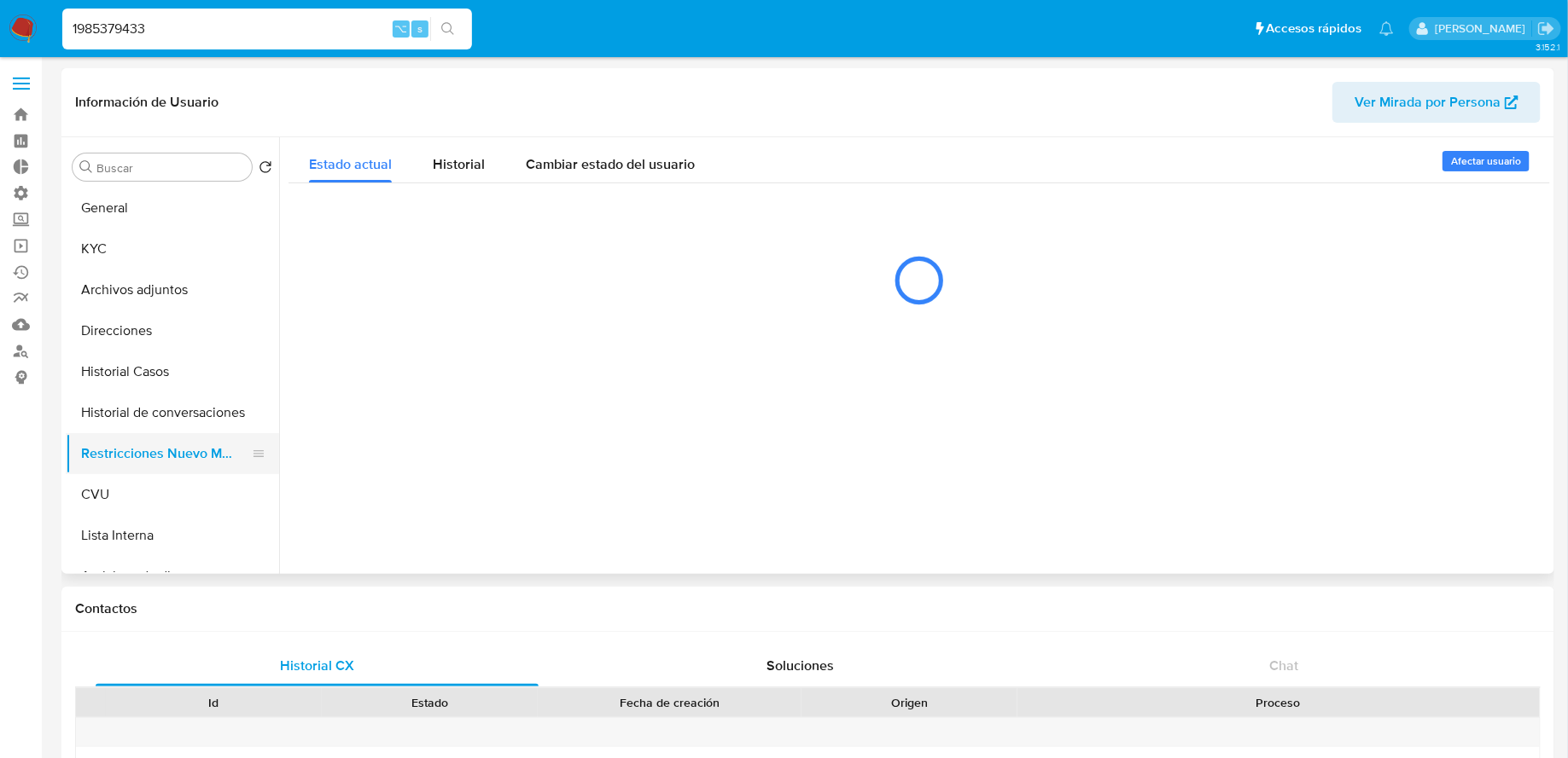
select select "10"
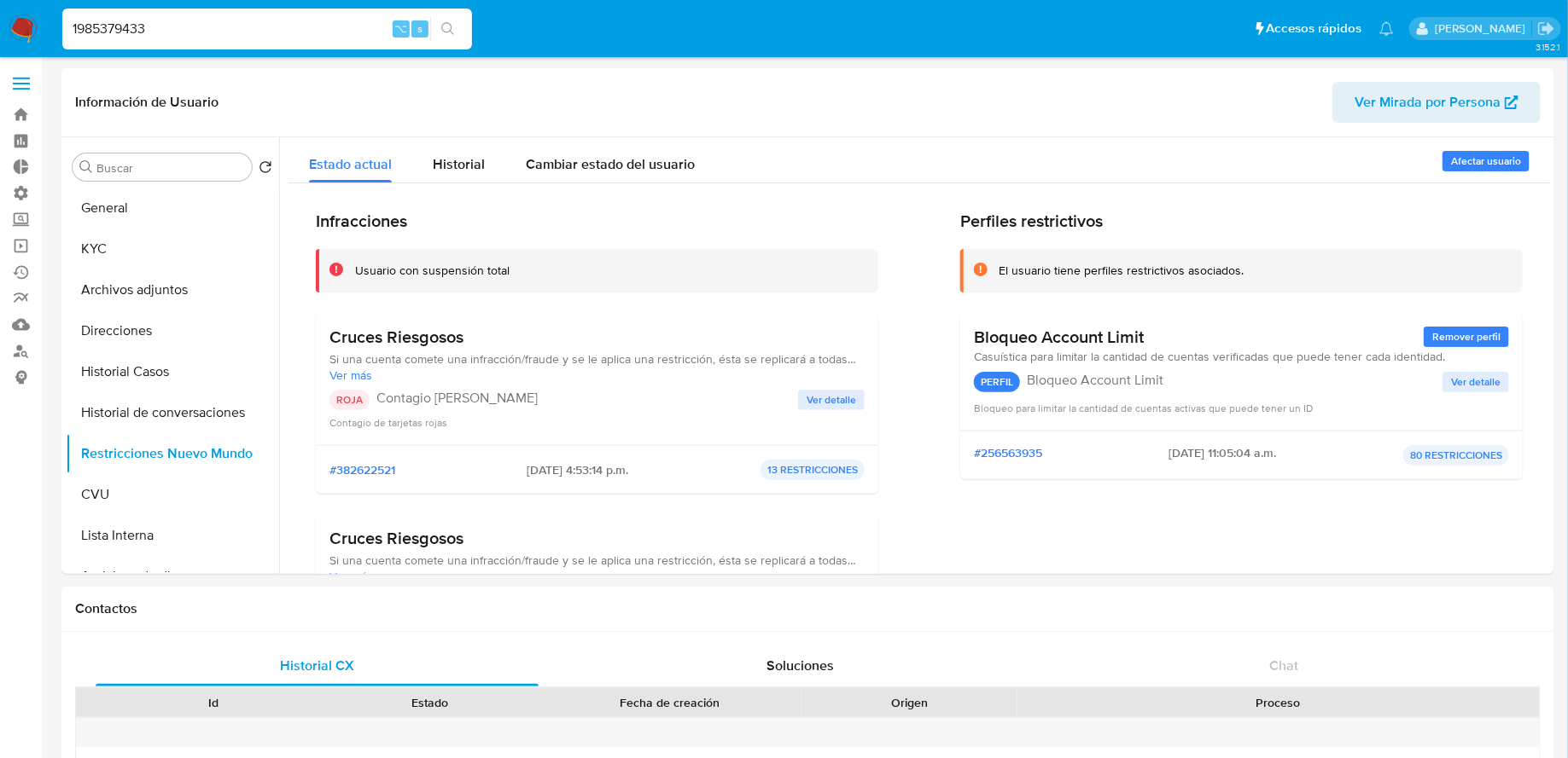
click at [376, 26] on input "1985379433" at bounding box center [267, 28] width 410 height 22
paste input "477447051"
type input "1477447051"
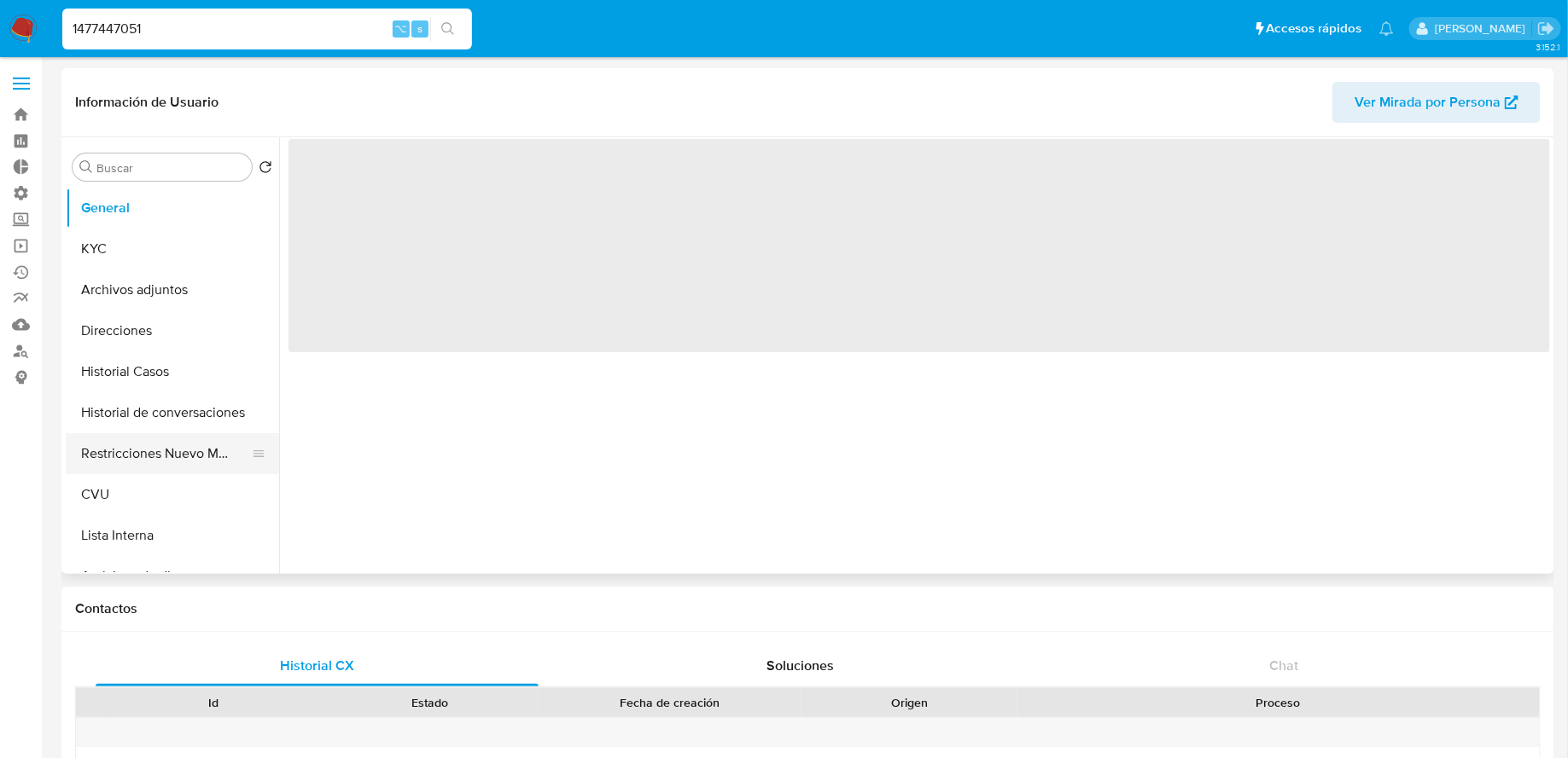
click at [171, 453] on button "Restricciones Nuevo Mundo" at bounding box center [165, 454] width 200 height 41
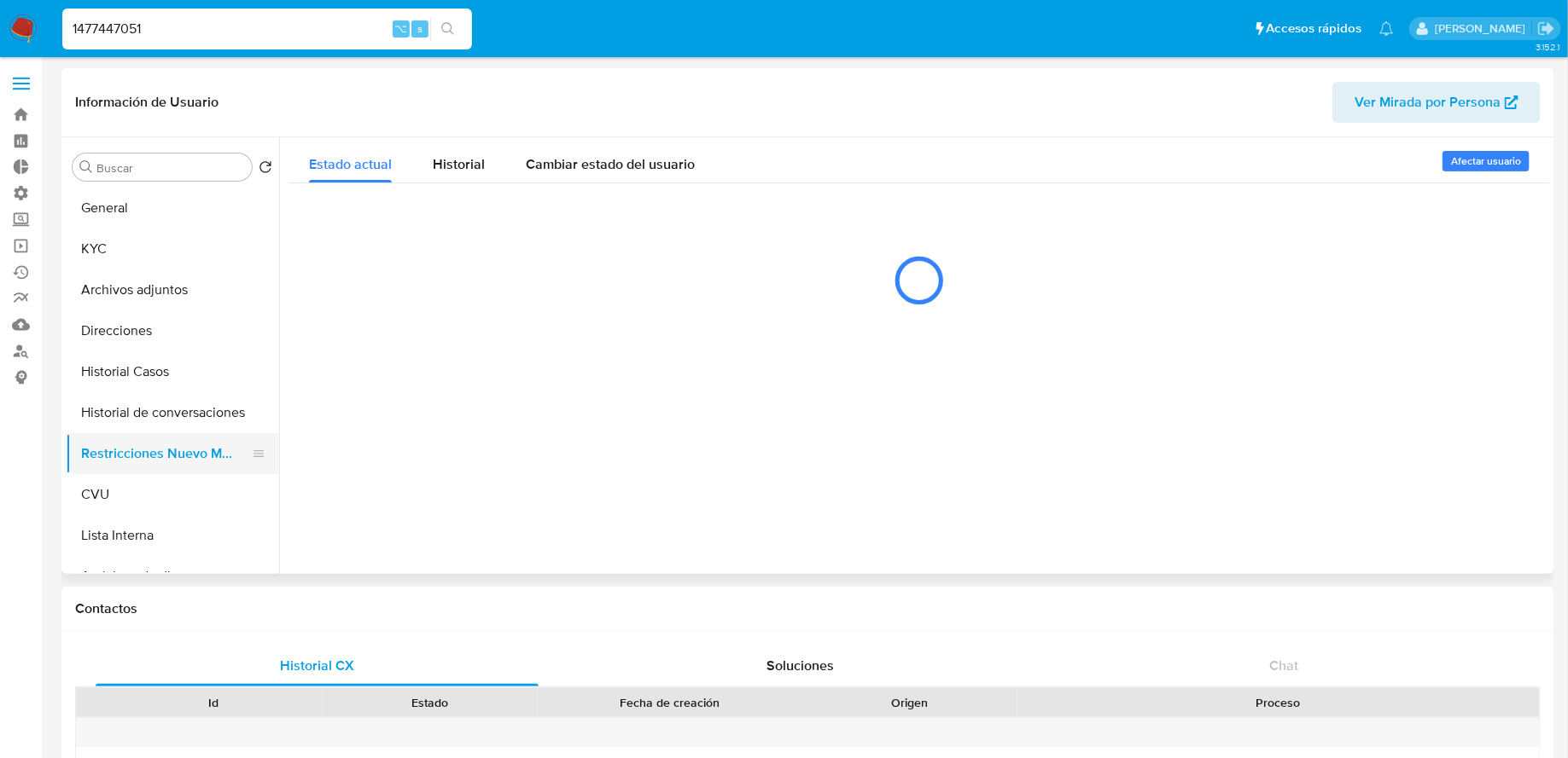
select select "10"
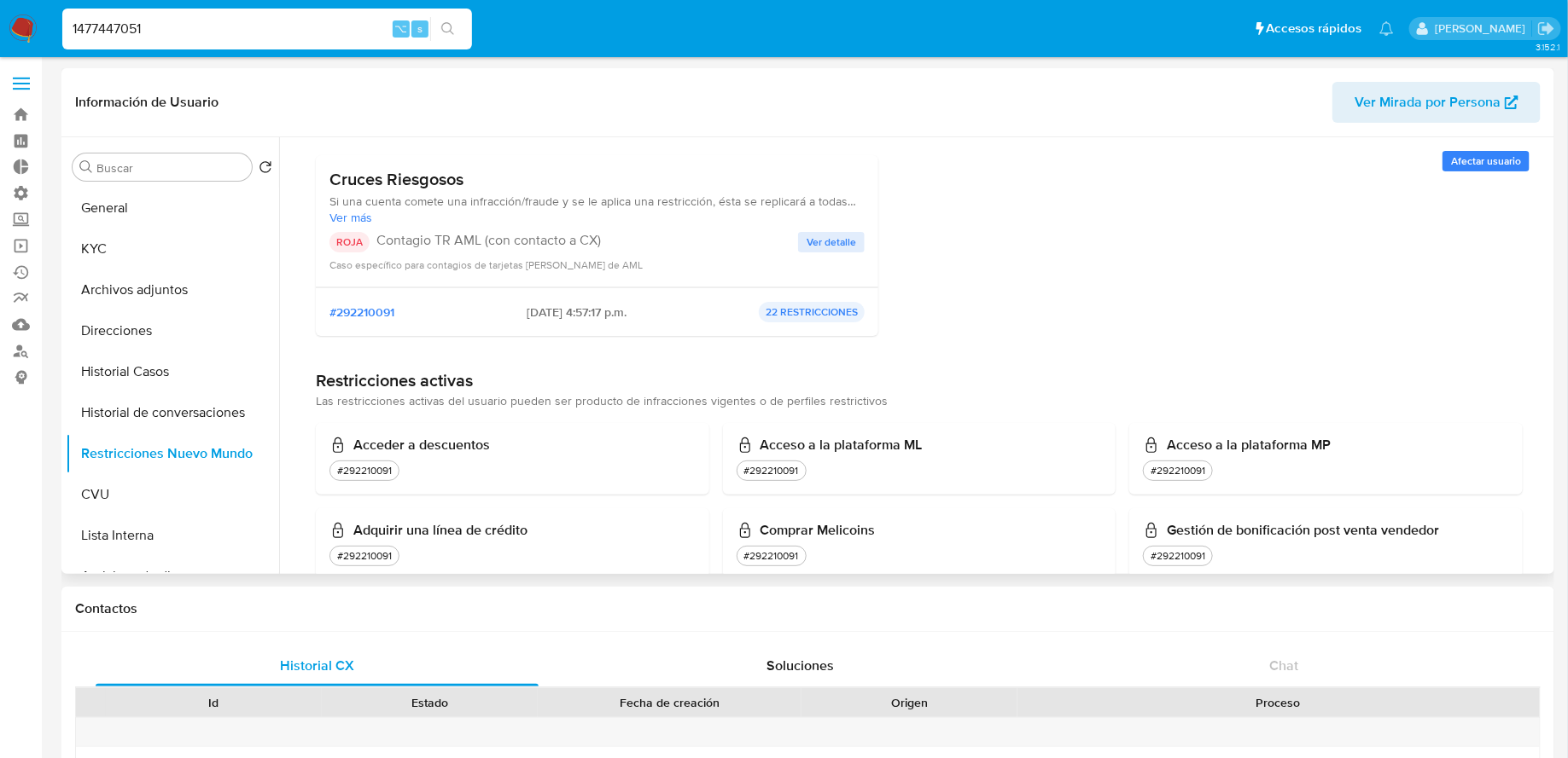
scroll to position [474, 0]
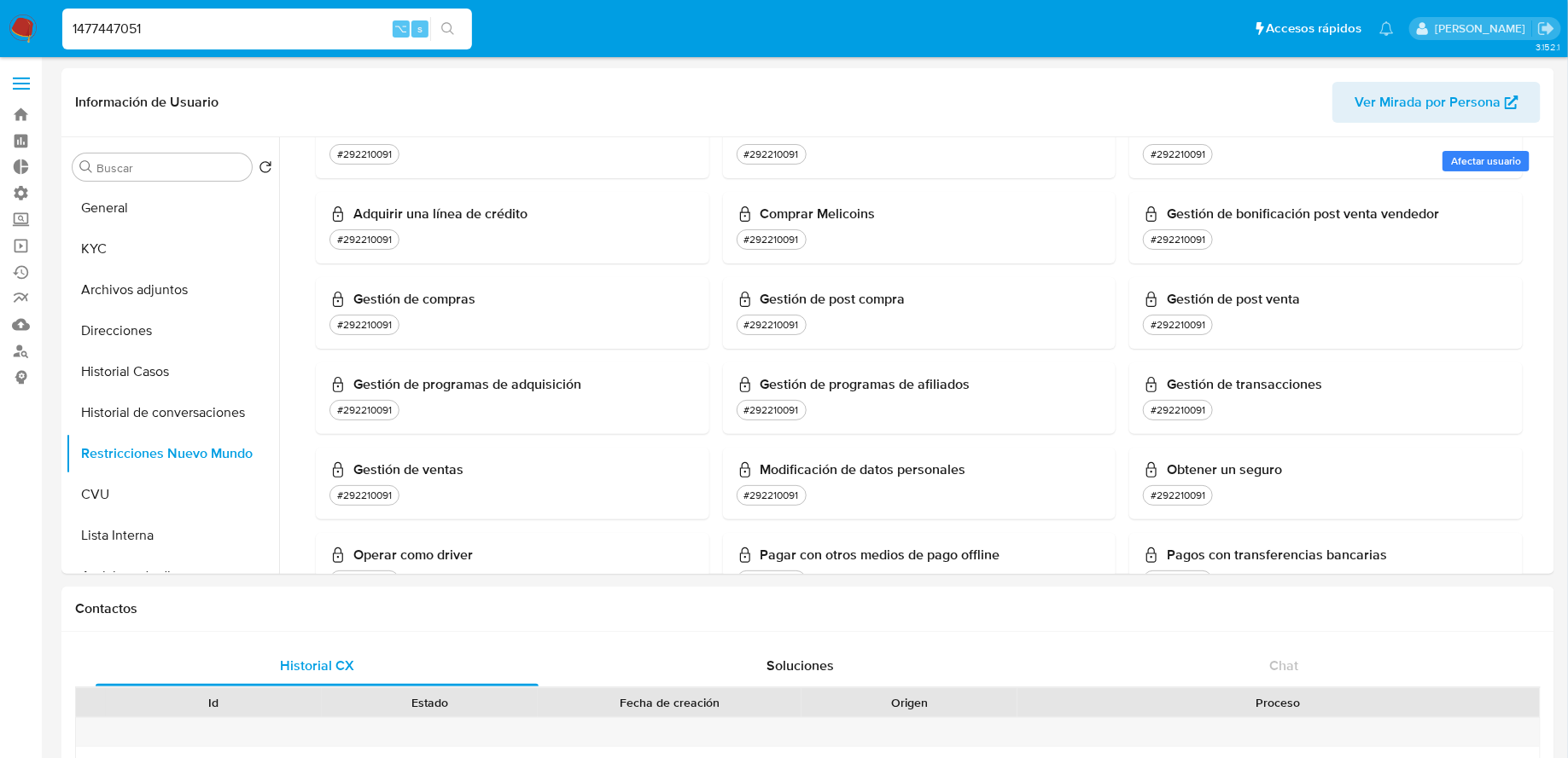
click at [220, 38] on input "1477447051" at bounding box center [267, 28] width 410 height 22
paste input "457164924"
type input "457164924"
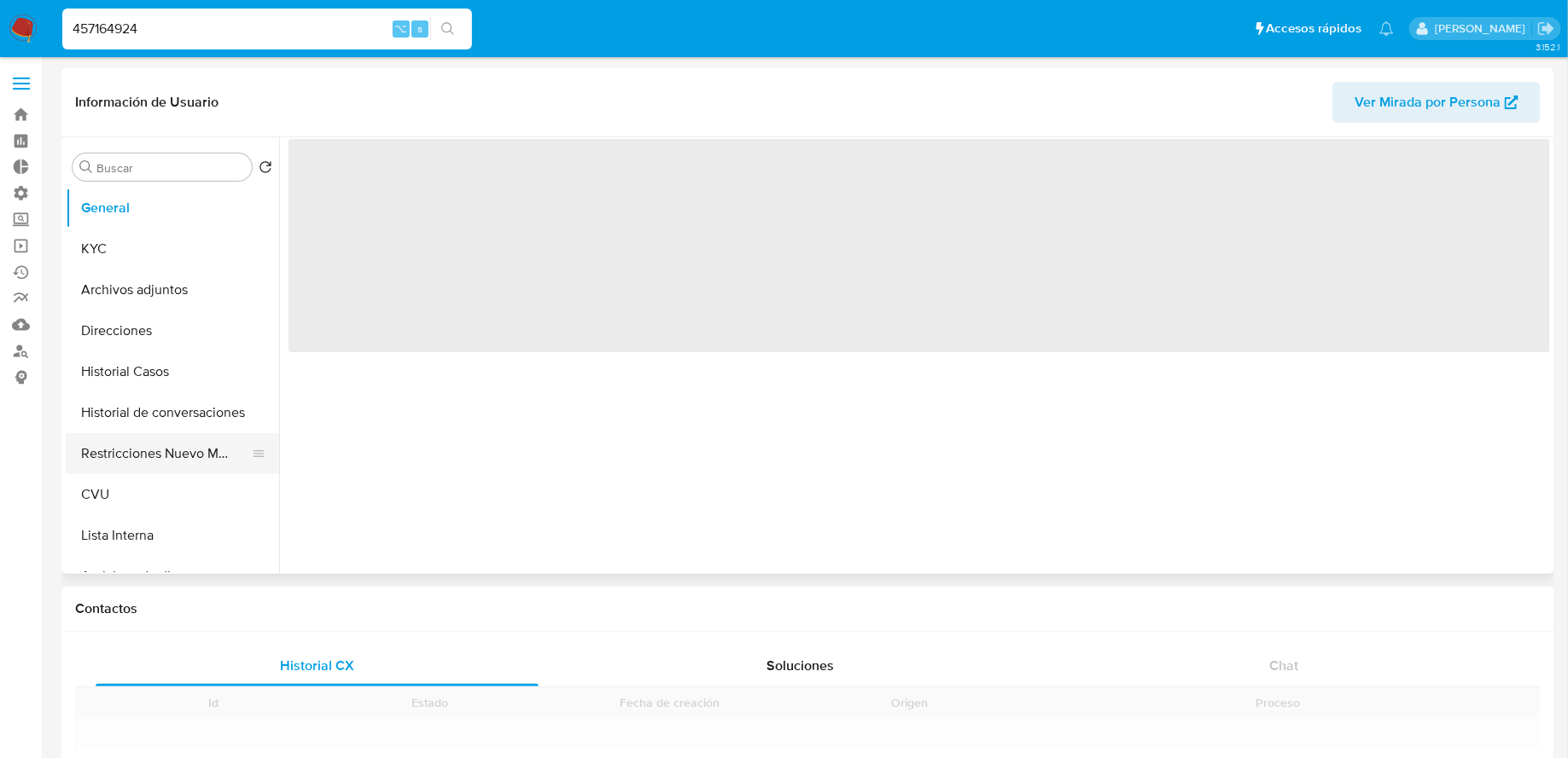
click at [125, 450] on button "Restricciones Nuevo Mundo" at bounding box center [165, 454] width 200 height 41
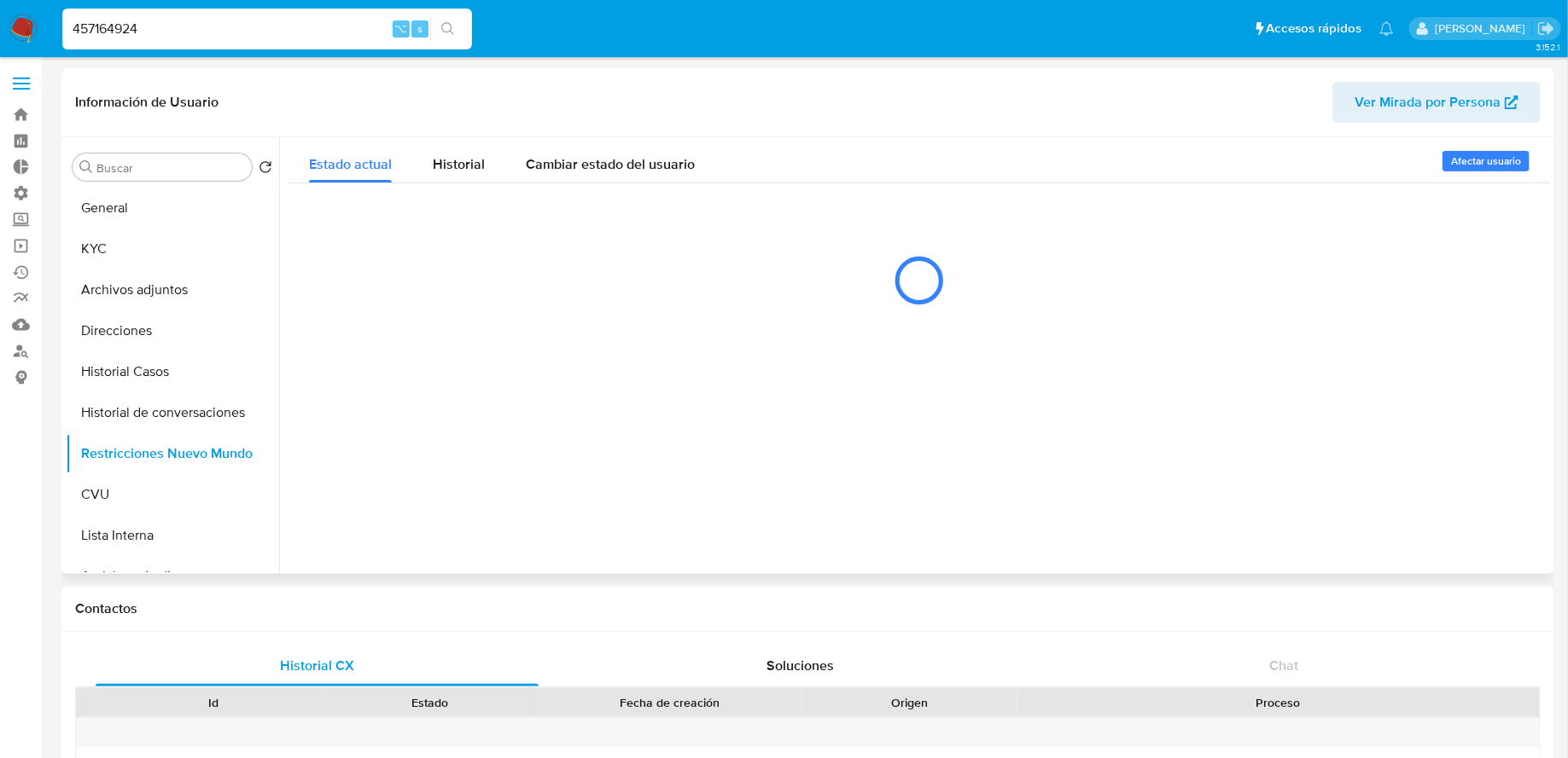
select select "10"
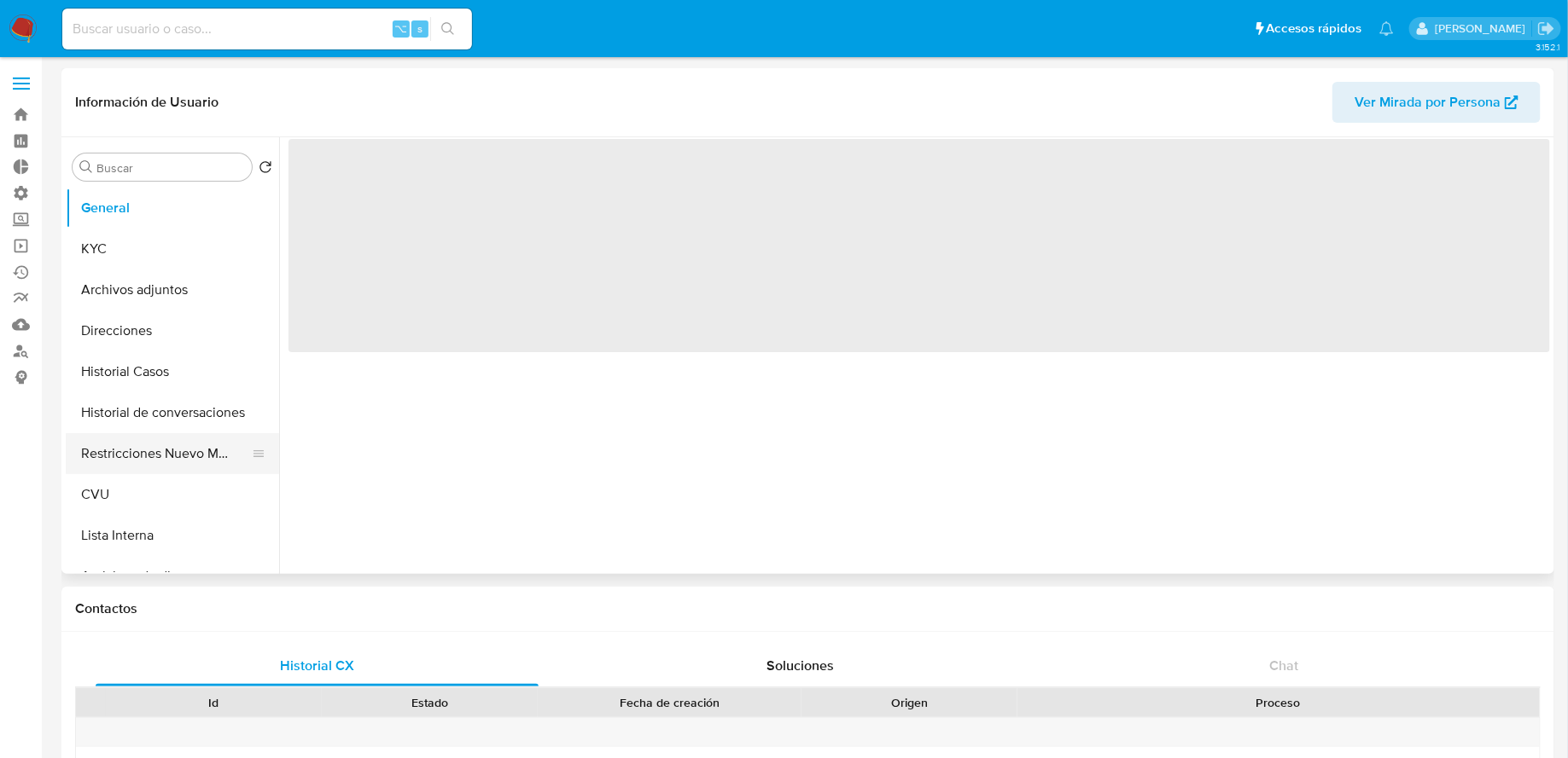
click at [148, 462] on button "Restricciones Nuevo Mundo" at bounding box center [165, 454] width 200 height 41
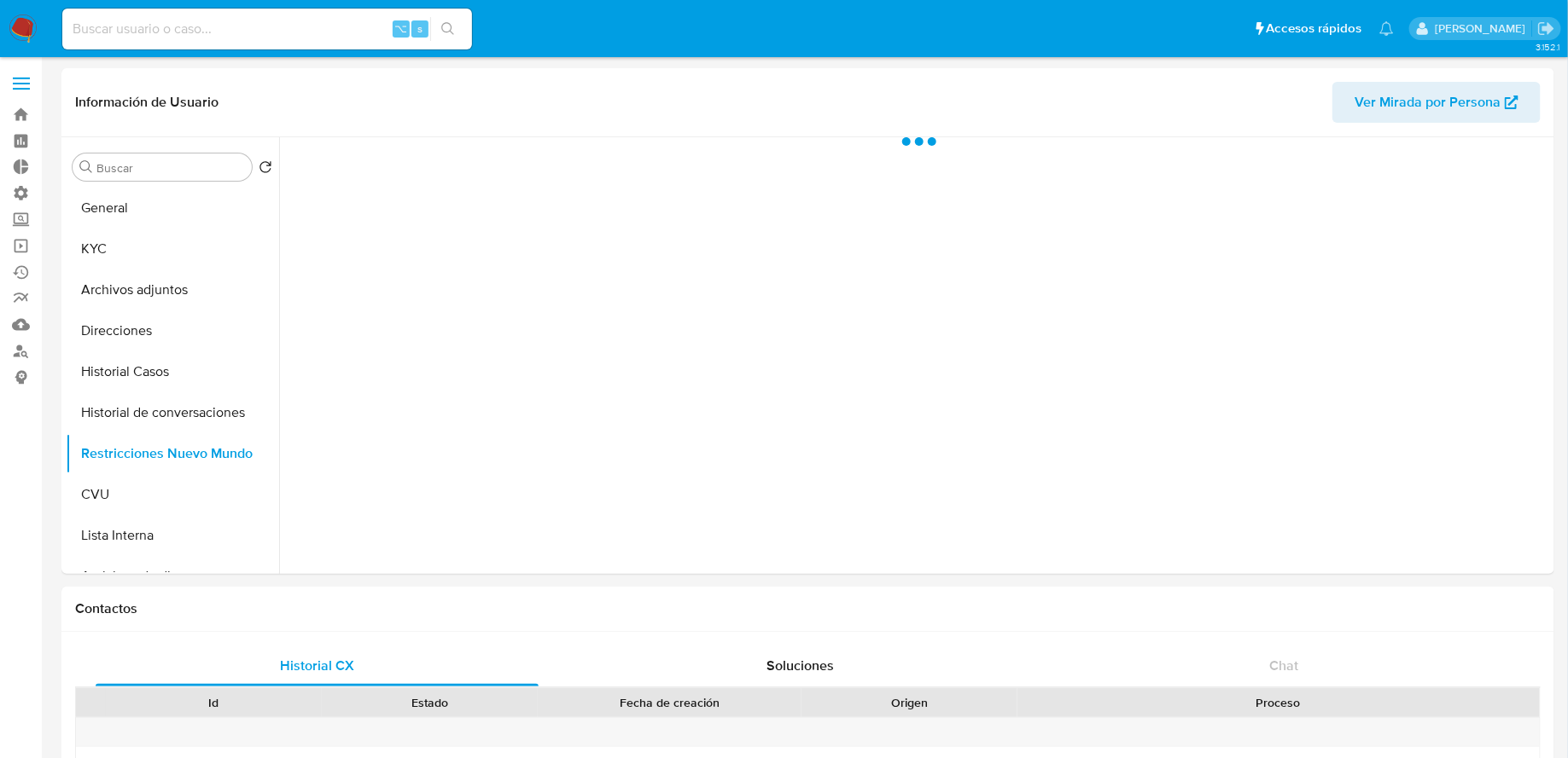
select select "10"
